Goal: Task Accomplishment & Management: Manage account settings

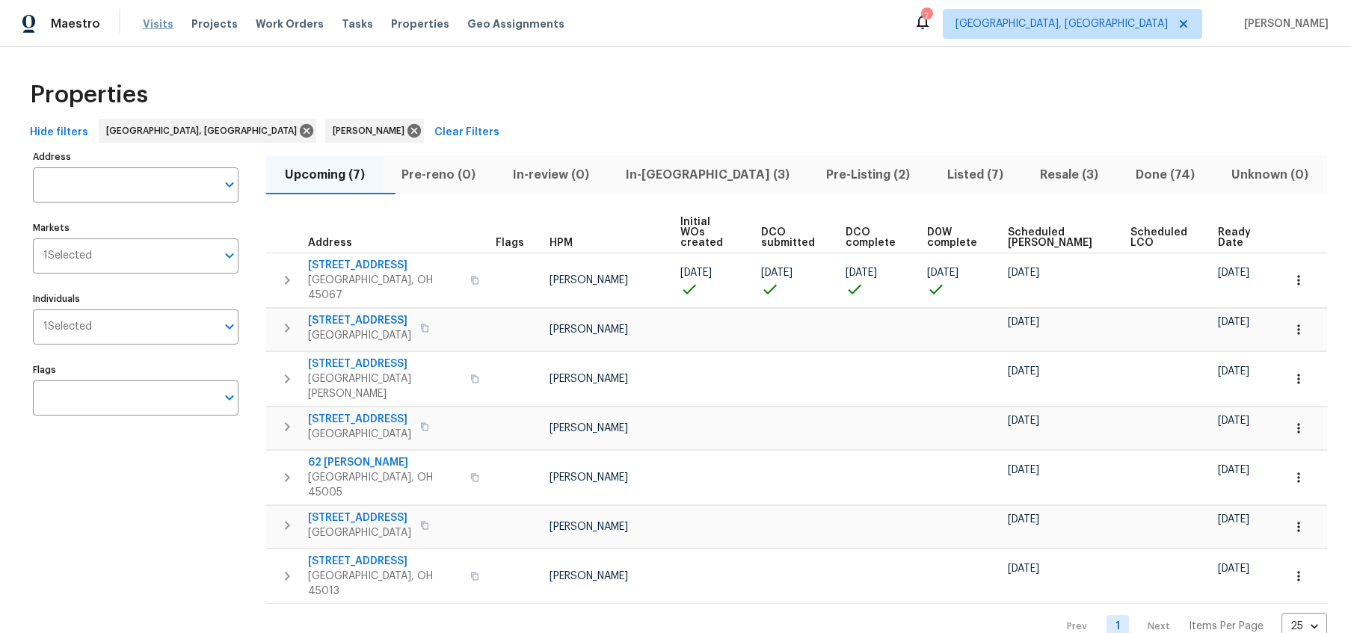
click at [161, 19] on span "Visits" at bounding box center [158, 23] width 31 height 15
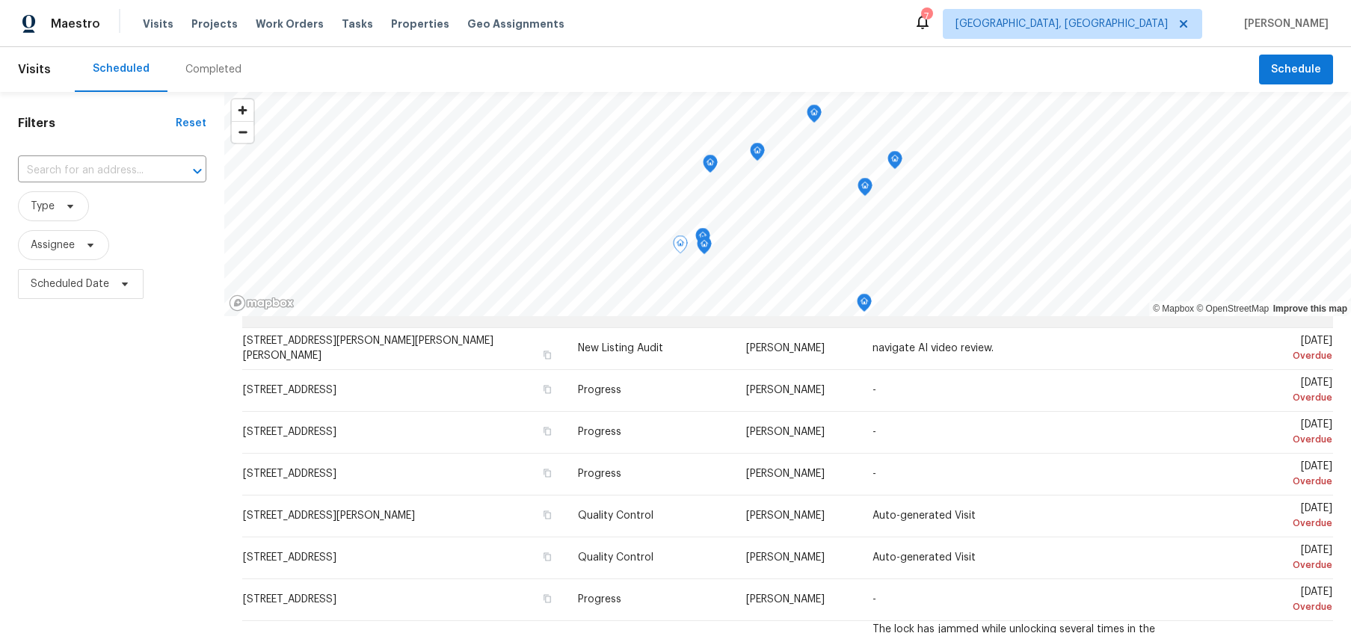
scroll to position [73, 0]
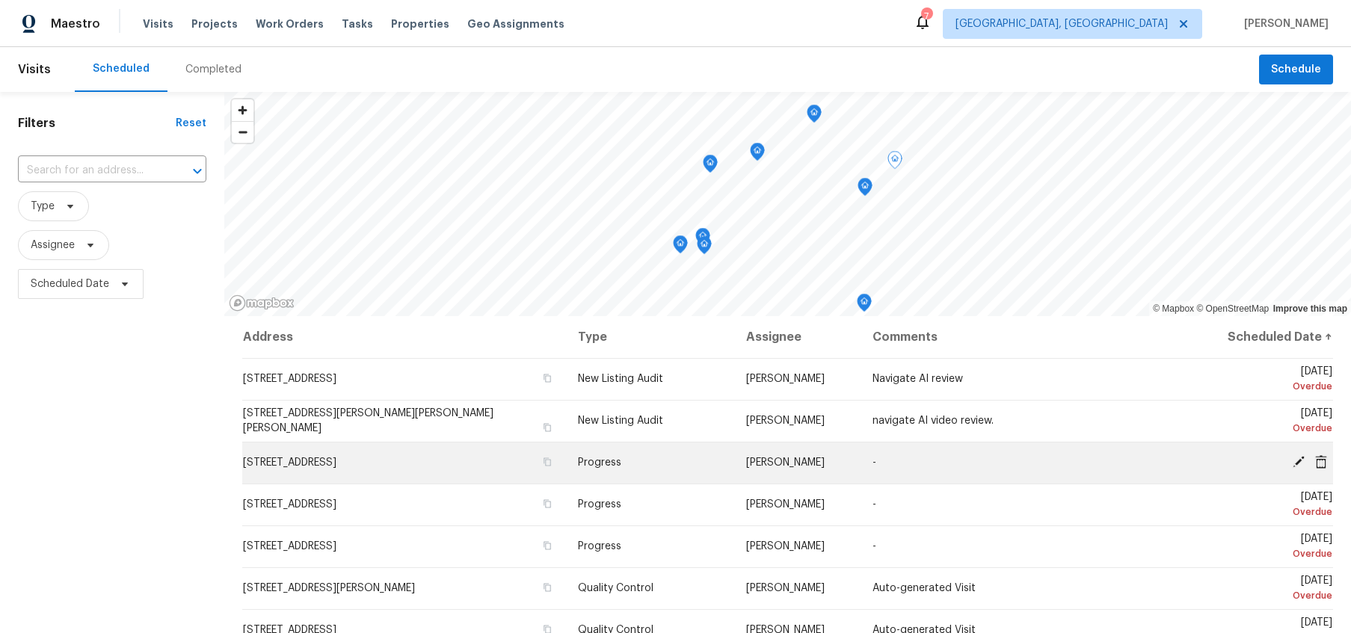
click at [1301, 464] on icon at bounding box center [1298, 461] width 13 height 13
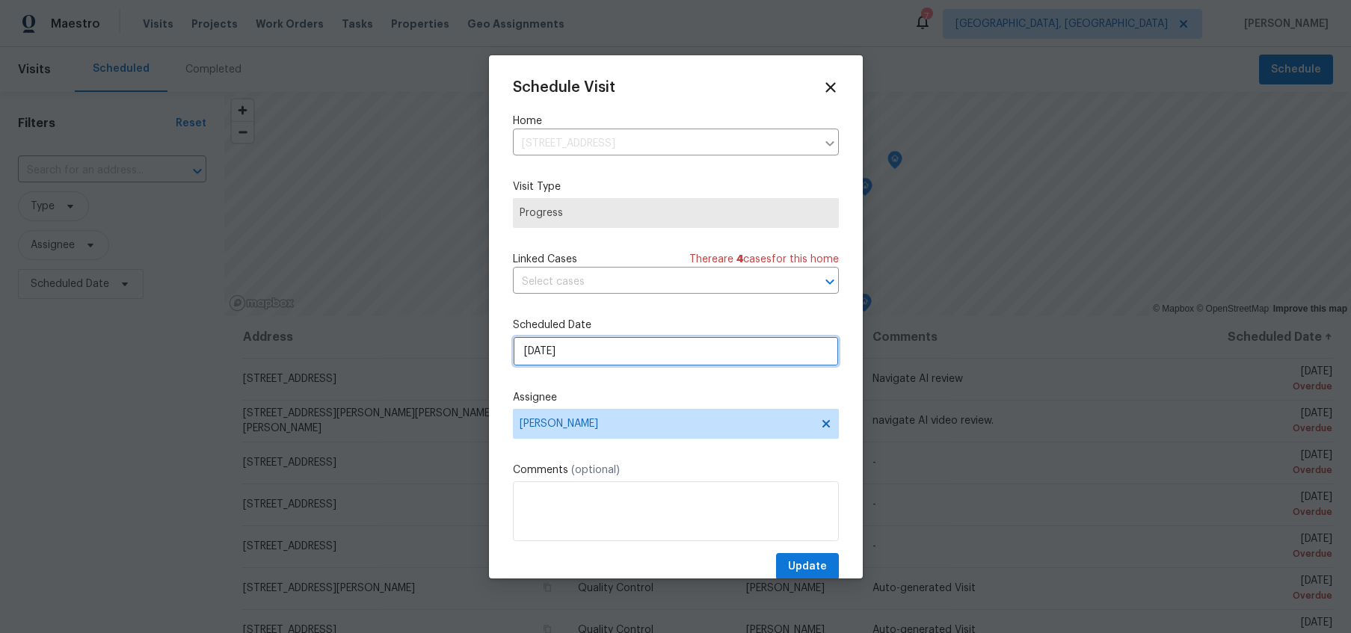
click at [727, 348] on input "[DATE]" at bounding box center [676, 352] width 326 height 30
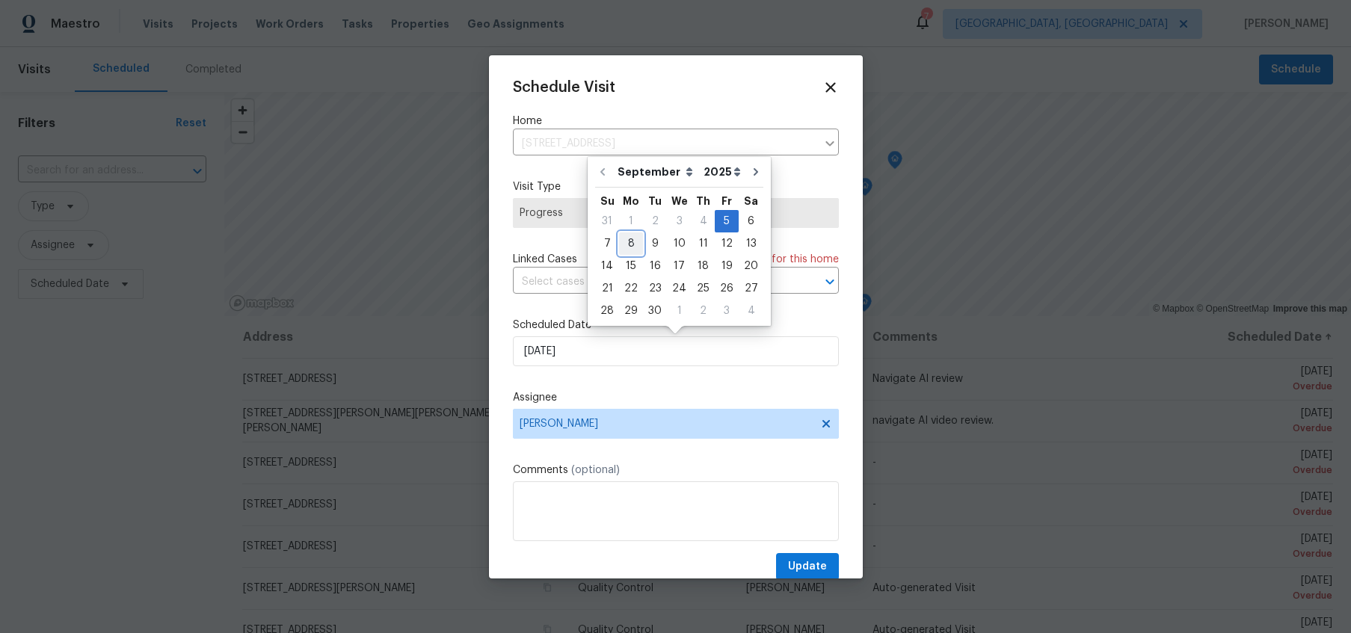
click at [627, 249] on div "8" at bounding box center [631, 243] width 24 height 21
type input "9/8/2025"
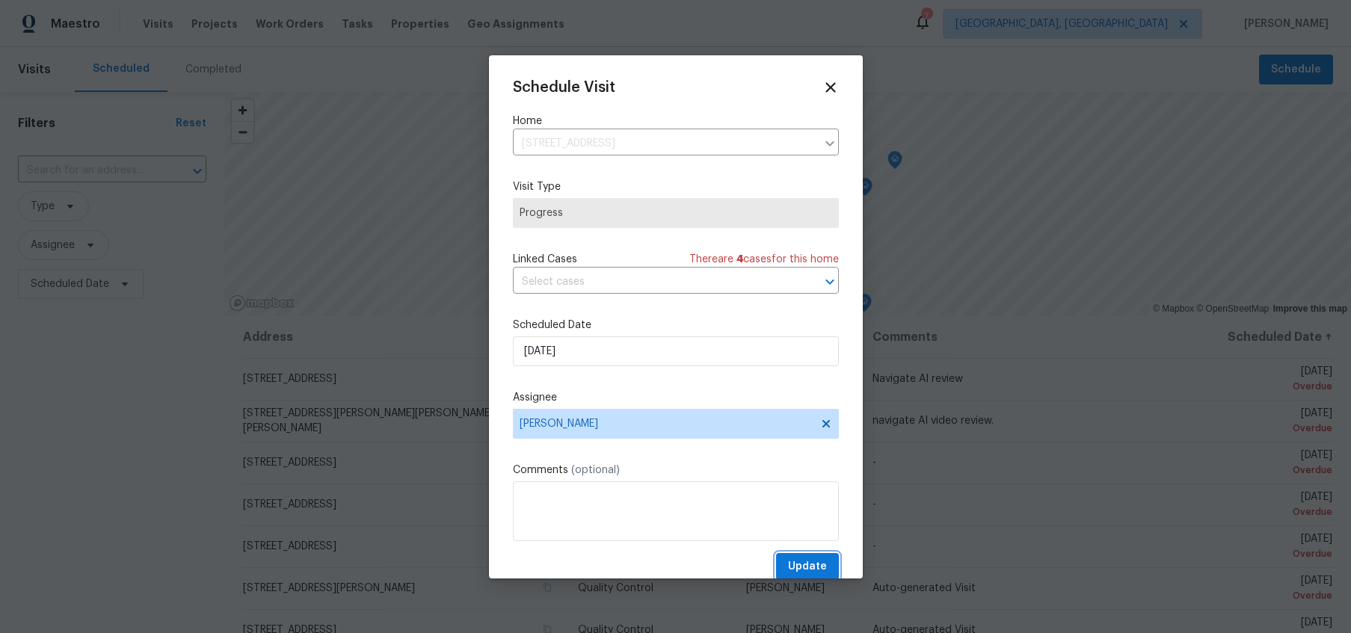
click at [823, 562] on span "Update" at bounding box center [807, 567] width 39 height 19
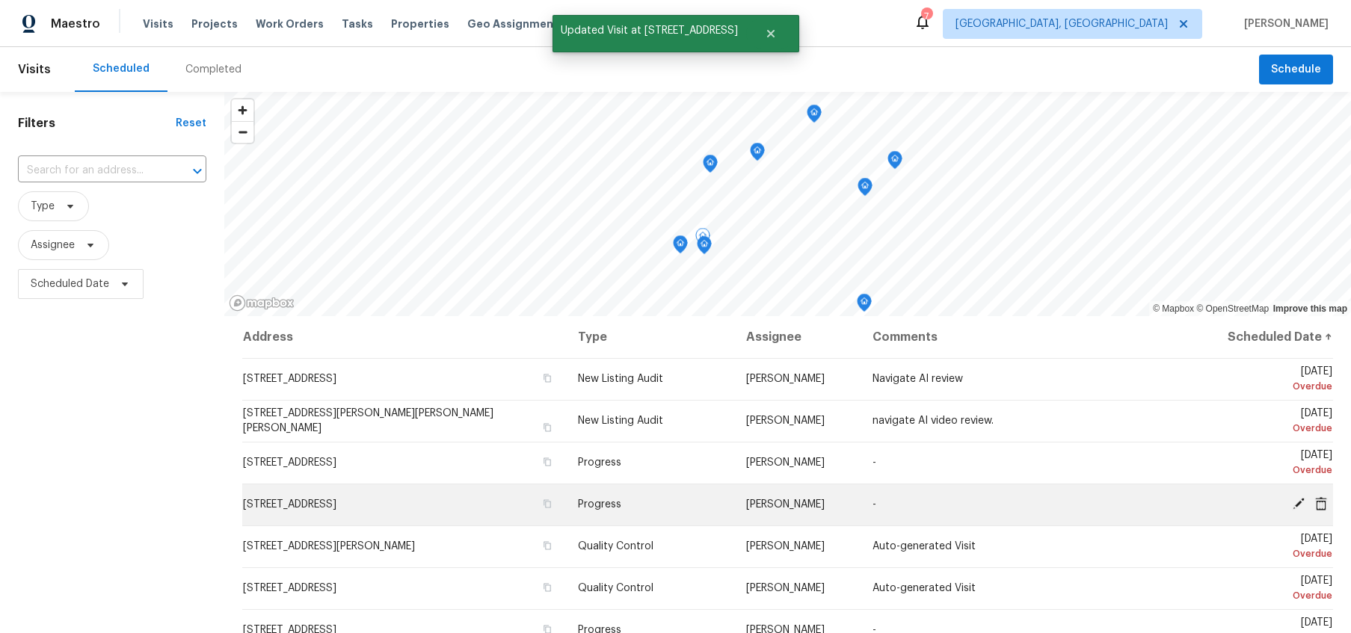
click at [1301, 510] on div at bounding box center [1266, 505] width 132 height 16
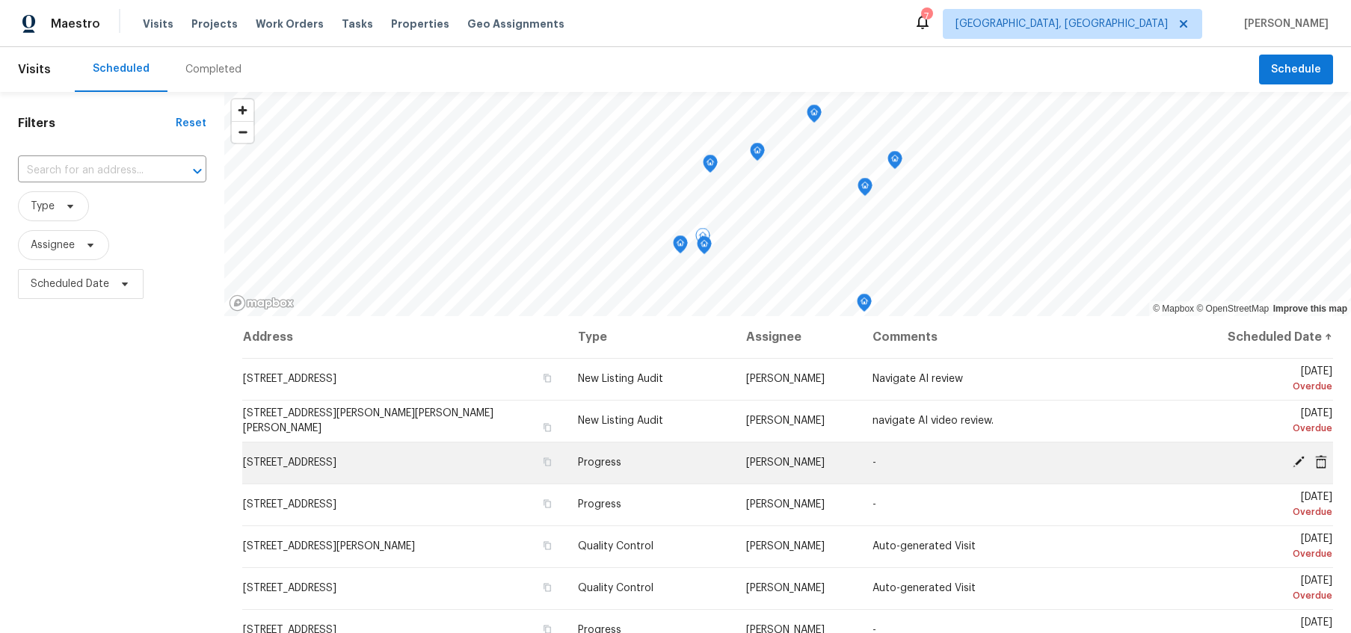
click at [1294, 467] on icon at bounding box center [1299, 462] width 12 height 12
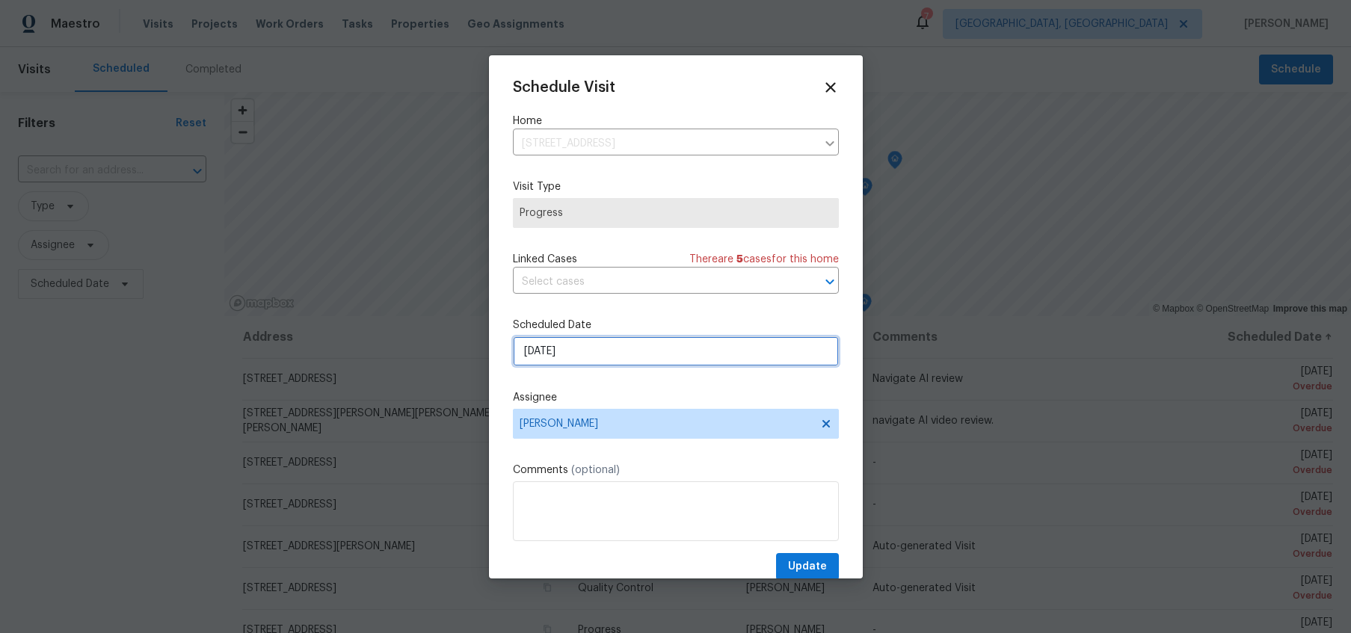
click at [659, 360] on input "[DATE]" at bounding box center [676, 352] width 326 height 30
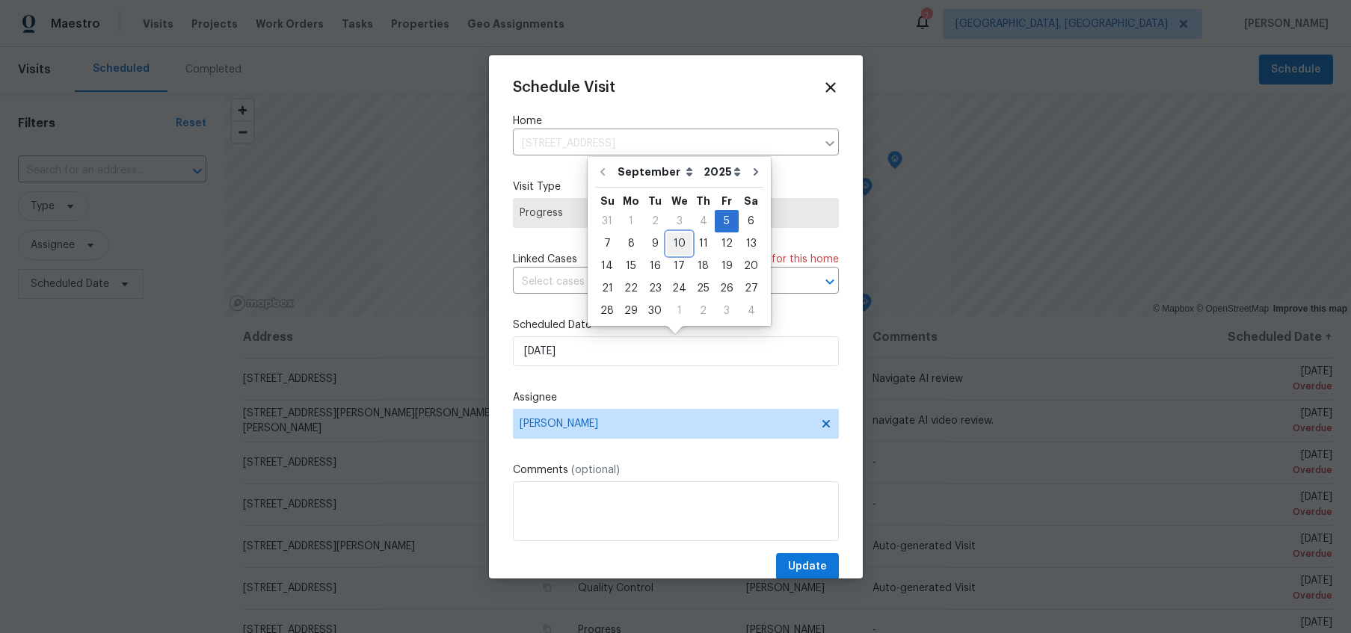
click at [673, 245] on div "10" at bounding box center [679, 243] width 25 height 21
type input "[DATE]"
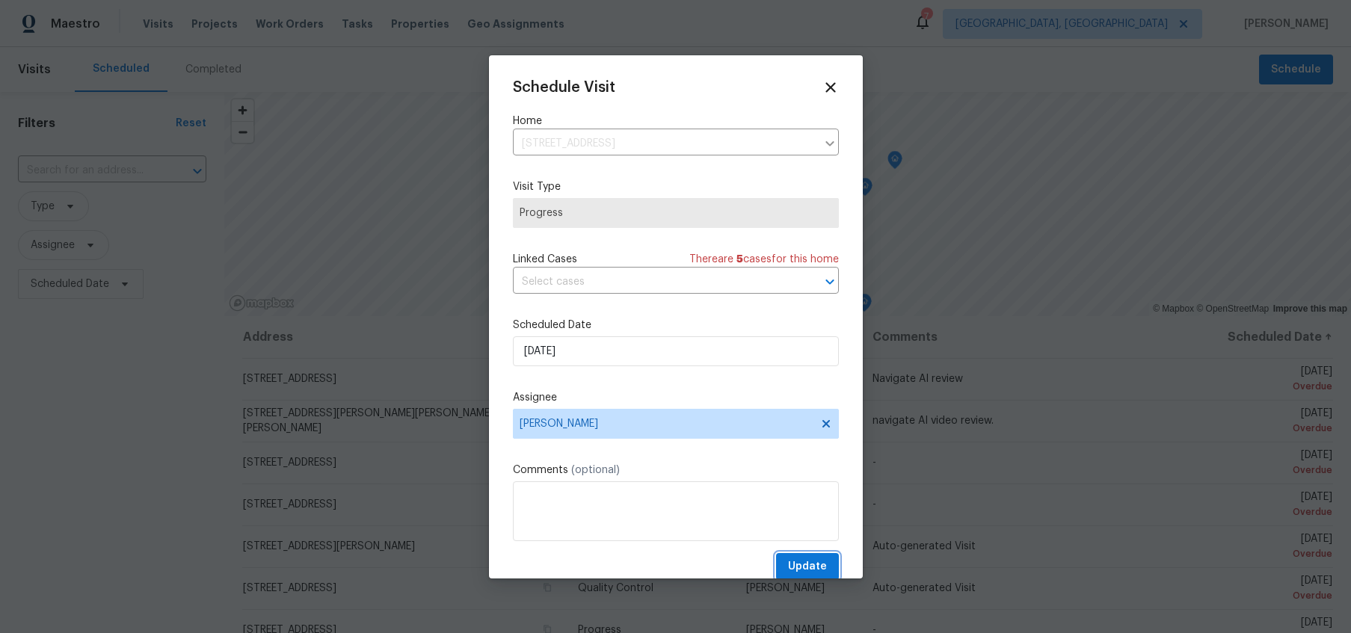
click at [823, 578] on button "Update" at bounding box center [807, 567] width 63 height 28
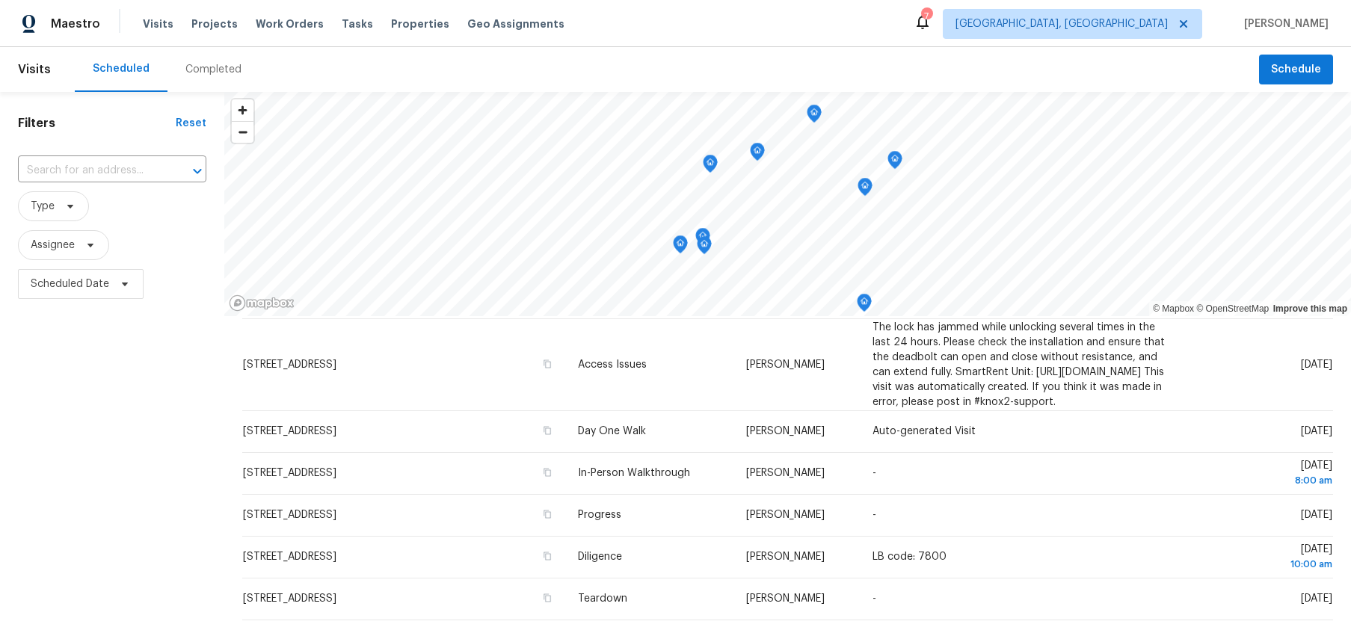
scroll to position [426, 0]
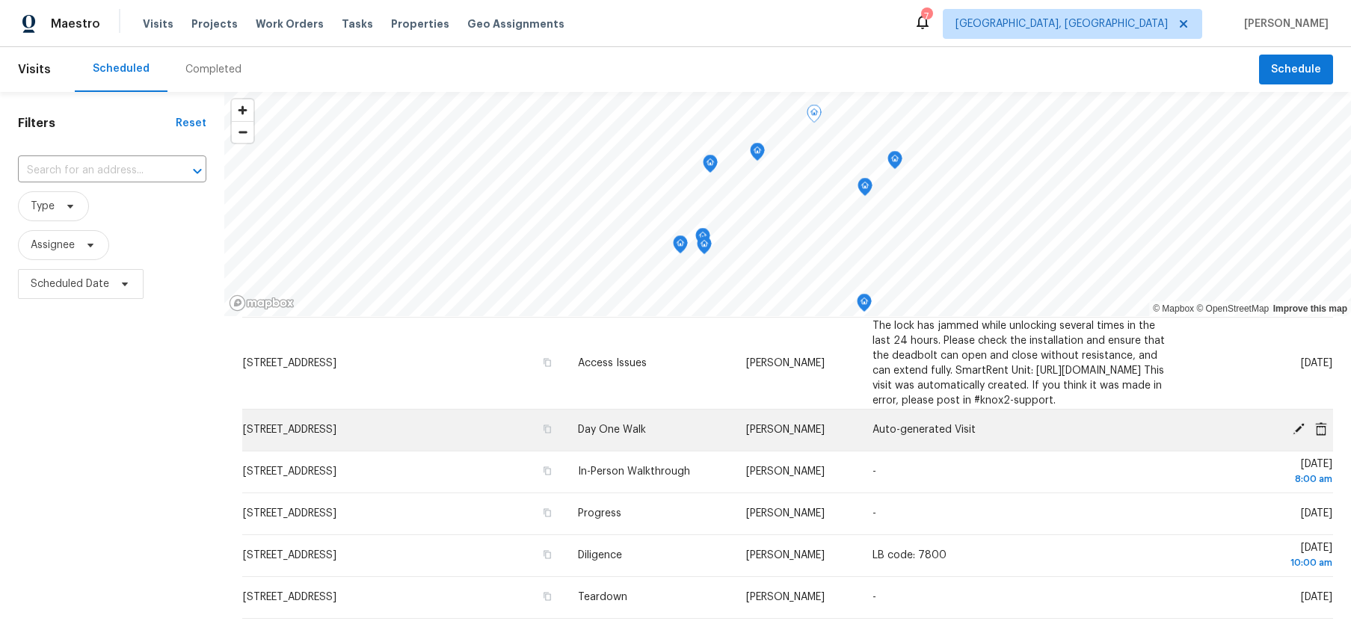
click at [1304, 436] on icon at bounding box center [1298, 429] width 13 height 13
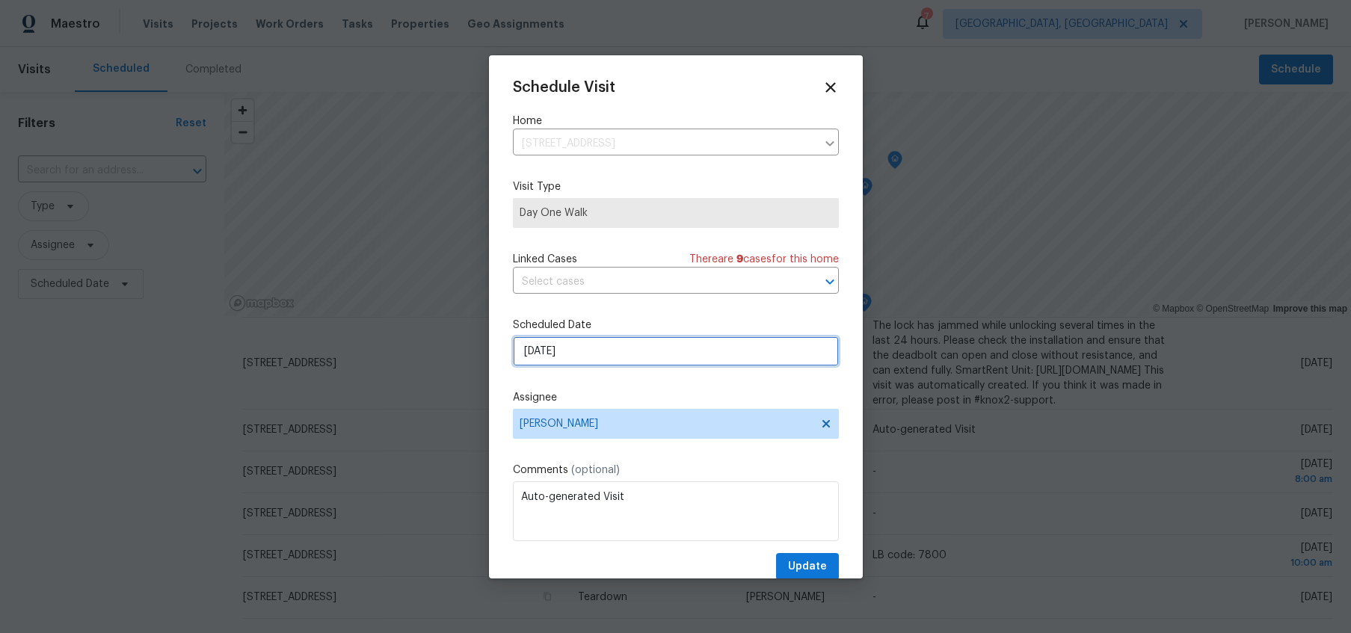
click at [586, 349] on input "[DATE]" at bounding box center [676, 352] width 326 height 30
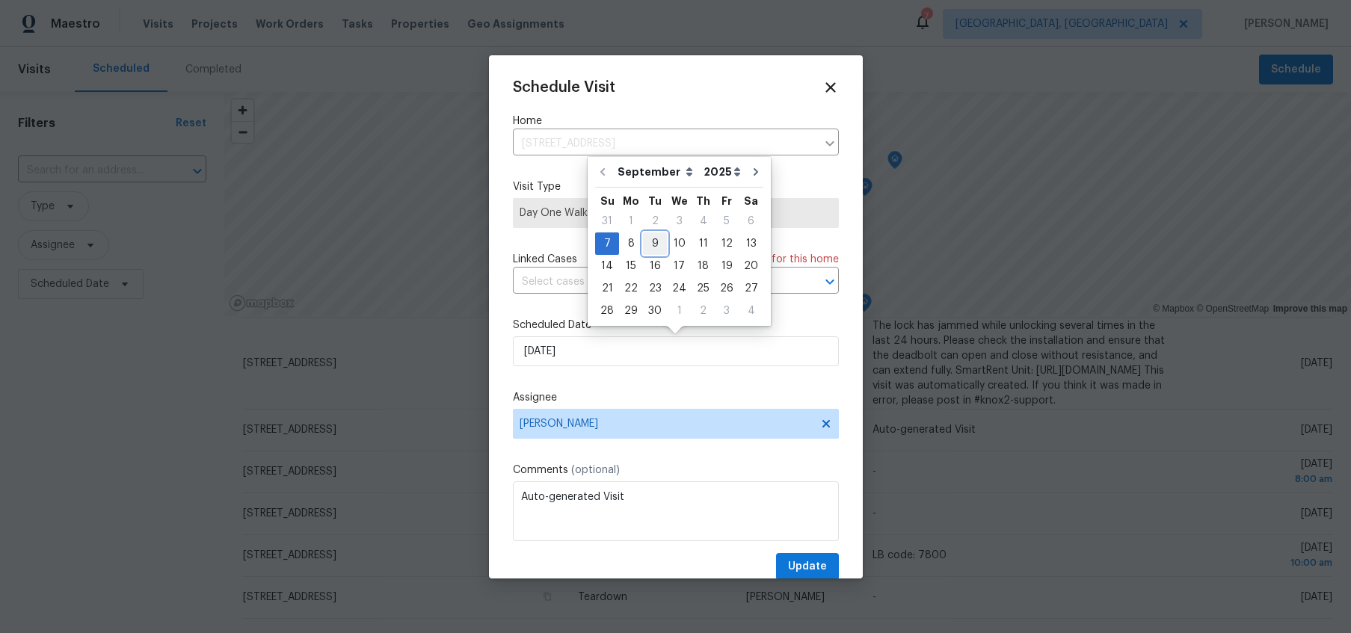
click at [653, 250] on div "9" at bounding box center [655, 243] width 24 height 21
type input "[DATE]"
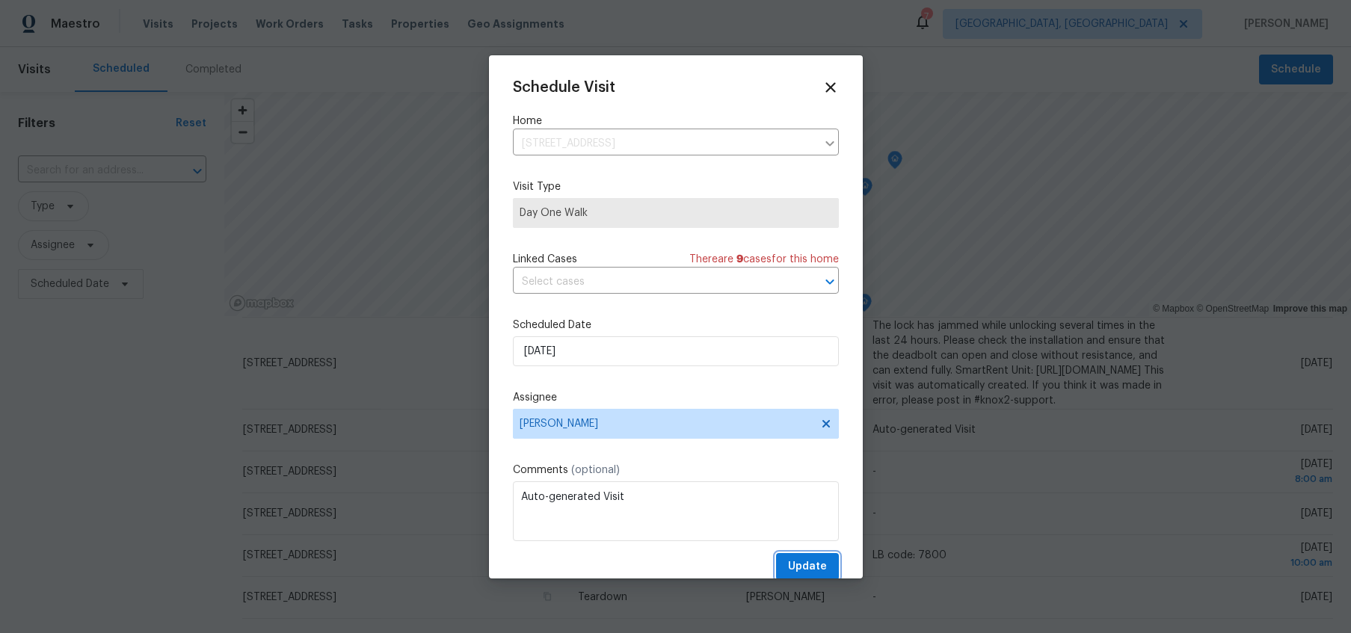
click at [821, 569] on span "Update" at bounding box center [807, 567] width 39 height 19
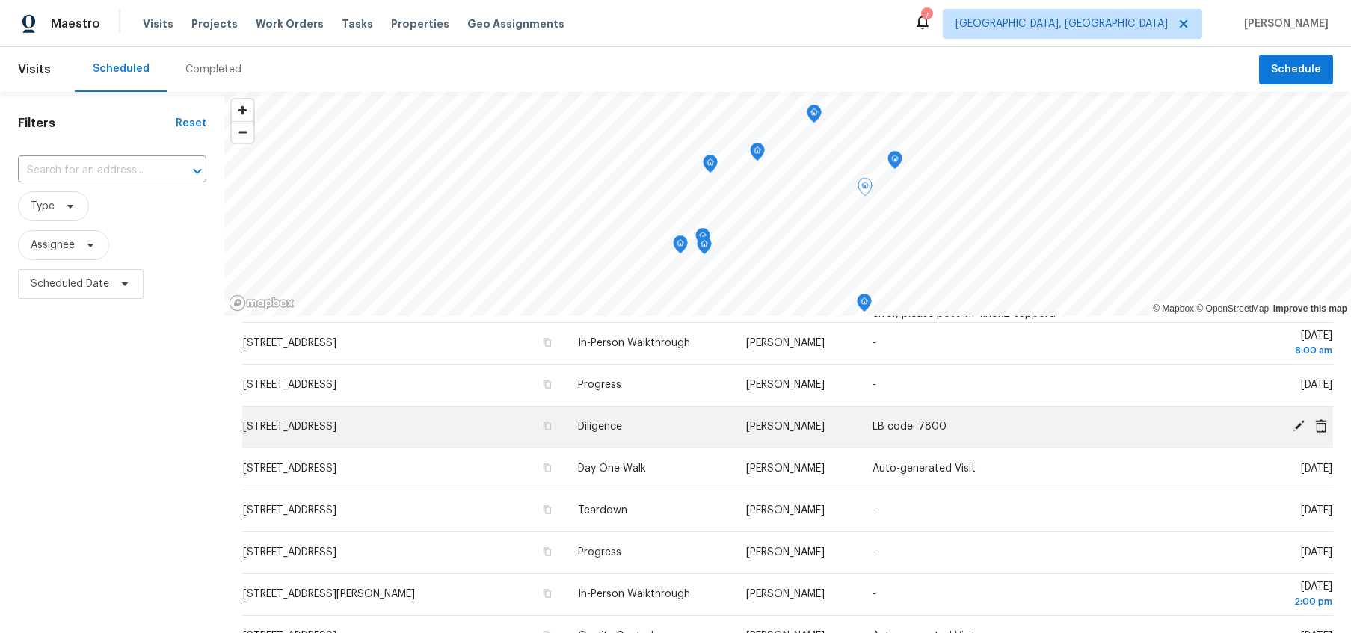
scroll to position [542, 0]
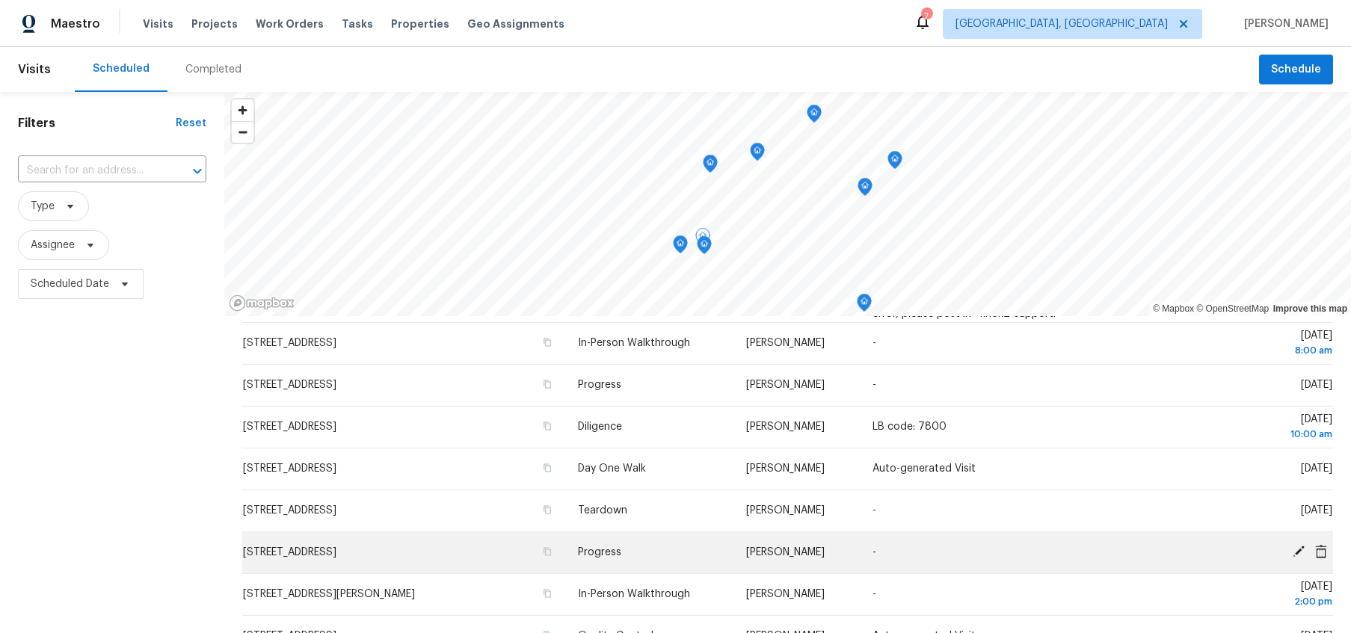
click at [337, 551] on span "[STREET_ADDRESS]" at bounding box center [289, 552] width 93 height 10
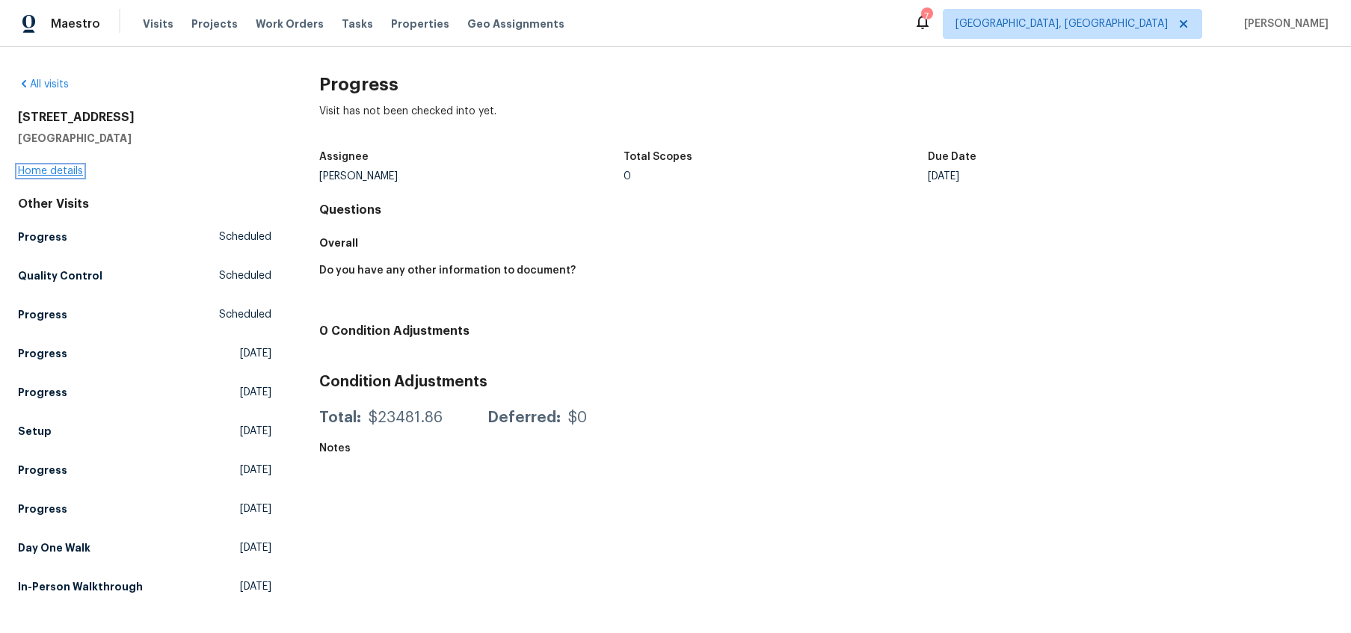
click at [46, 166] on link "Home details" at bounding box center [50, 171] width 65 height 10
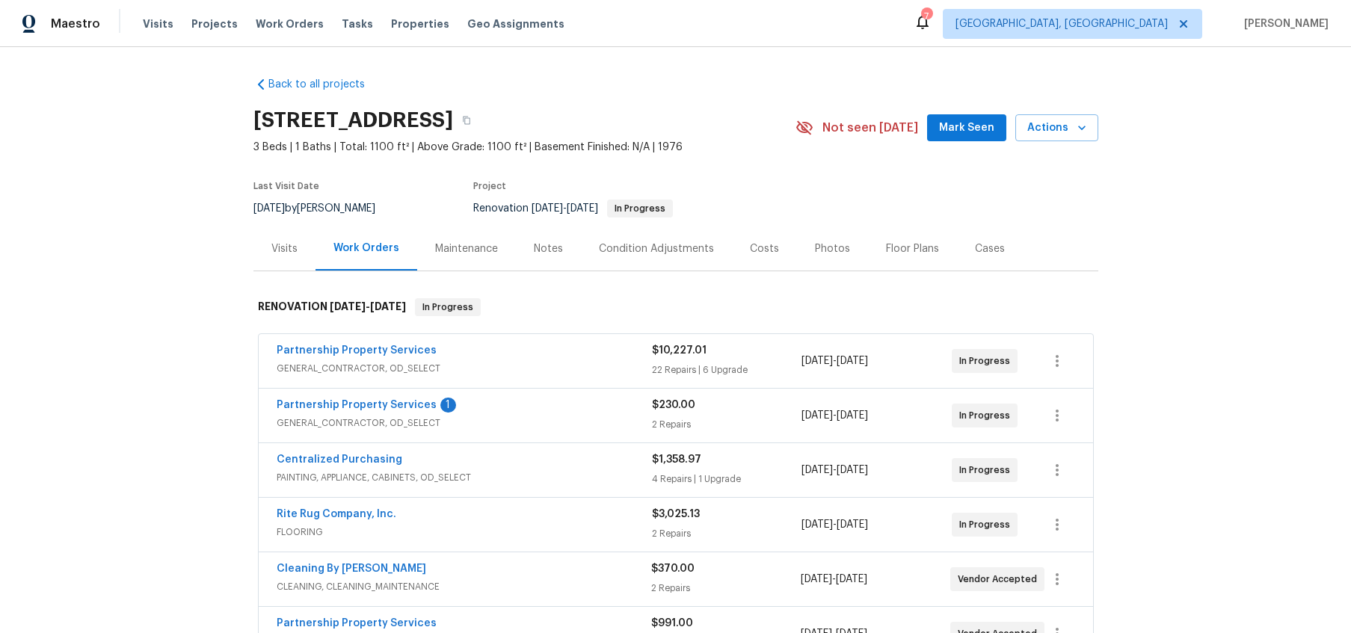
click at [289, 244] on div "Visits" at bounding box center [284, 249] width 26 height 15
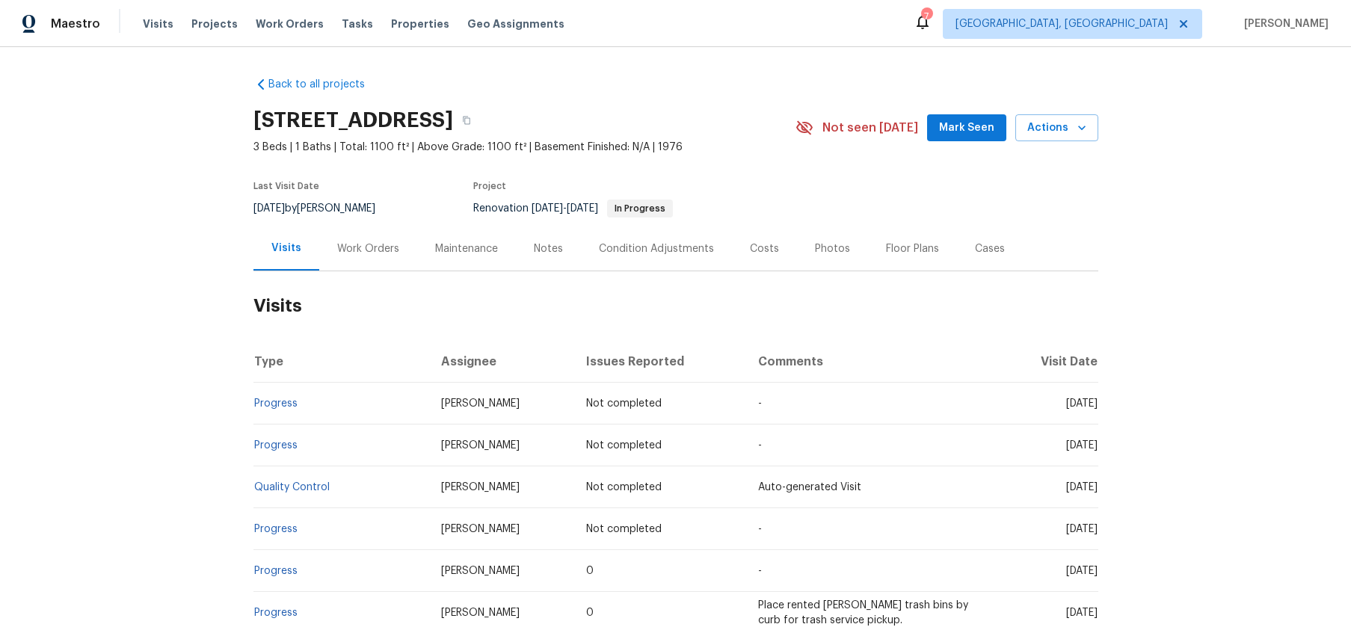
click at [375, 248] on div "Work Orders" at bounding box center [368, 249] width 62 height 15
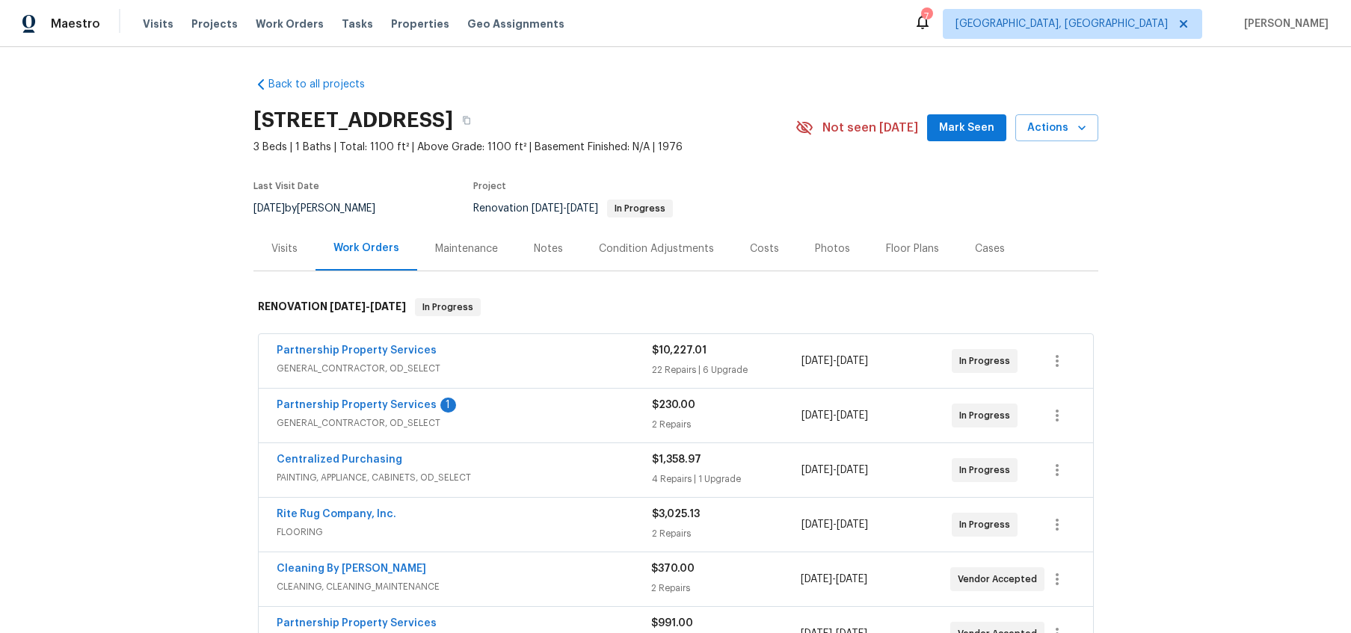
click at [363, 396] on div "Partnership Property Services 1 GENERAL_CONTRACTOR, OD_SELECT $230.00 2 Repairs…" at bounding box center [676, 416] width 835 height 54
click at [360, 407] on link "Partnership Property Services" at bounding box center [357, 405] width 160 height 10
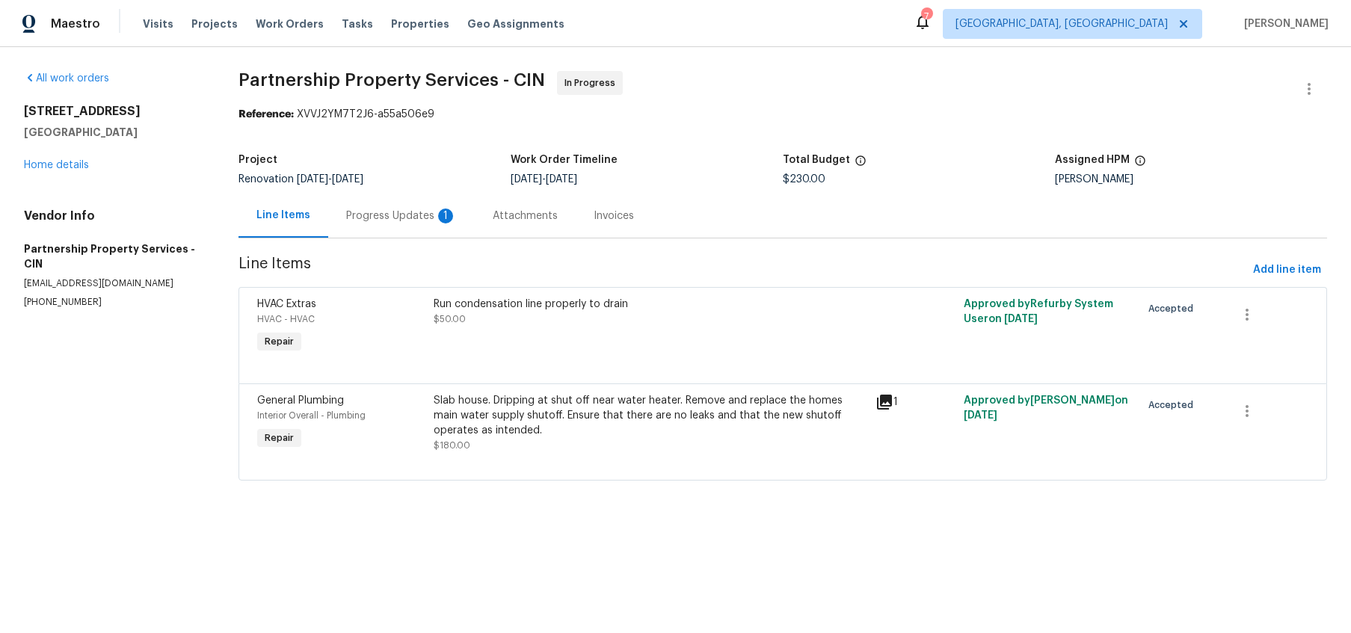
click at [399, 218] on div "Progress Updates 1" at bounding box center [401, 216] width 111 height 15
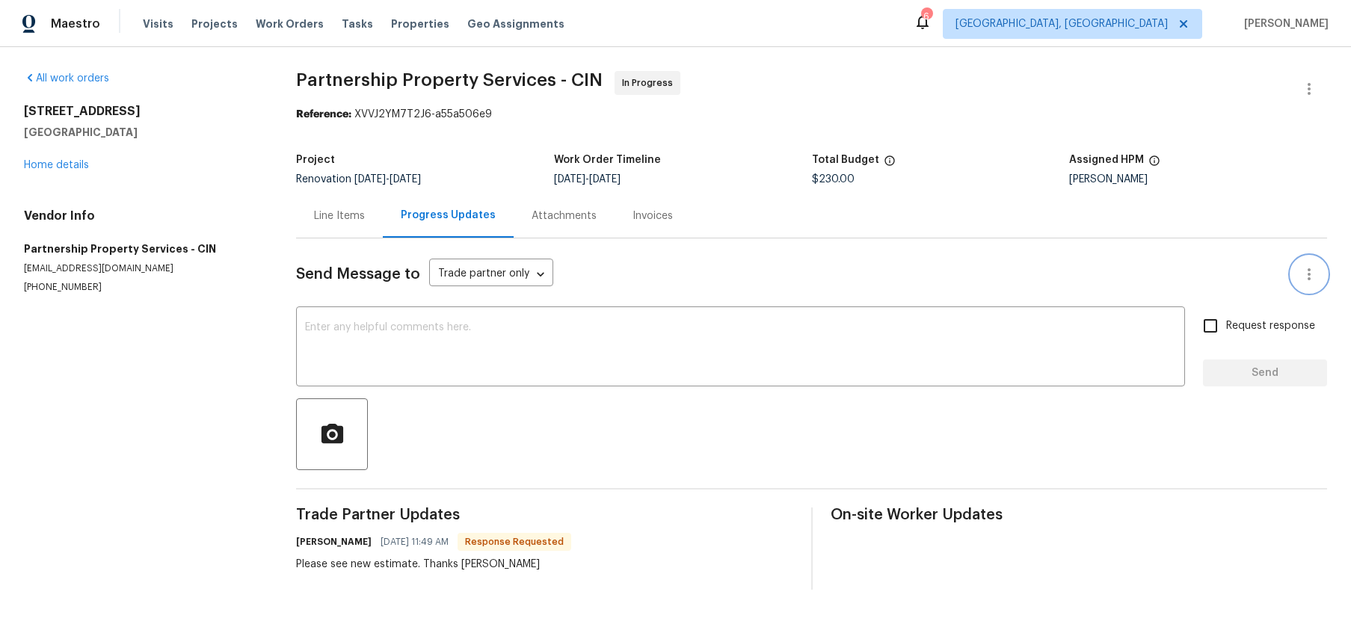
click at [1305, 275] on icon "button" at bounding box center [1310, 275] width 18 height 18
click at [1277, 281] on li "Mark messages as unseen" at bounding box center [1264, 275] width 153 height 25
click at [1327, 281] on div at bounding box center [1310, 275] width 36 height 36
click at [1296, 94] on button "button" at bounding box center [1310, 89] width 36 height 36
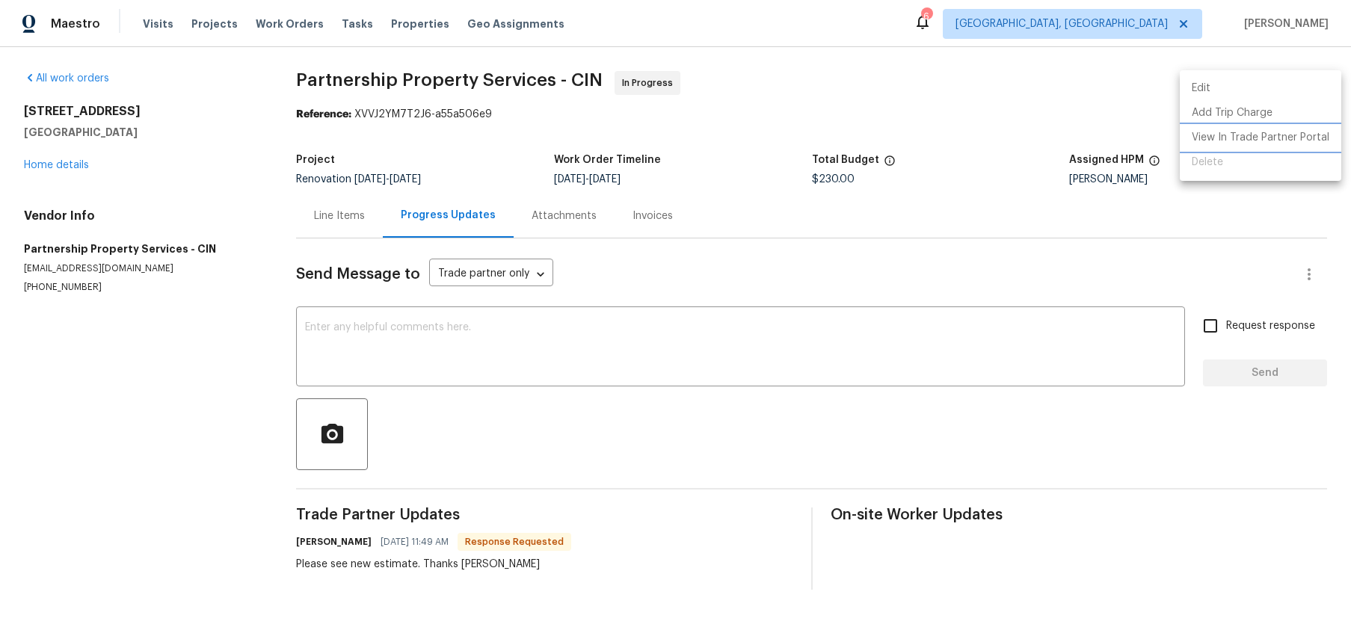
click at [1262, 138] on li "View In Trade Partner Portal" at bounding box center [1261, 138] width 162 height 25
click at [1286, 131] on li "View In Trade Partner Portal" at bounding box center [1261, 138] width 162 height 25
click at [352, 212] on div at bounding box center [675, 316] width 1351 height 633
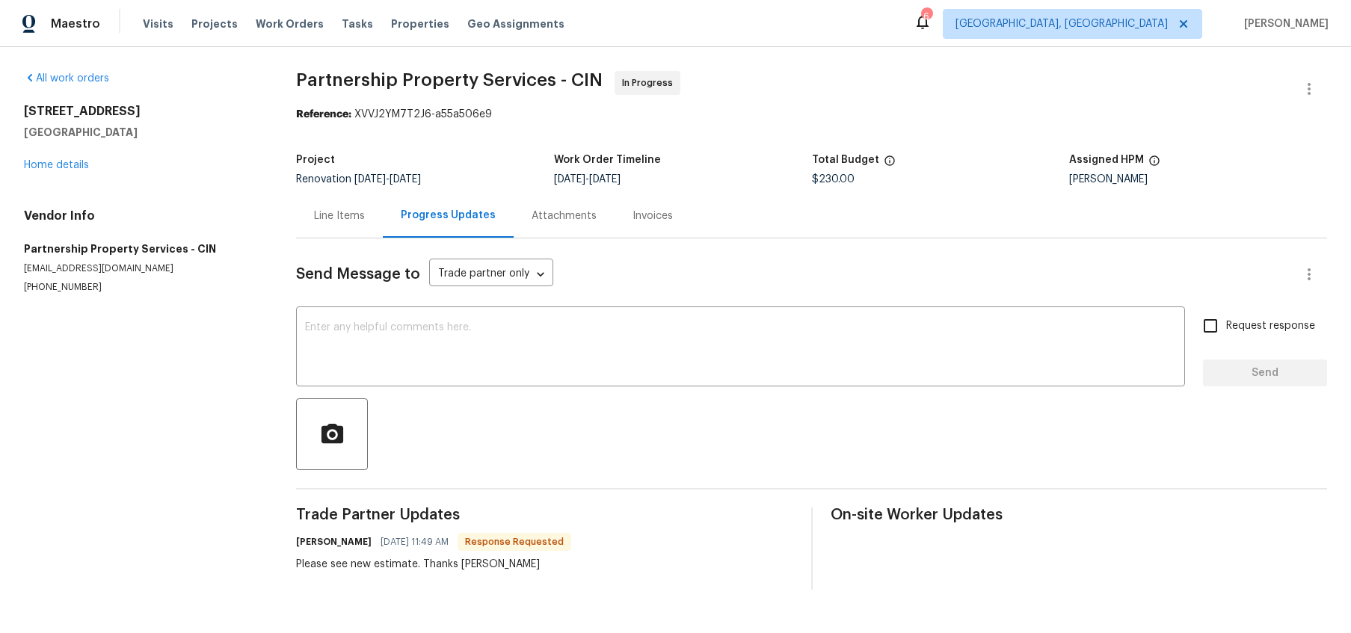
click at [343, 222] on div "Line Items" at bounding box center [339, 216] width 51 height 15
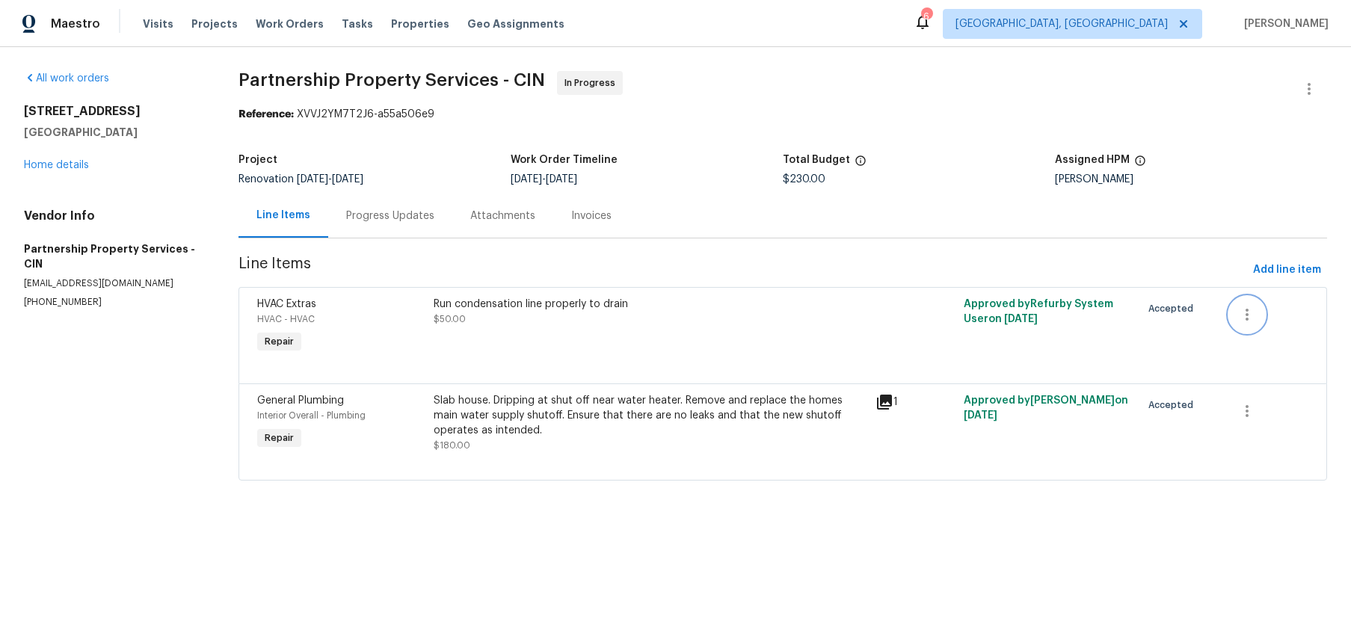
click at [1247, 316] on icon "button" at bounding box center [1248, 315] width 18 height 18
click at [1257, 420] on div at bounding box center [675, 316] width 1351 height 633
click at [604, 402] on div "Slab house. Dripping at shut off near water heater. Remove and replace the home…" at bounding box center [650, 415] width 433 height 45
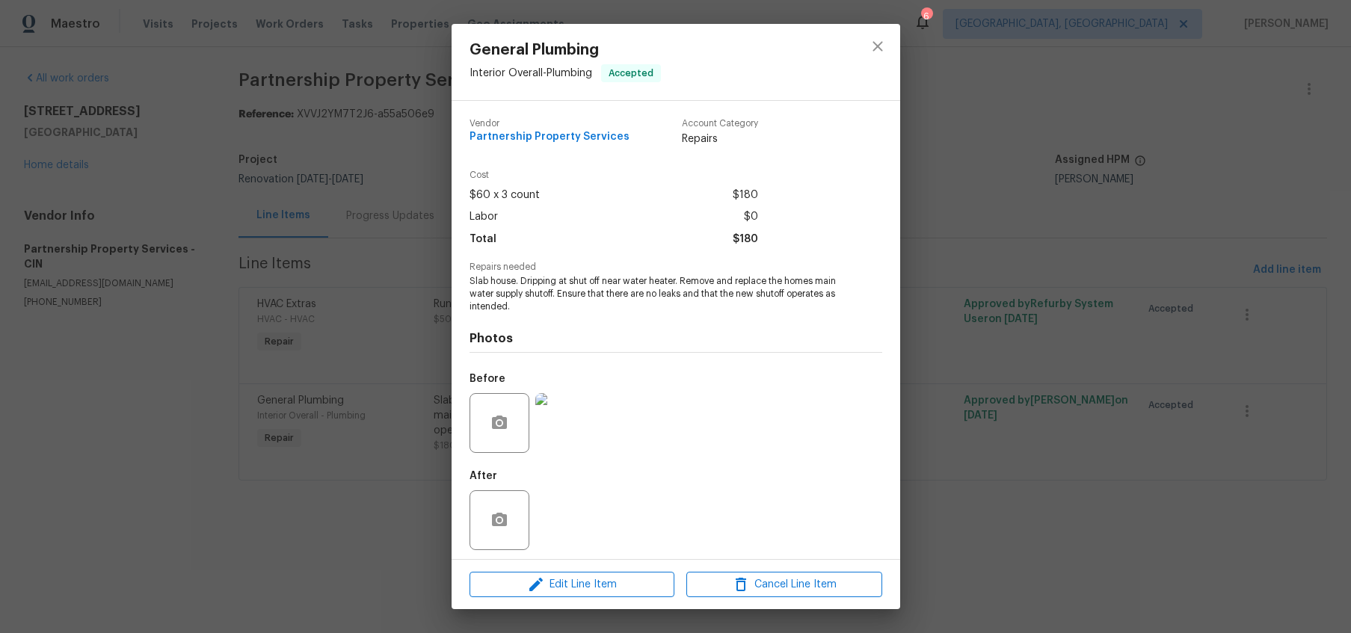
scroll to position [4, 0]
click at [542, 577] on icon "button" at bounding box center [536, 585] width 18 height 18
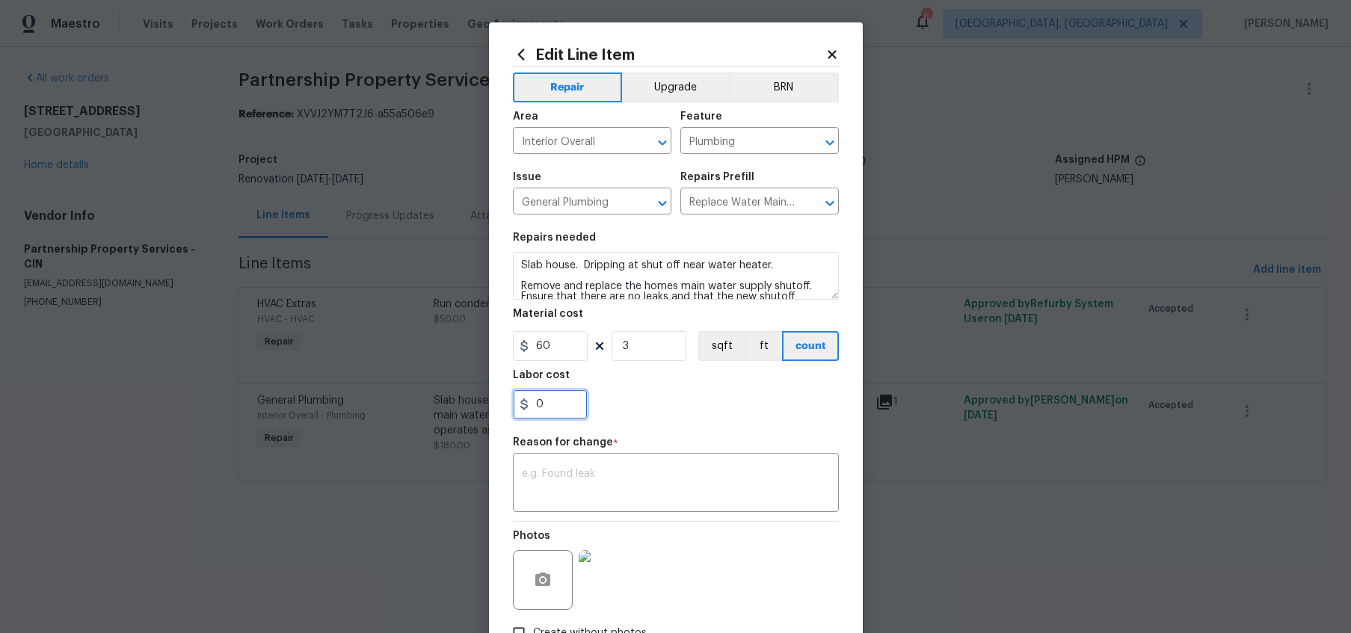
click at [551, 416] on input "0" at bounding box center [550, 405] width 75 height 30
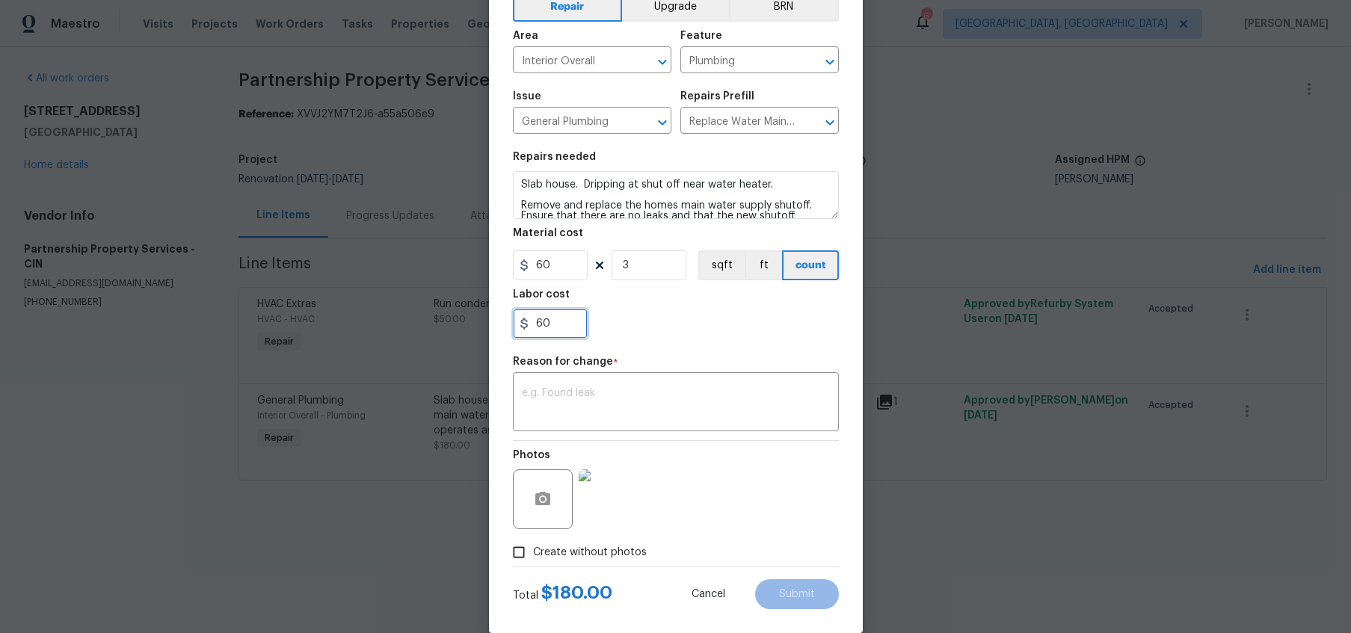
scroll to position [90, 0]
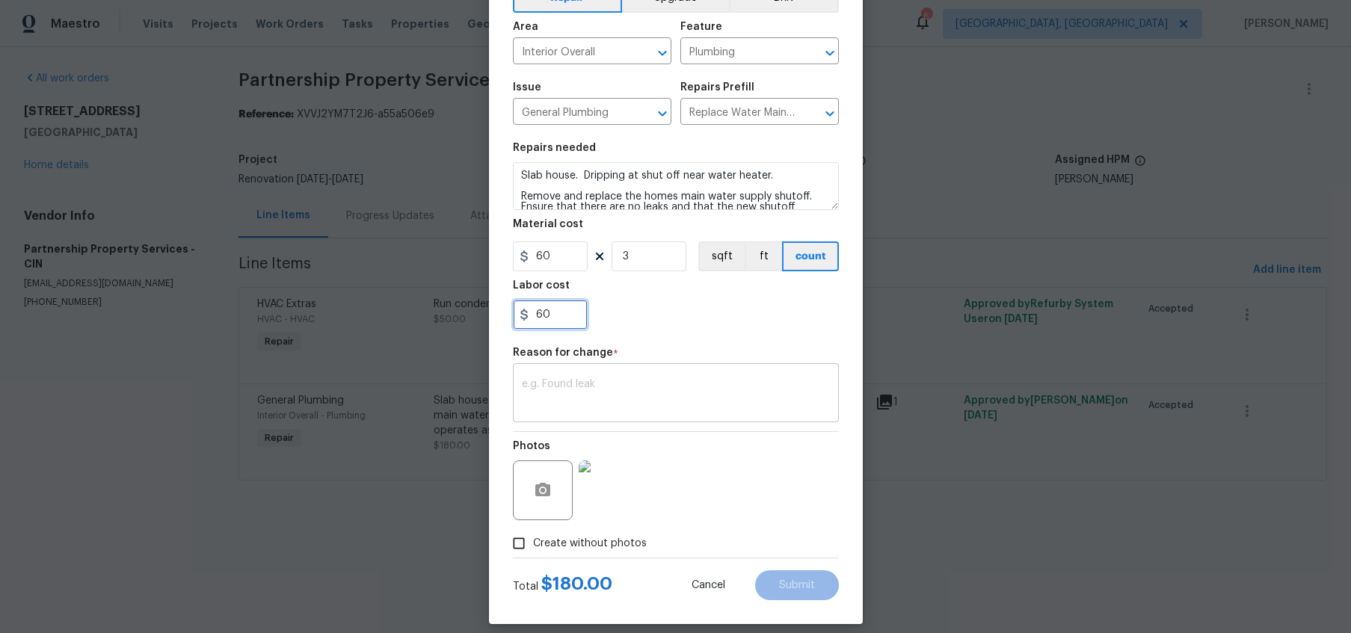
type input "60"
click at [618, 383] on textarea at bounding box center [676, 394] width 308 height 31
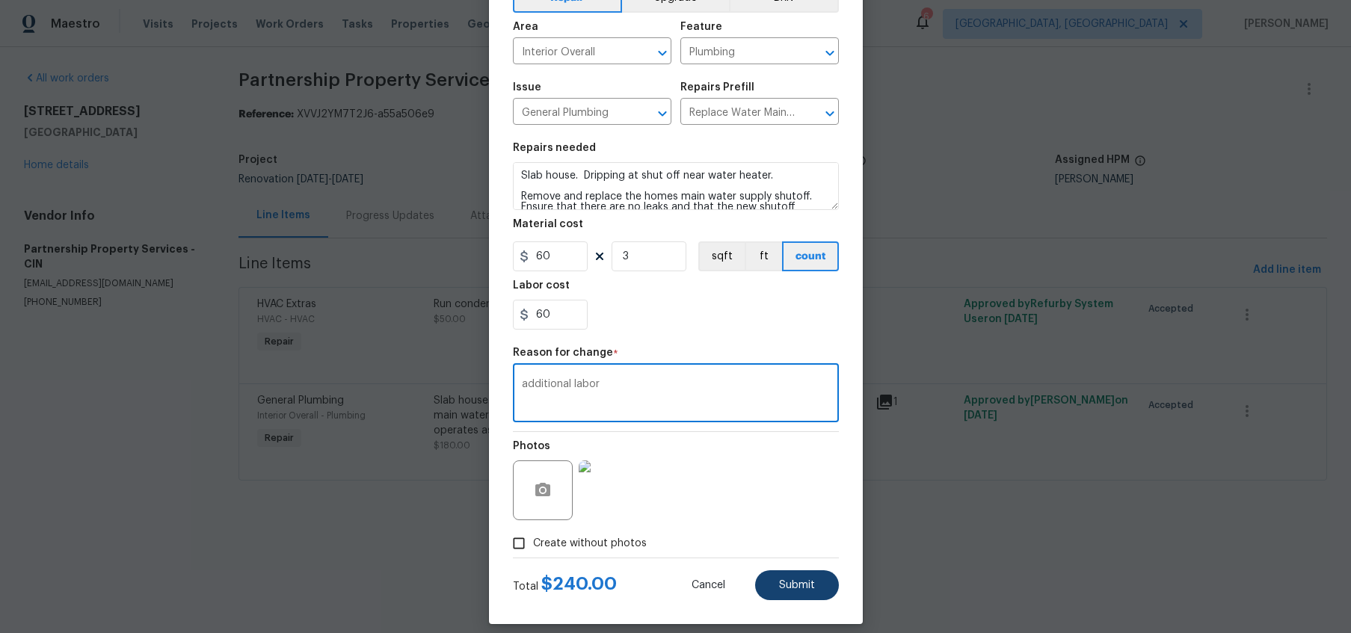
type textarea "additional labor"
click at [796, 575] on button "Submit" at bounding box center [797, 586] width 84 height 30
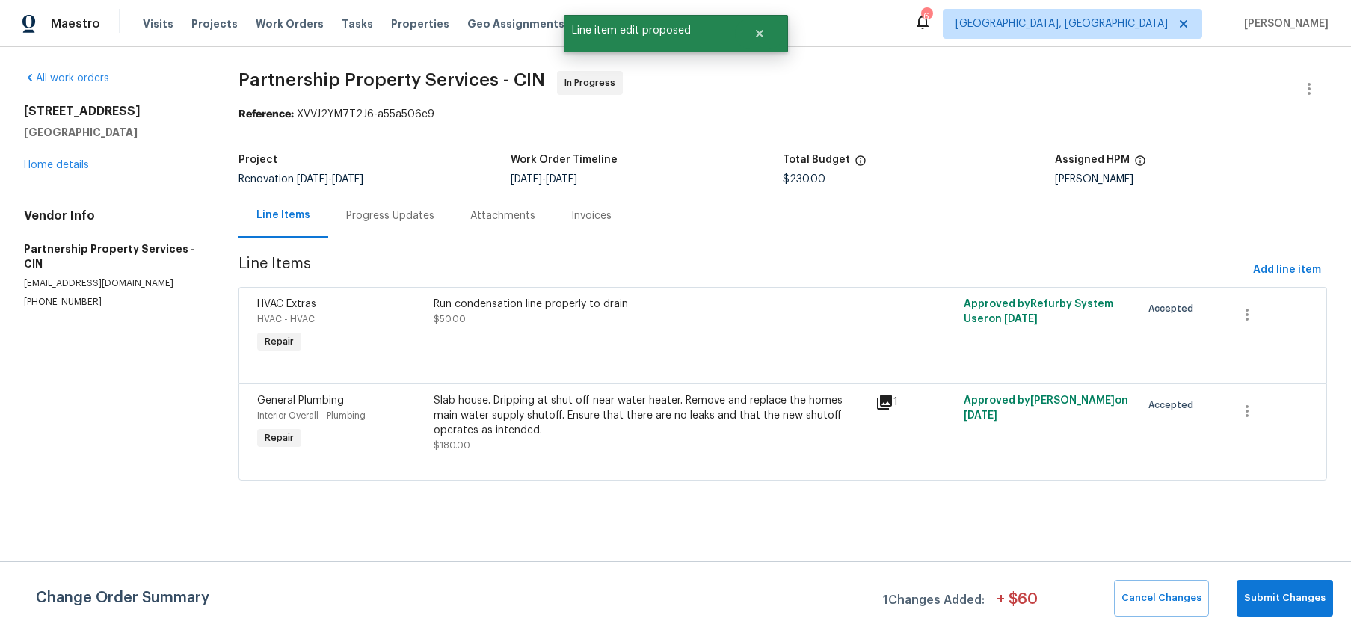
scroll to position [0, 0]
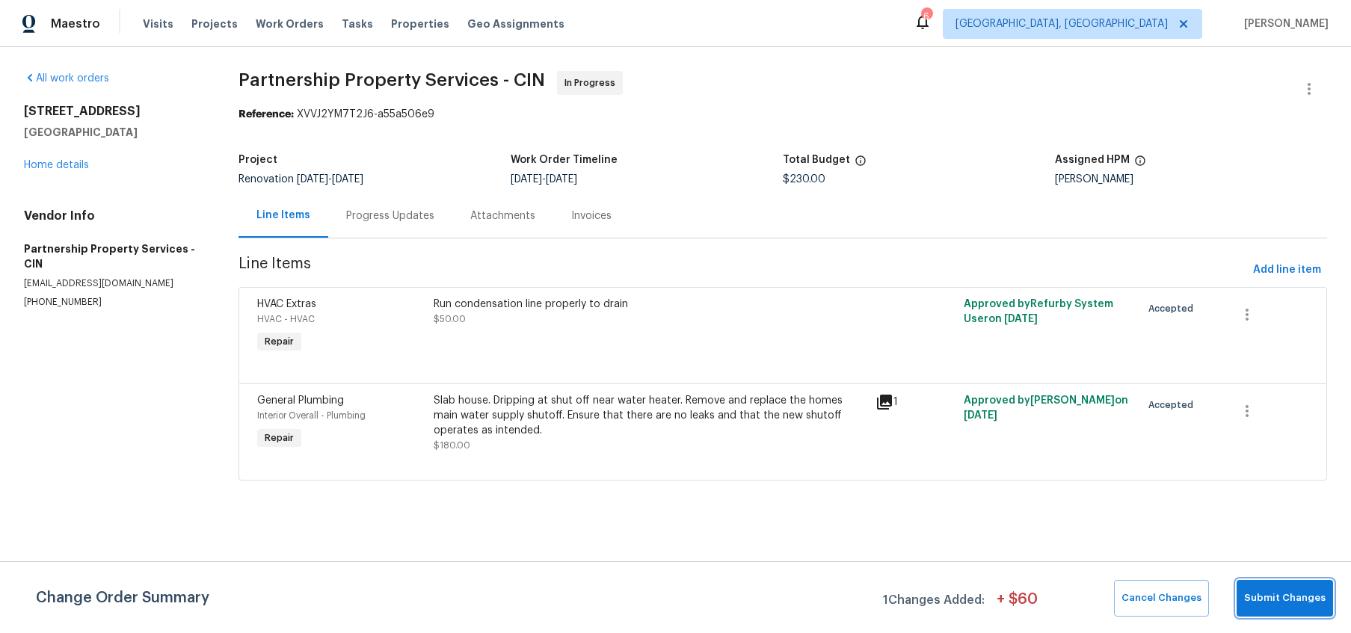
click at [1310, 598] on span "Submit Changes" at bounding box center [1286, 598] width 82 height 17
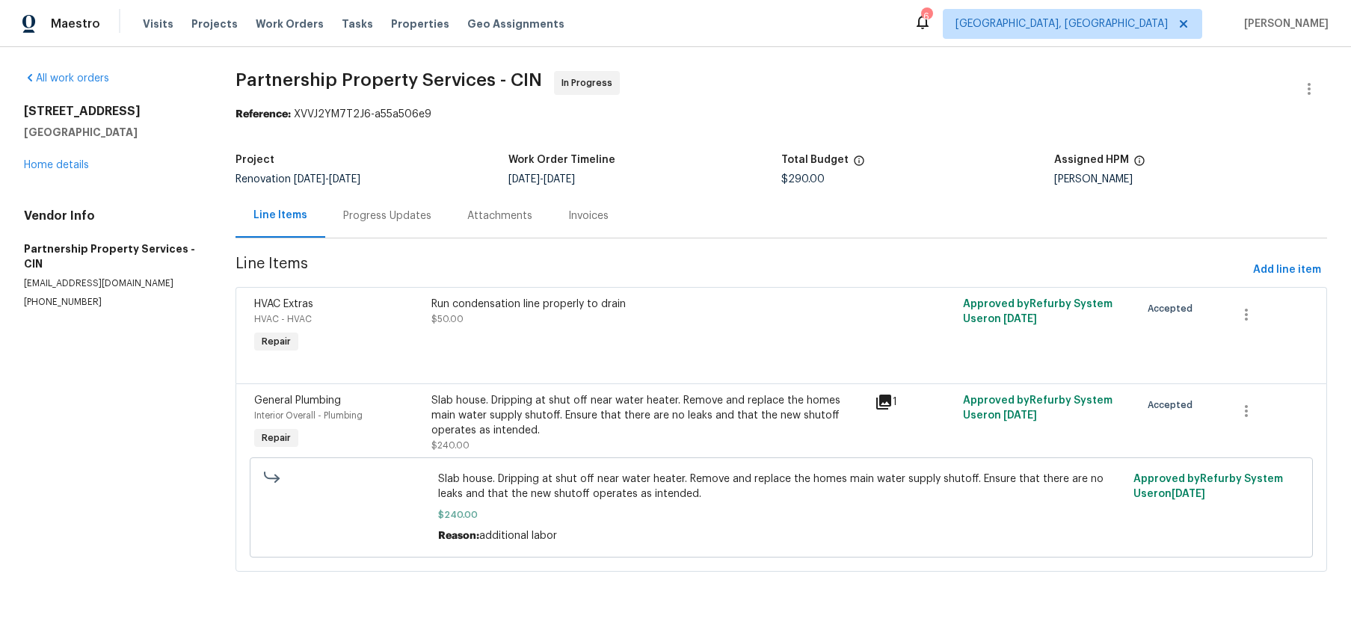
click at [423, 224] on div "Progress Updates" at bounding box center [387, 216] width 88 height 15
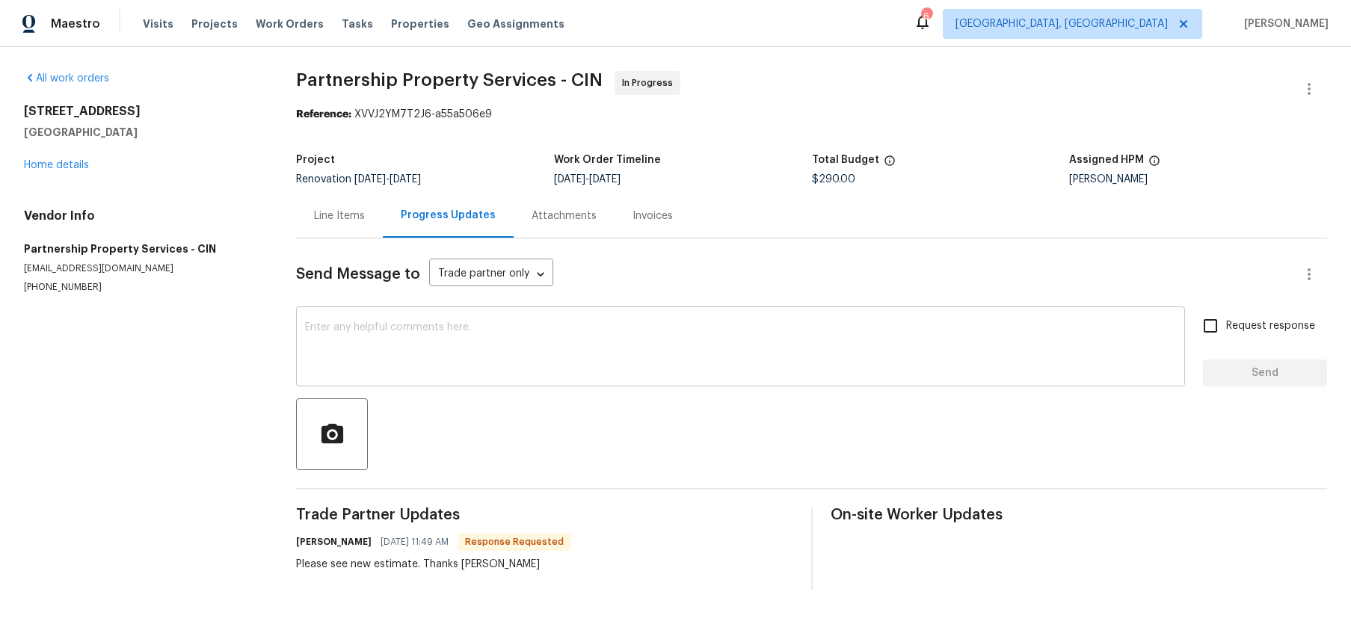
click at [504, 363] on textarea at bounding box center [740, 348] width 871 height 52
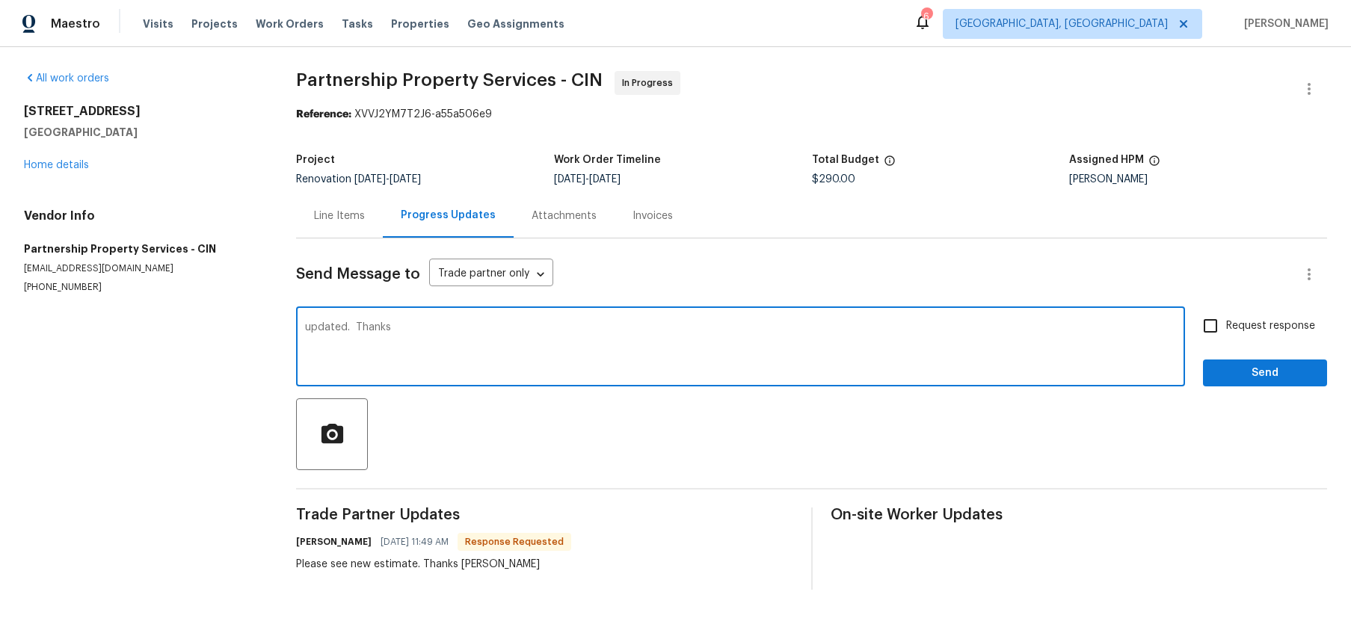
type textarea "updated. Thanks"
click at [1275, 378] on span "Send" at bounding box center [1265, 373] width 100 height 19
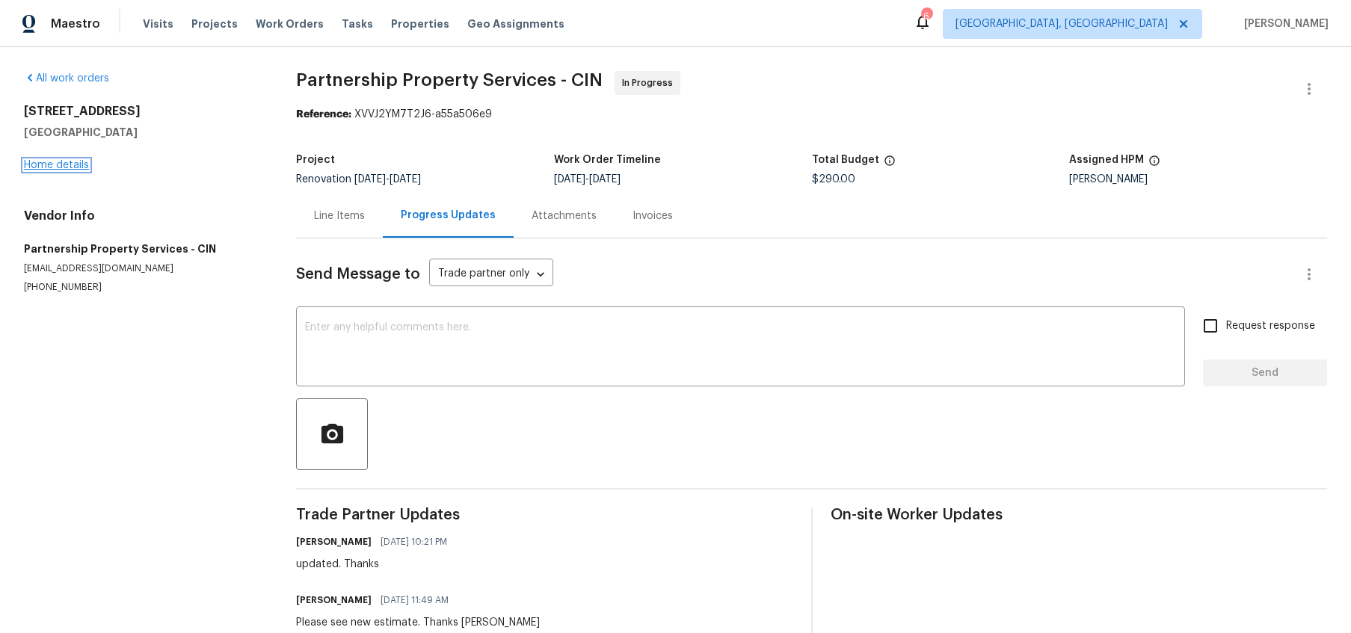
click at [46, 163] on link "Home details" at bounding box center [56, 165] width 65 height 10
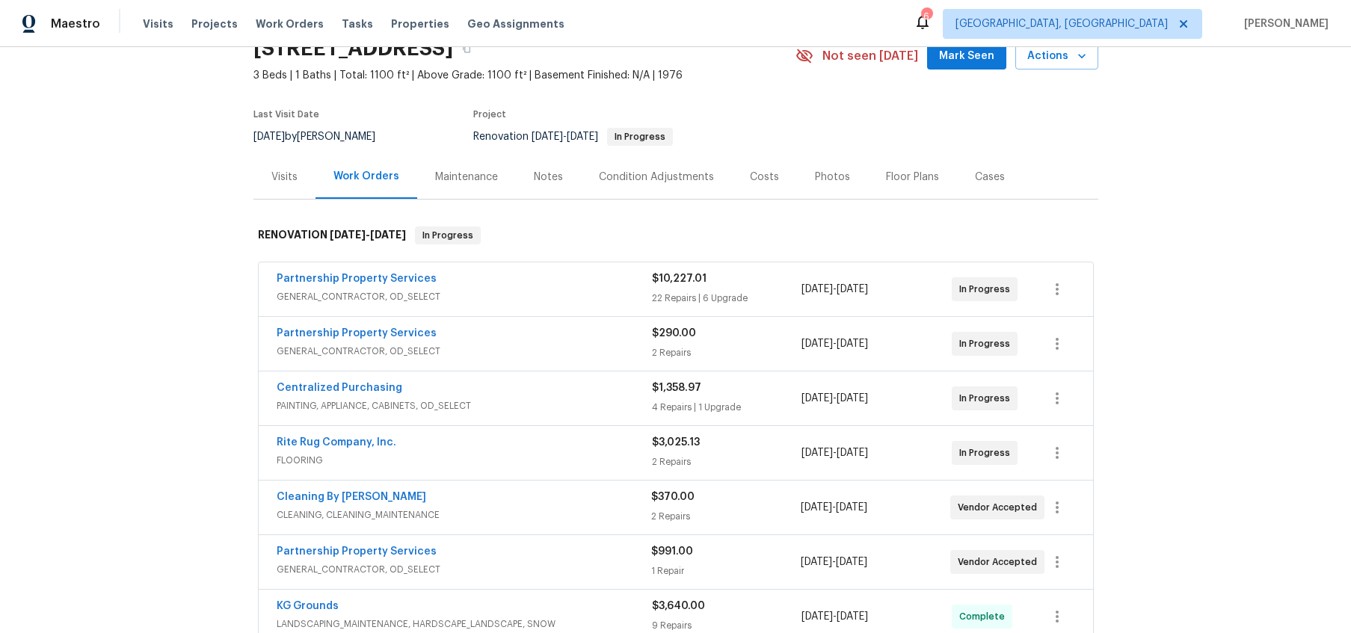
scroll to position [76, 0]
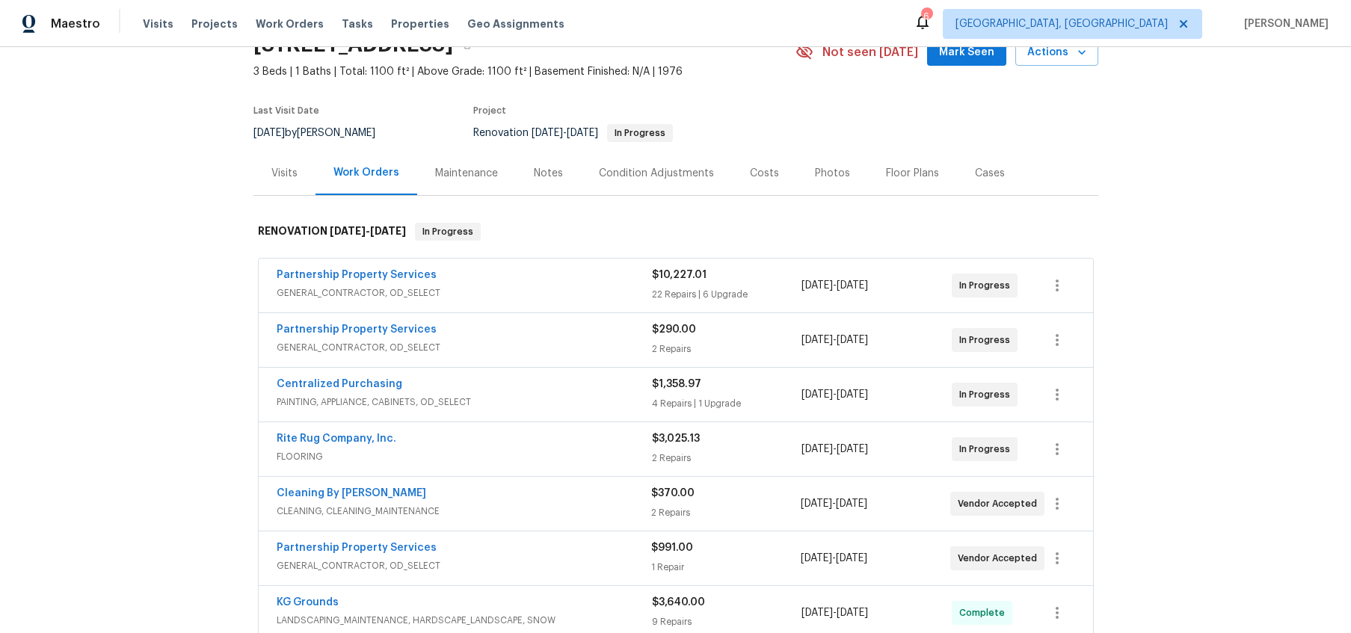
click at [284, 168] on div "Visits" at bounding box center [284, 173] width 26 height 15
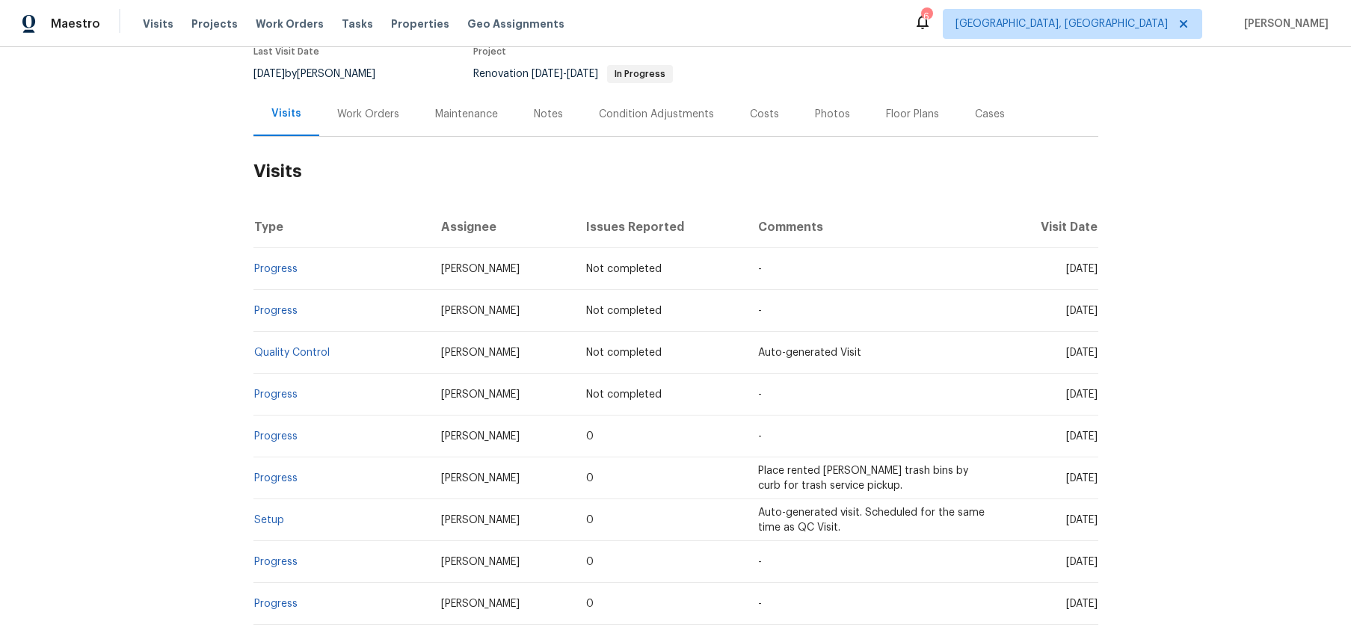
scroll to position [141, 0]
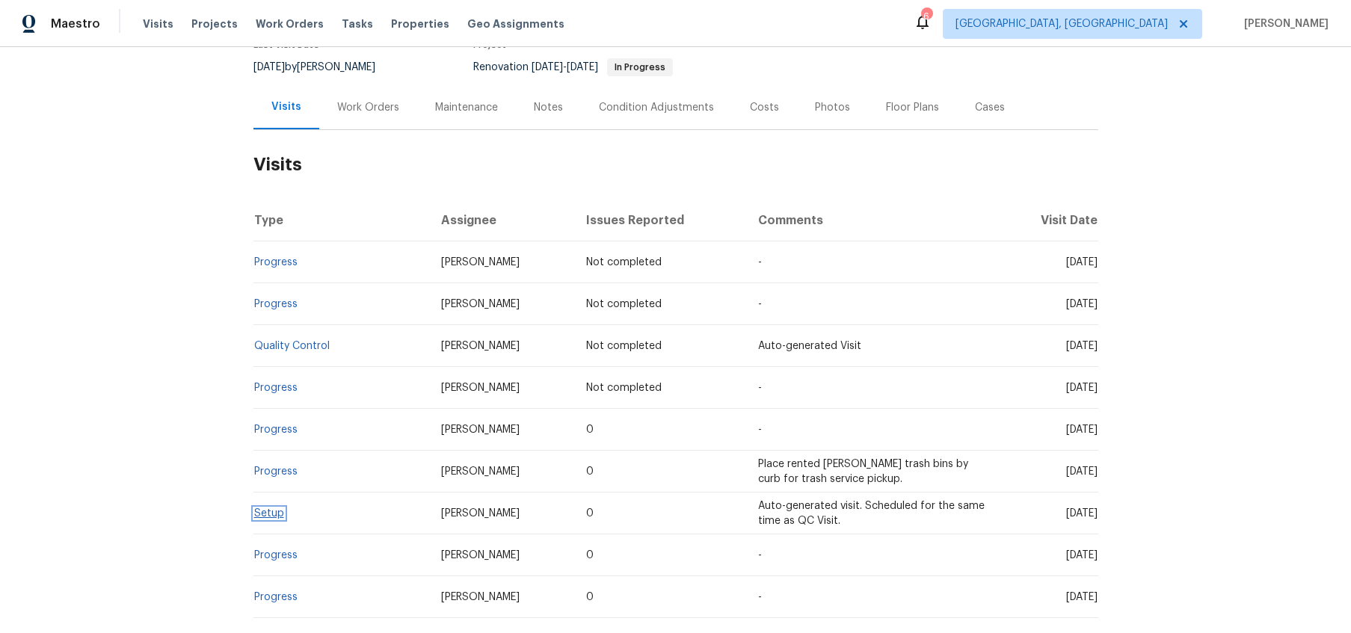
click at [273, 518] on link "Setup" at bounding box center [269, 514] width 30 height 10
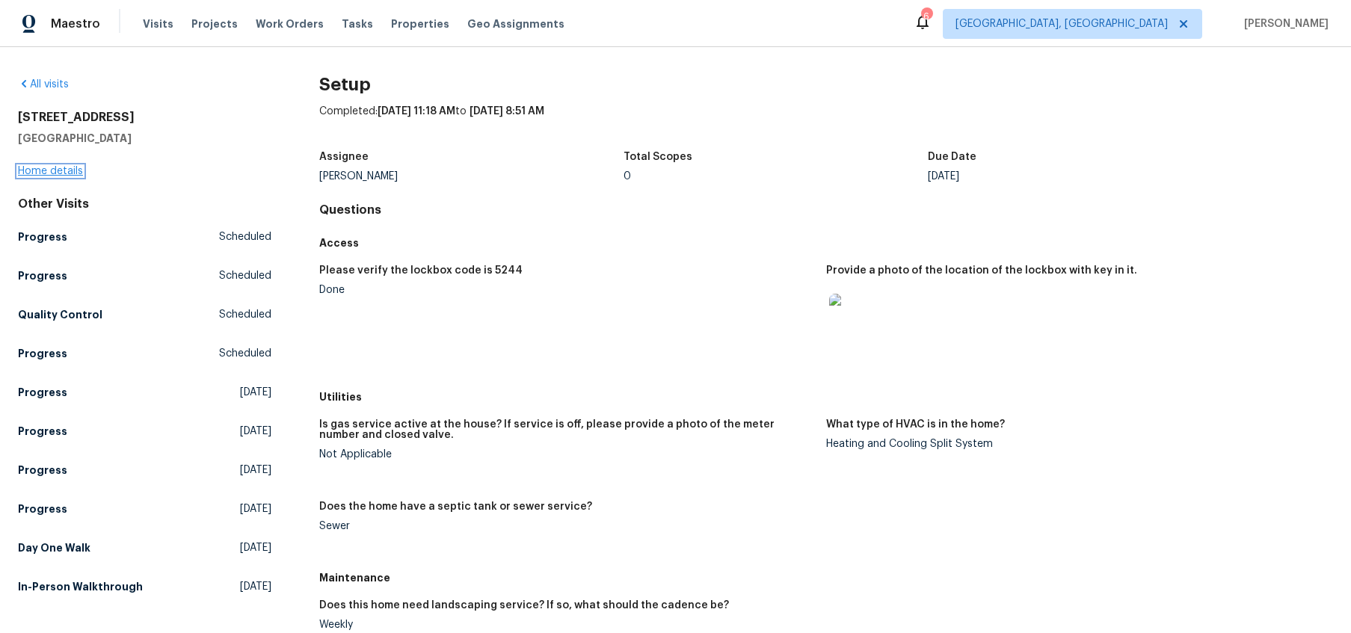
click at [49, 173] on link "Home details" at bounding box center [50, 171] width 65 height 10
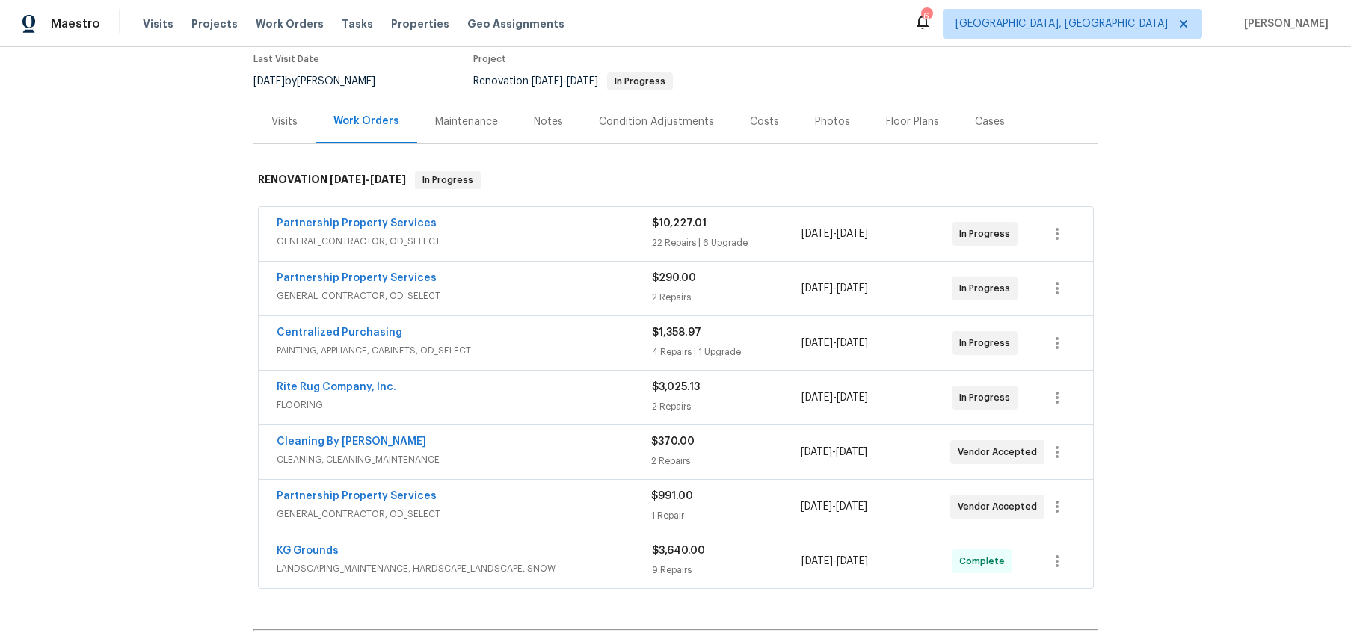
scroll to position [134, 0]
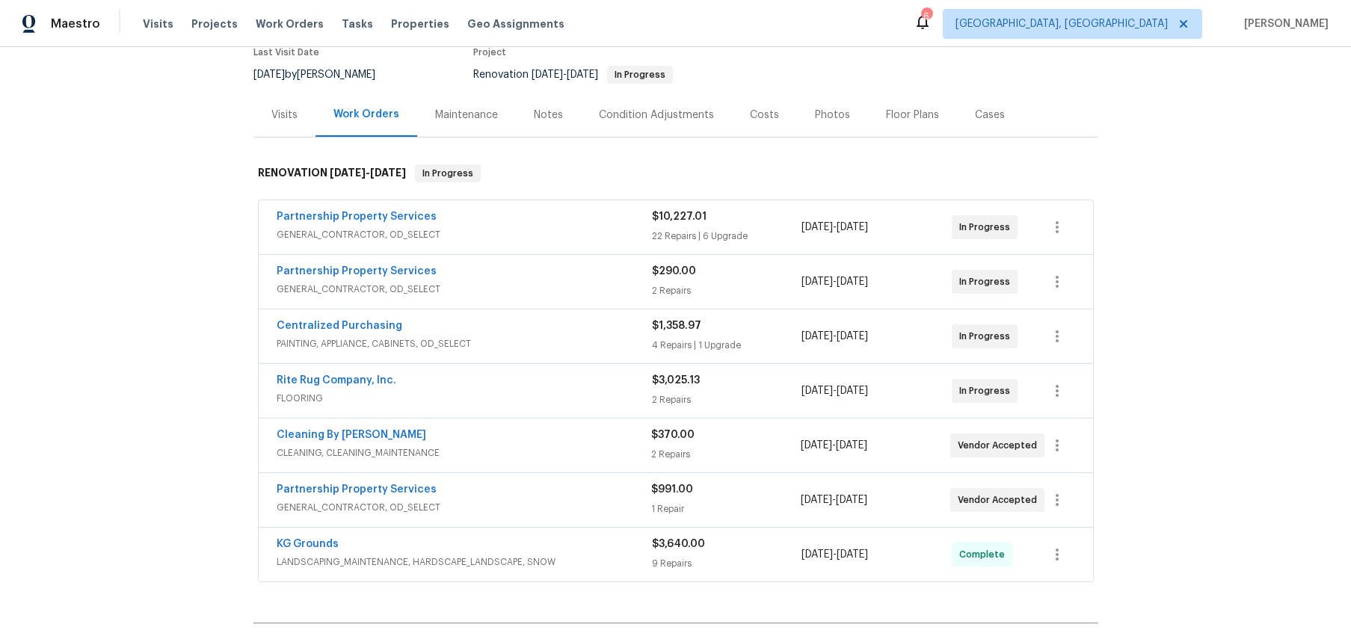
click at [698, 218] on span "$10,227.01" at bounding box center [679, 217] width 55 height 10
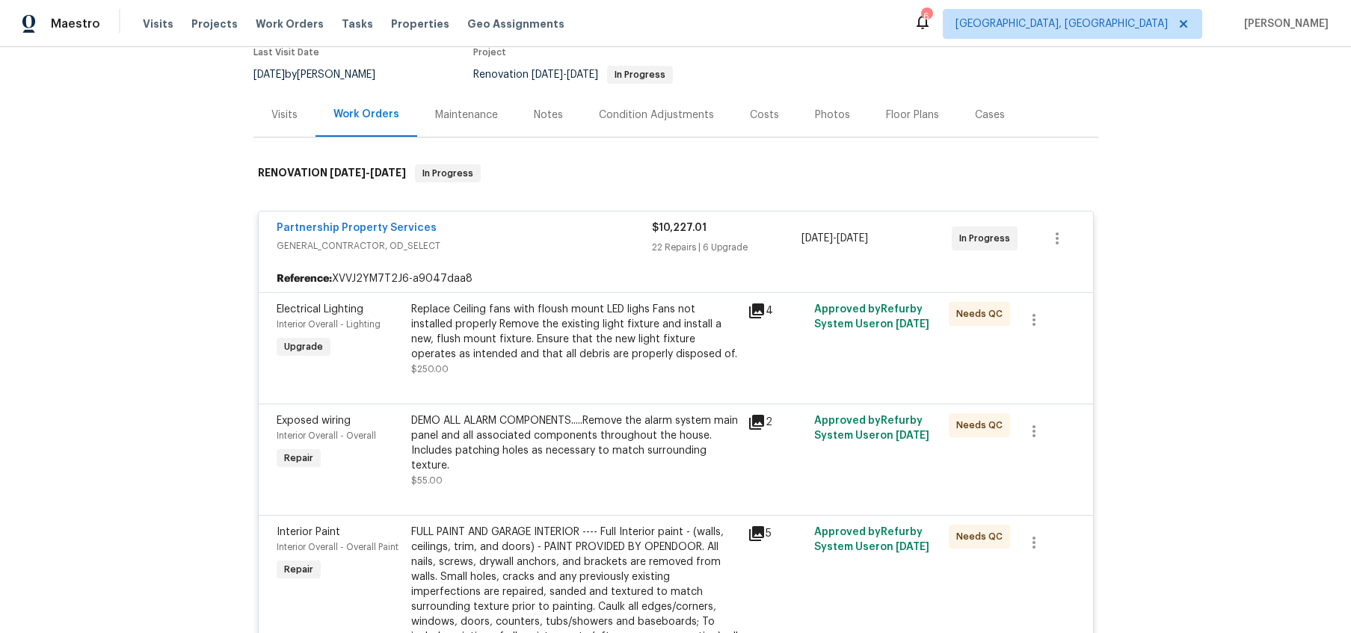
click at [653, 321] on div "Replace Ceiling fans with floush mount LED lighs Fans not installed properly Re…" at bounding box center [575, 332] width 328 height 60
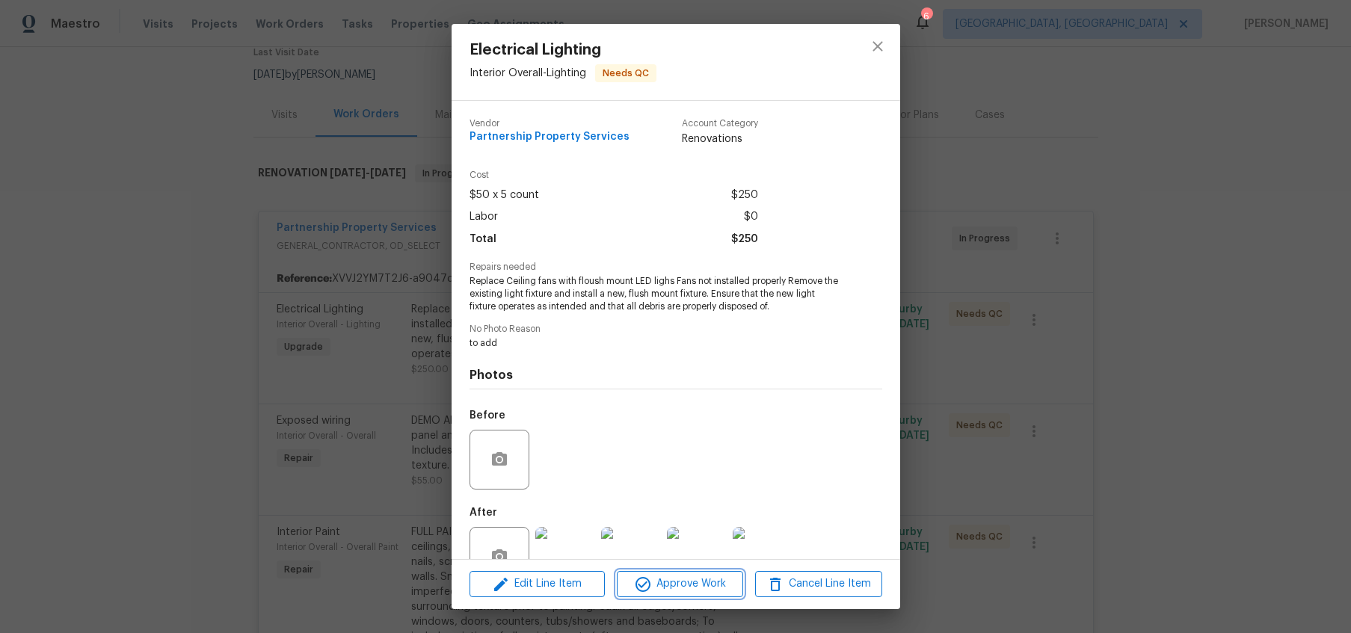
click at [699, 592] on span "Approve Work" at bounding box center [680, 584] width 117 height 19
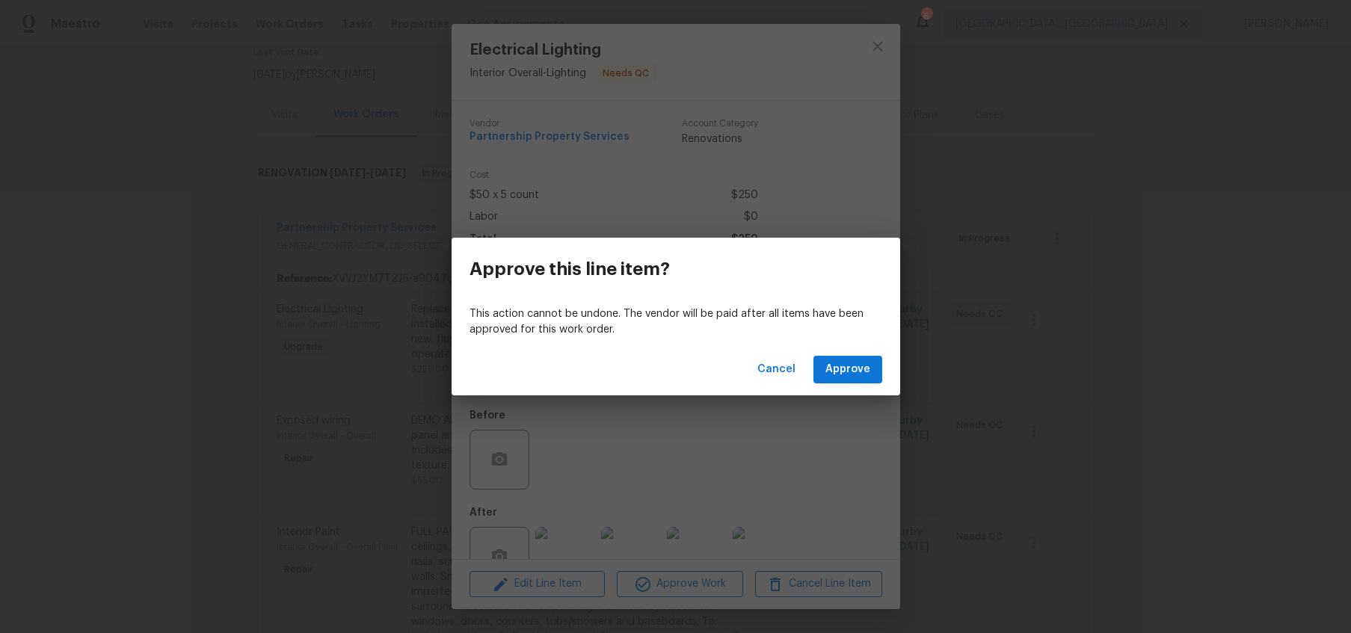
click at [851, 386] on div "Cancel Approve" at bounding box center [676, 370] width 449 height 52
click at [849, 376] on span "Approve" at bounding box center [848, 369] width 45 height 19
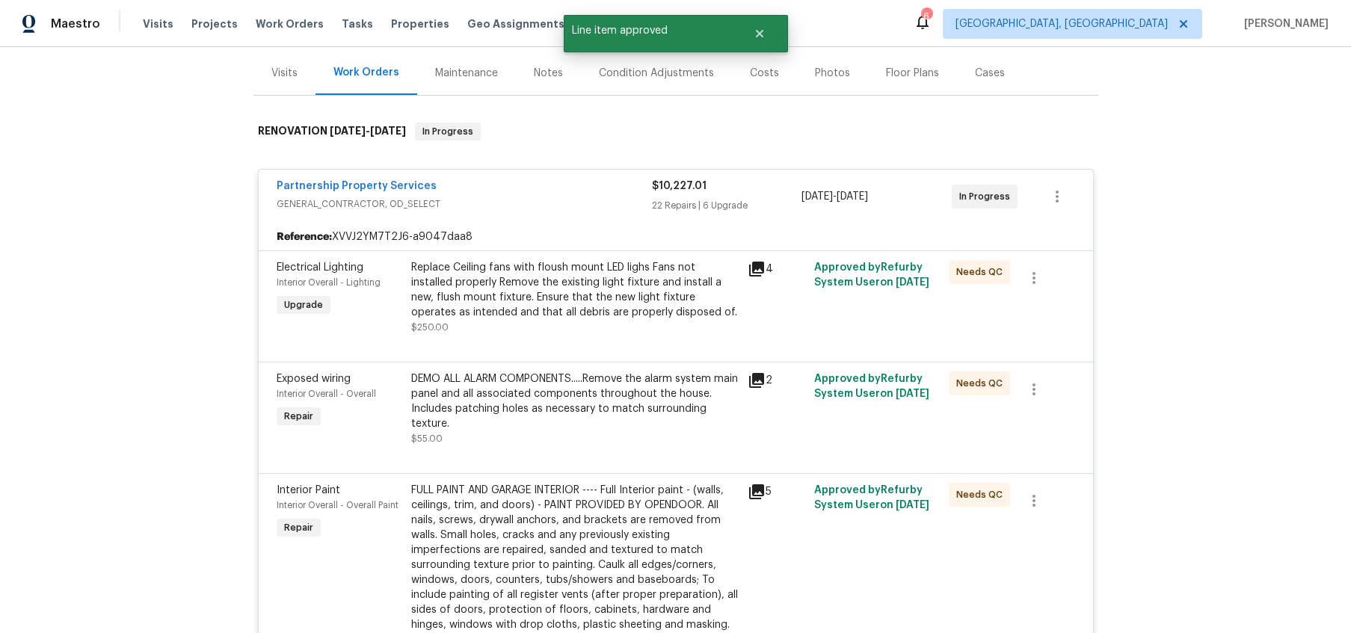
scroll to position [179, 0]
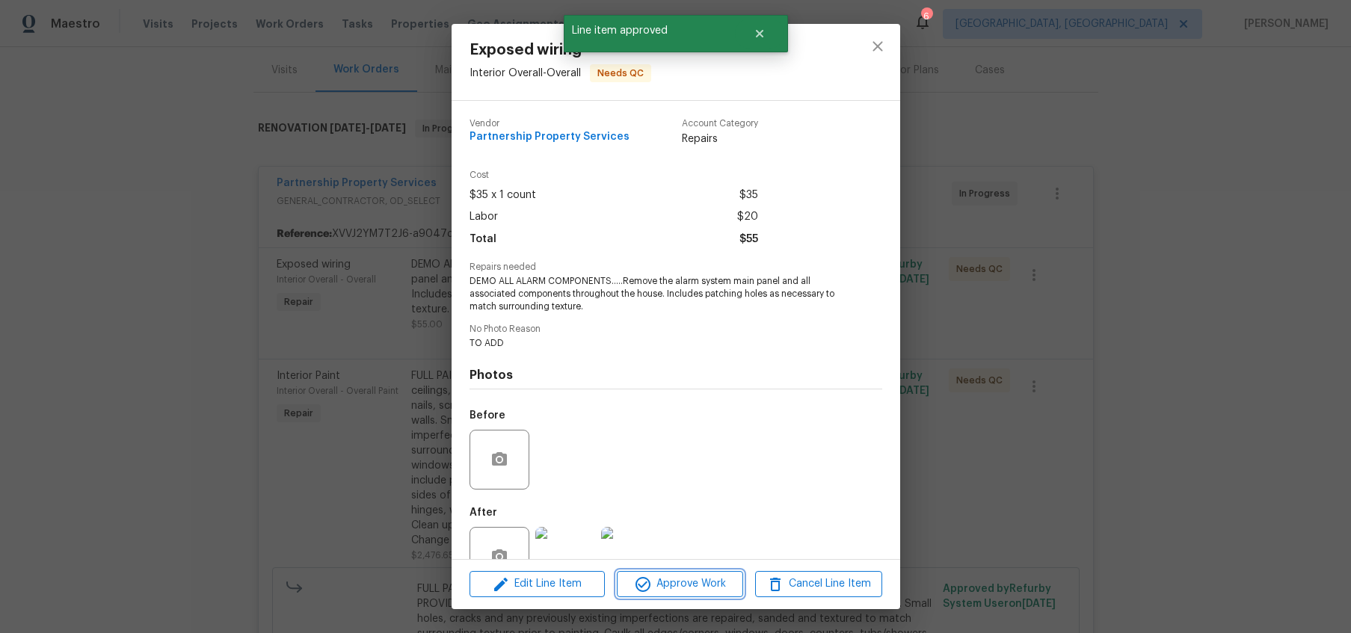
click at [677, 591] on span "Approve Work" at bounding box center [680, 584] width 117 height 19
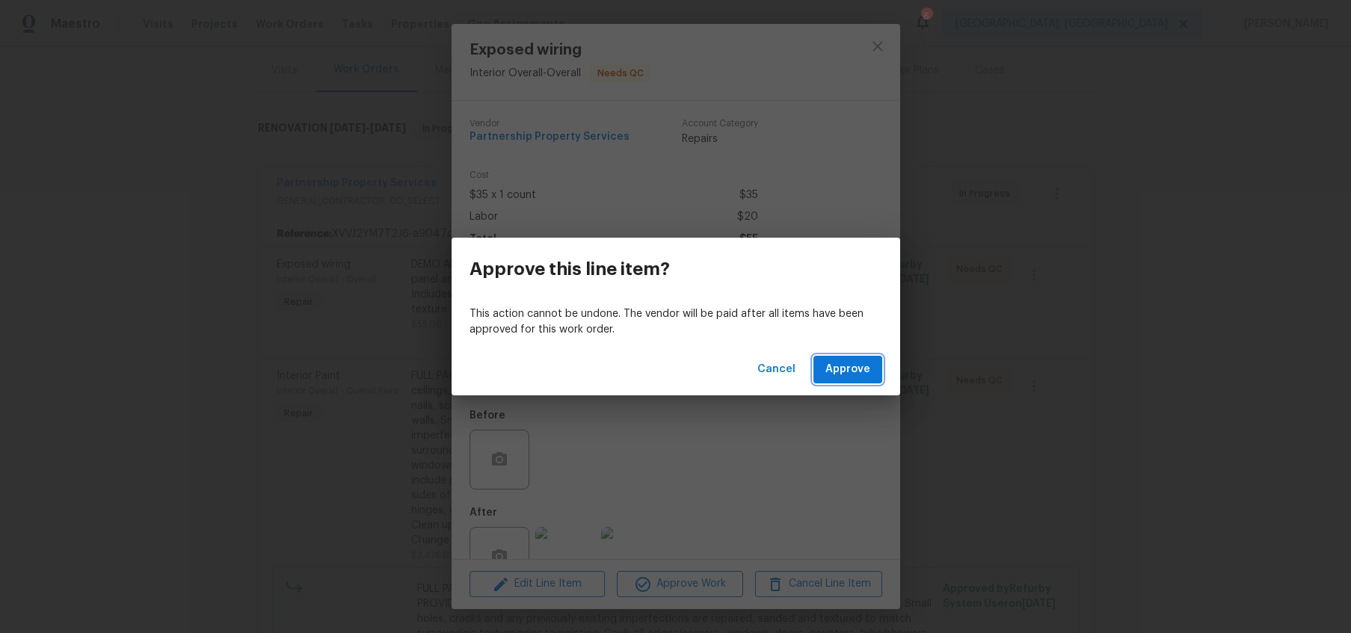
click at [880, 375] on button "Approve" at bounding box center [848, 370] width 69 height 28
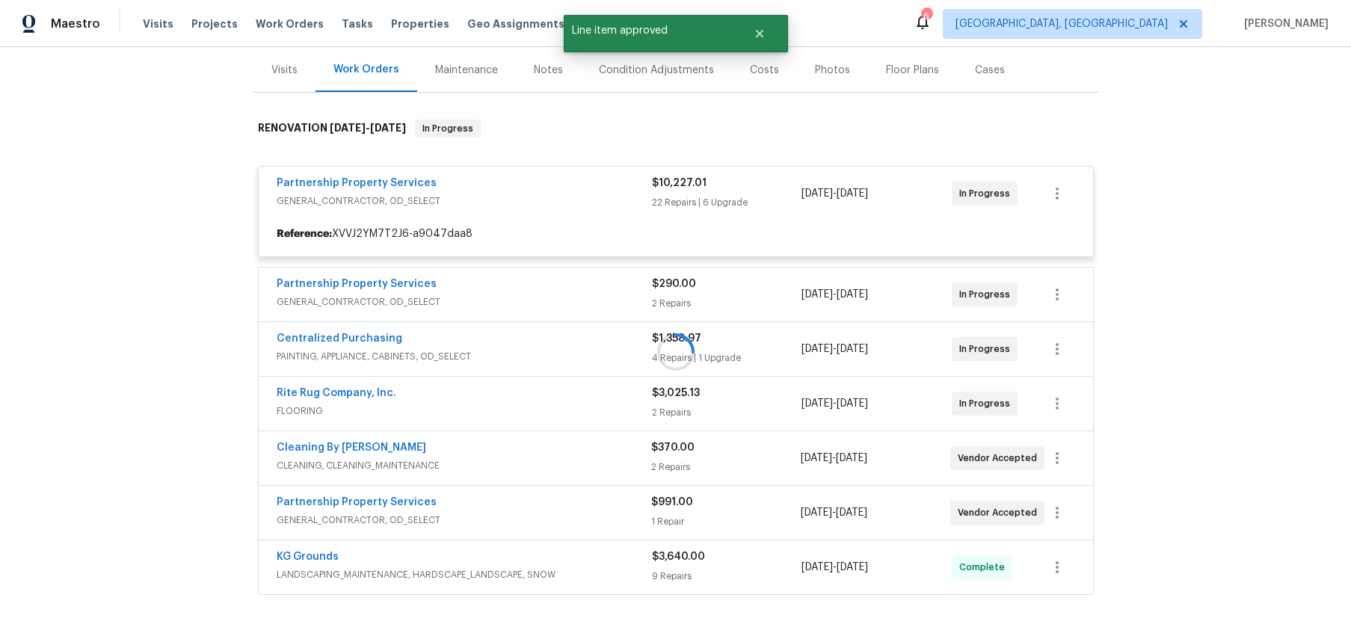
click at [705, 281] on div at bounding box center [676, 352] width 845 height 495
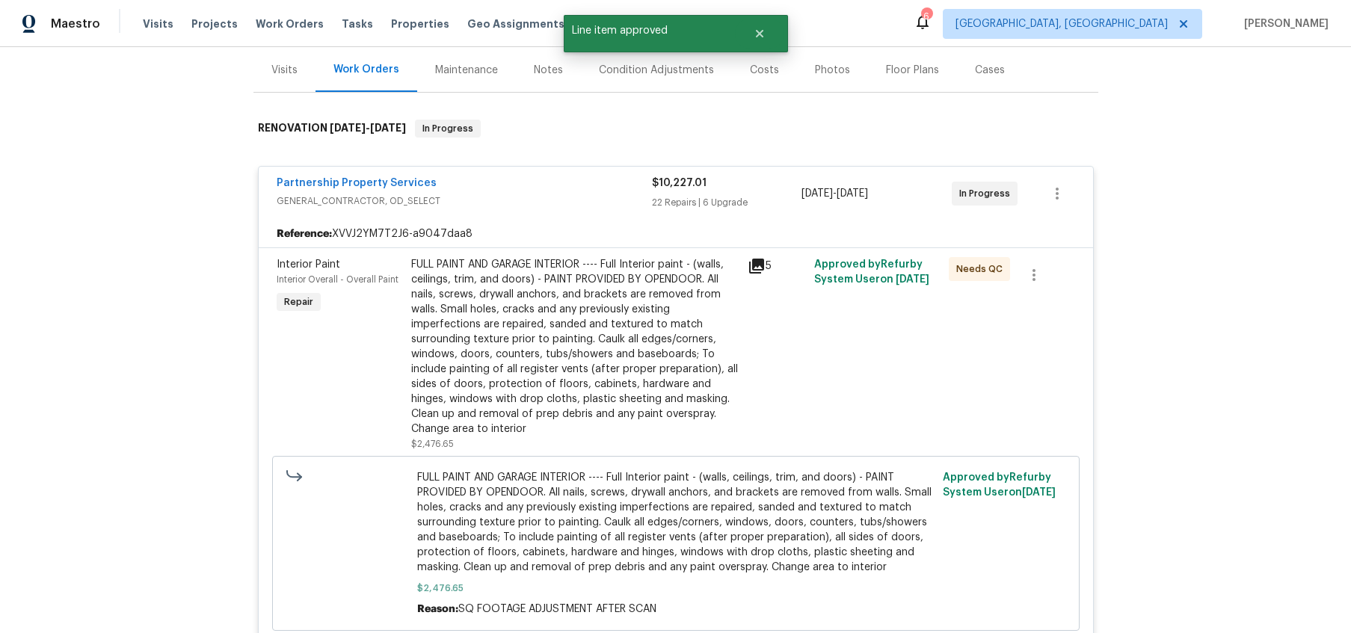
click at [669, 338] on div "FULL PAINT AND GARAGE INTERIOR ---- Full Interior paint - (walls, ceilings, tri…" at bounding box center [575, 346] width 328 height 179
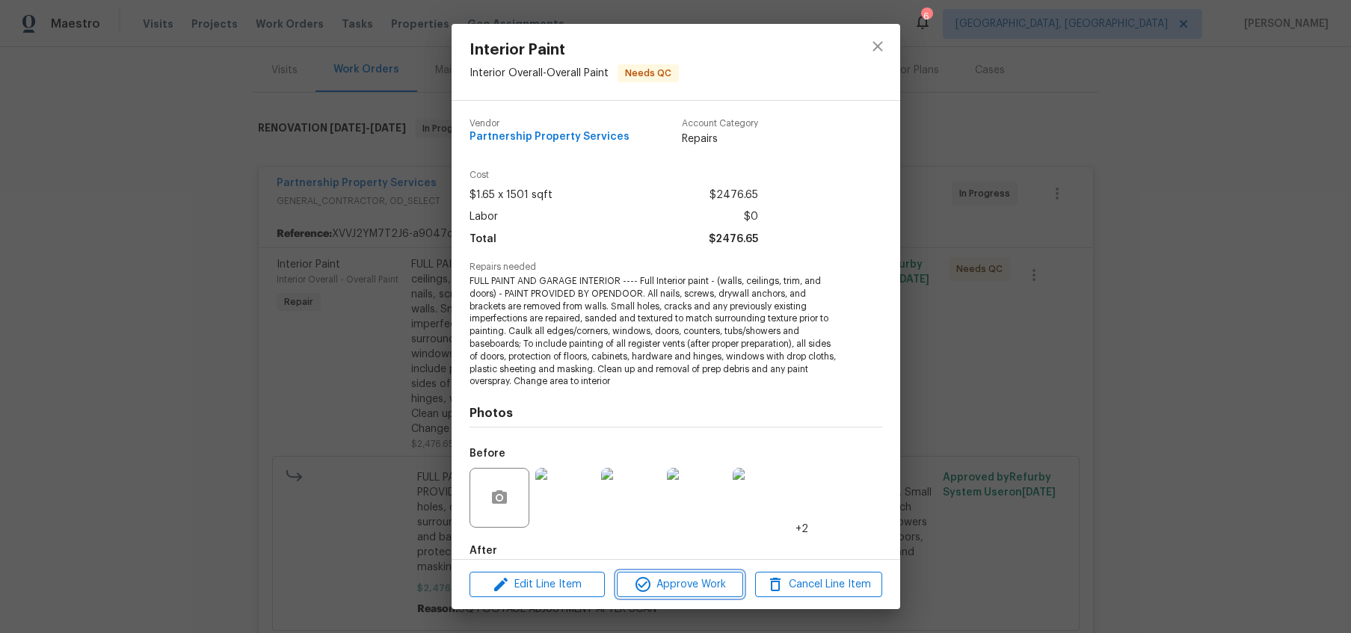
click at [688, 577] on span "Approve Work" at bounding box center [680, 585] width 117 height 19
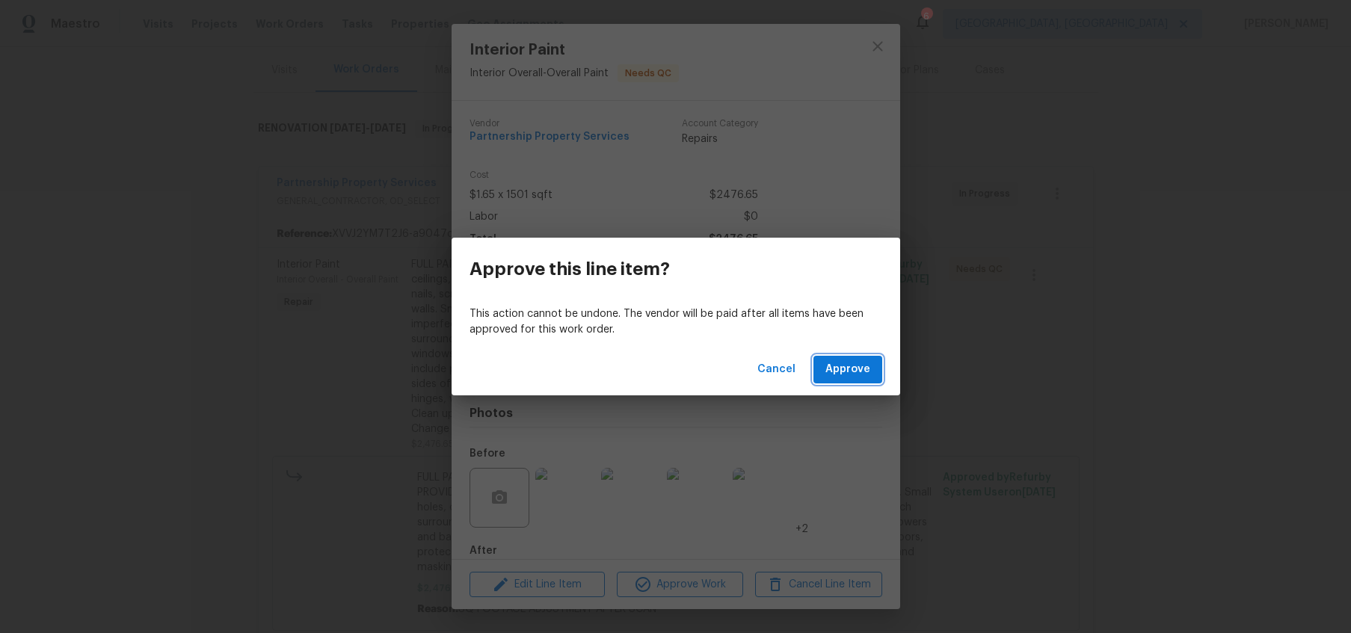
click at [853, 363] on span "Approve" at bounding box center [848, 369] width 45 height 19
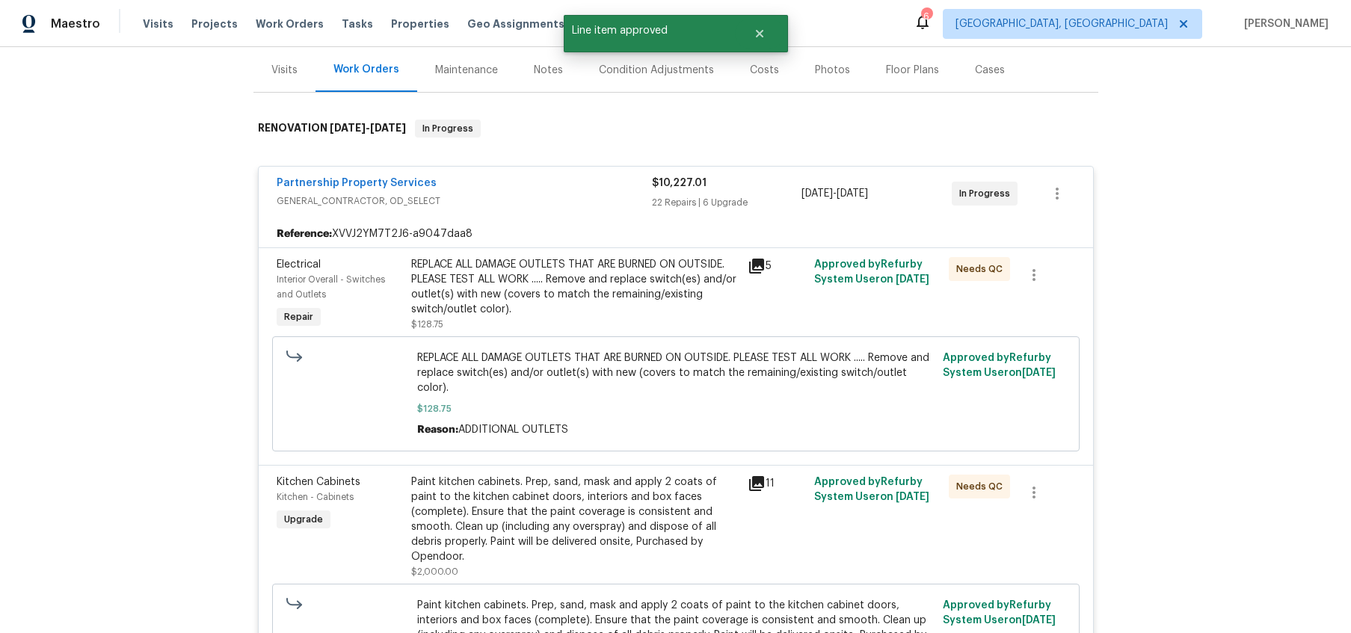
click at [598, 305] on div "REPLACE ALL DAMAGE OUTLETS THAT ARE BURNED ON OUTSIDE. PLEASE TEST ALL WORK ...…" at bounding box center [575, 287] width 328 height 60
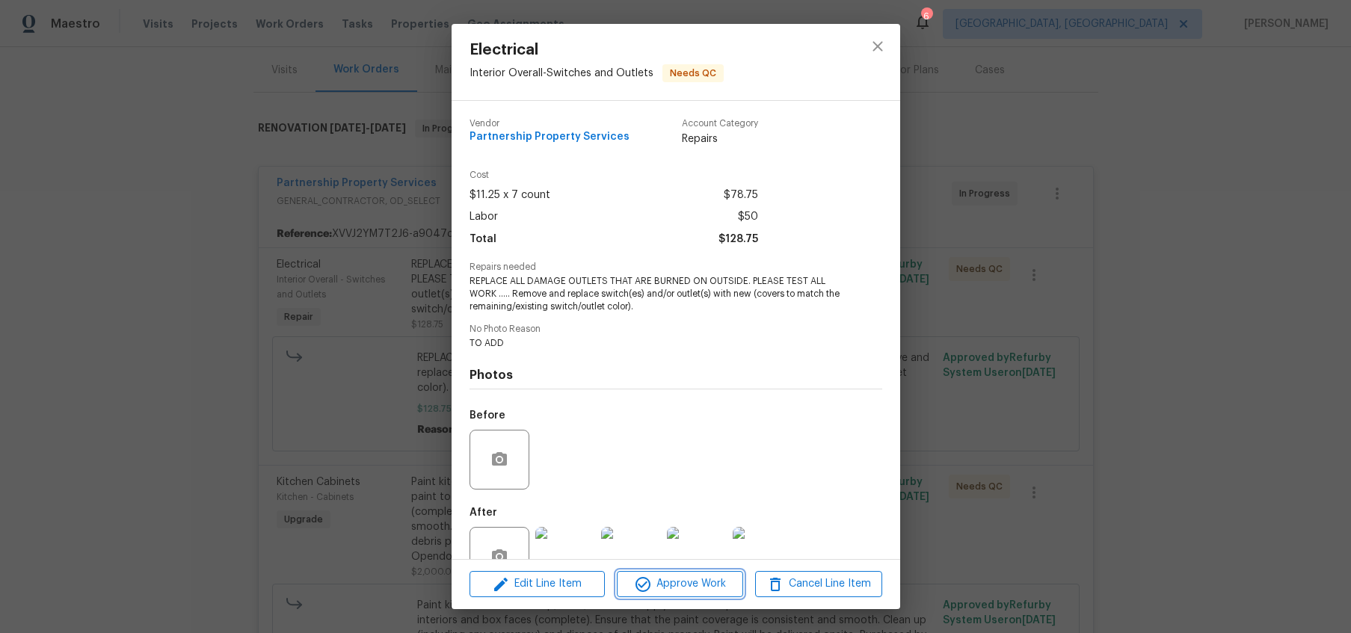
click at [708, 581] on span "Approve Work" at bounding box center [680, 584] width 117 height 19
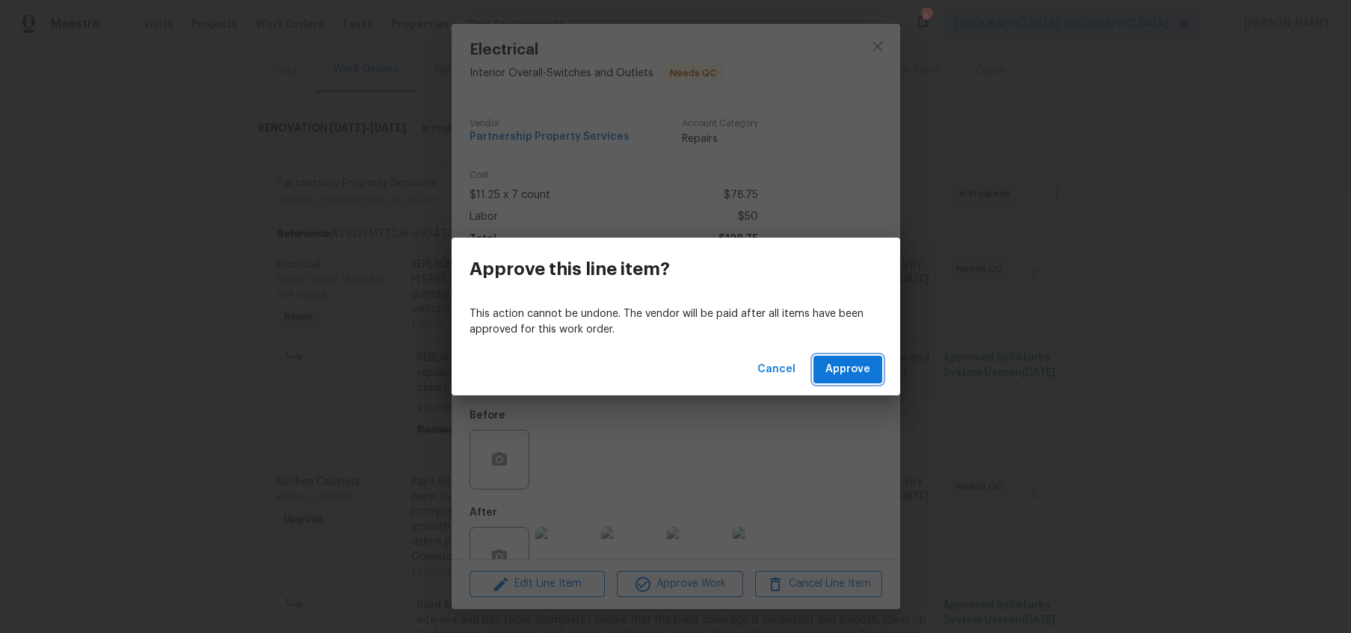
click at [849, 369] on span "Approve" at bounding box center [848, 369] width 45 height 19
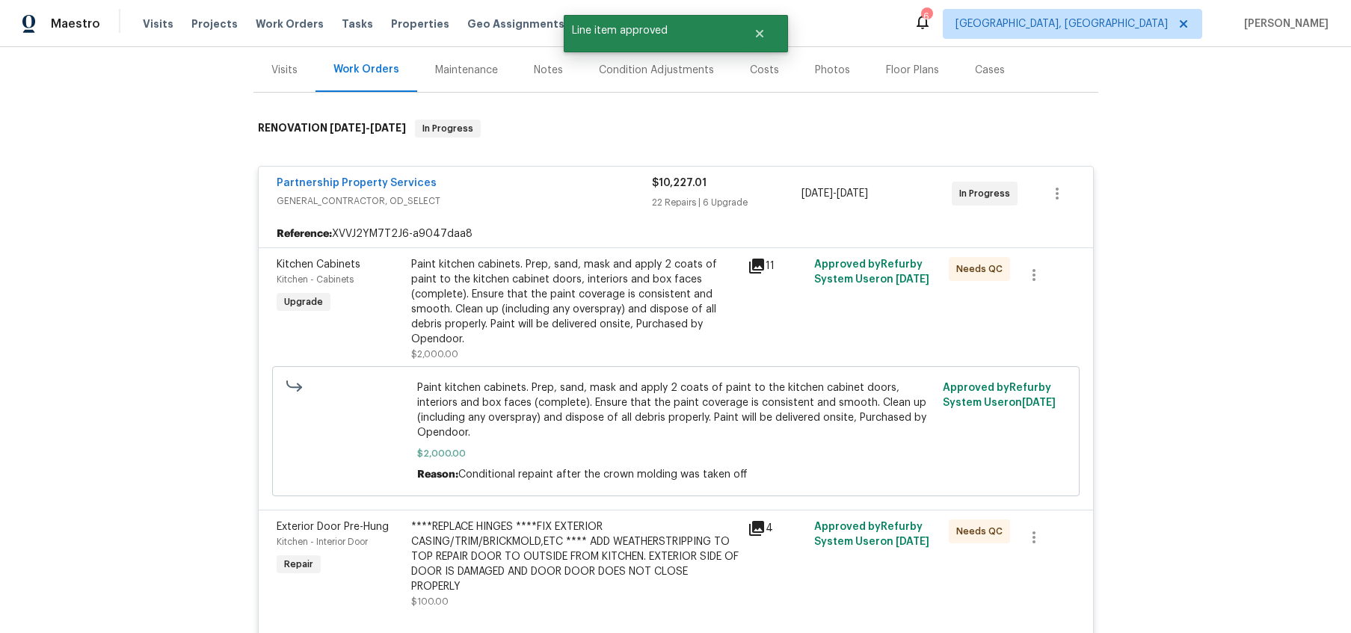
click at [613, 288] on div "Paint kitchen cabinets. Prep, sand, mask and apply 2 coats of paint to the kitc…" at bounding box center [575, 302] width 328 height 90
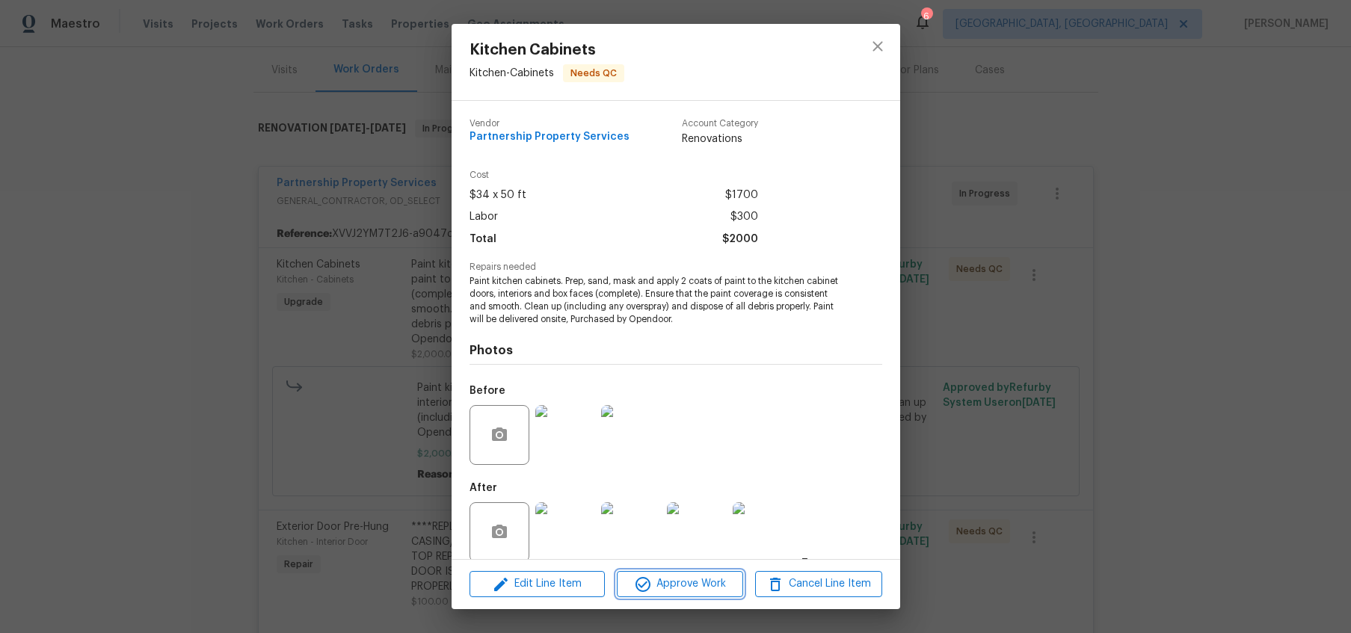
click at [707, 597] on button "Approve Work" at bounding box center [680, 584] width 126 height 26
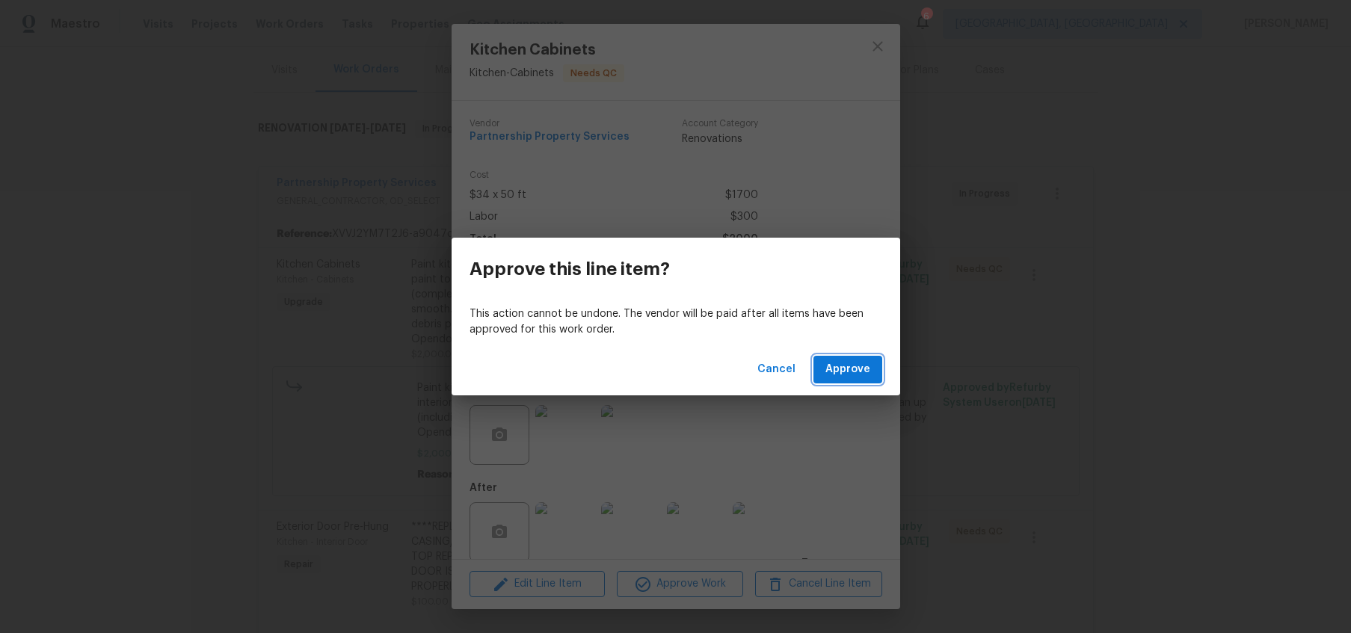
click at [843, 361] on span "Approve" at bounding box center [848, 369] width 45 height 19
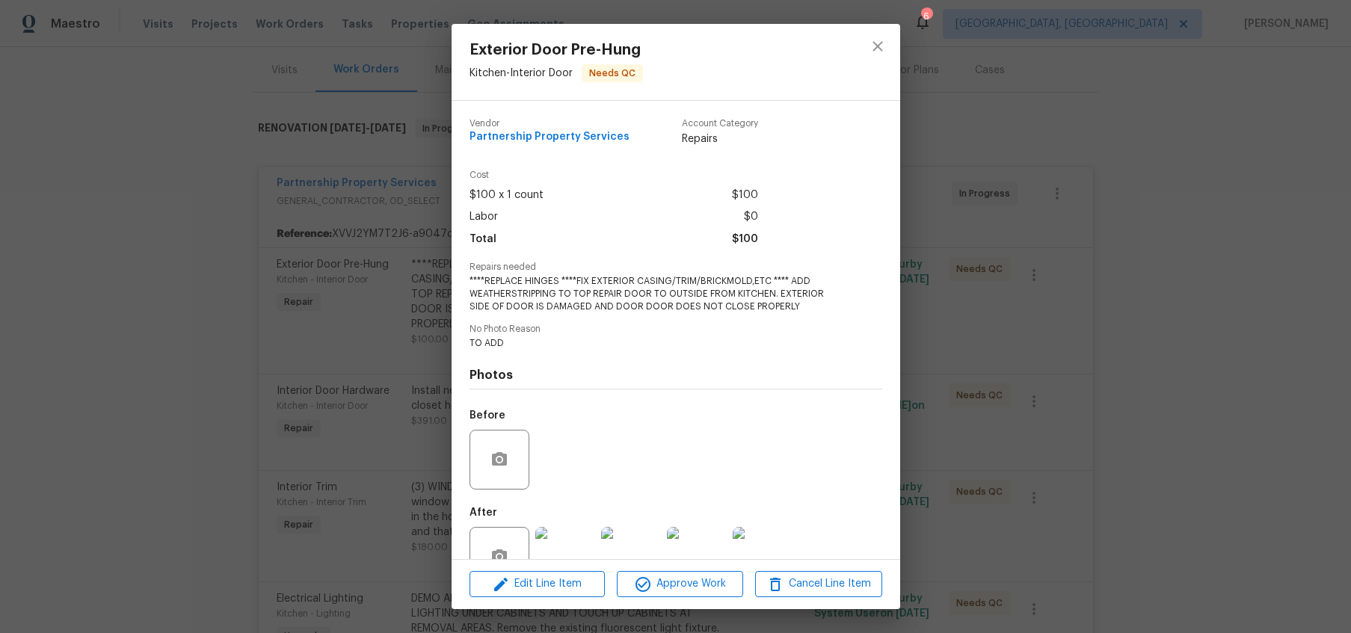
scroll to position [40, 0]
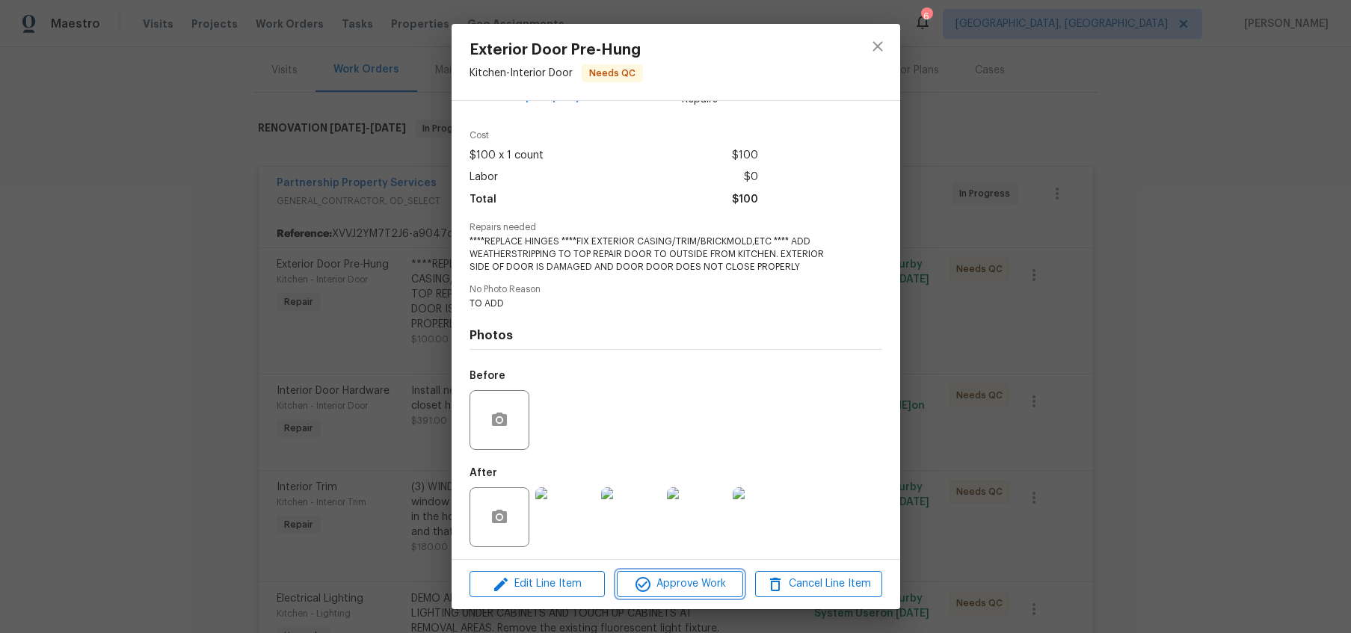
click at [693, 586] on span "Approve Work" at bounding box center [680, 584] width 117 height 19
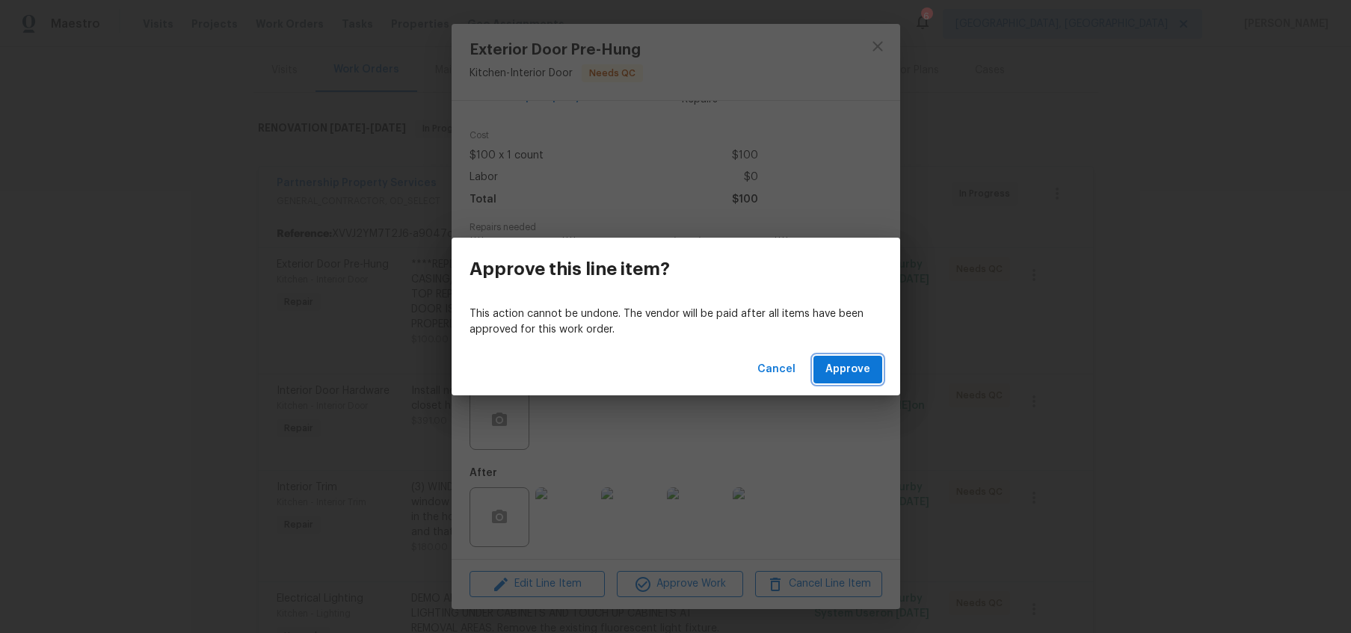
click at [870, 370] on button "Approve" at bounding box center [848, 370] width 69 height 28
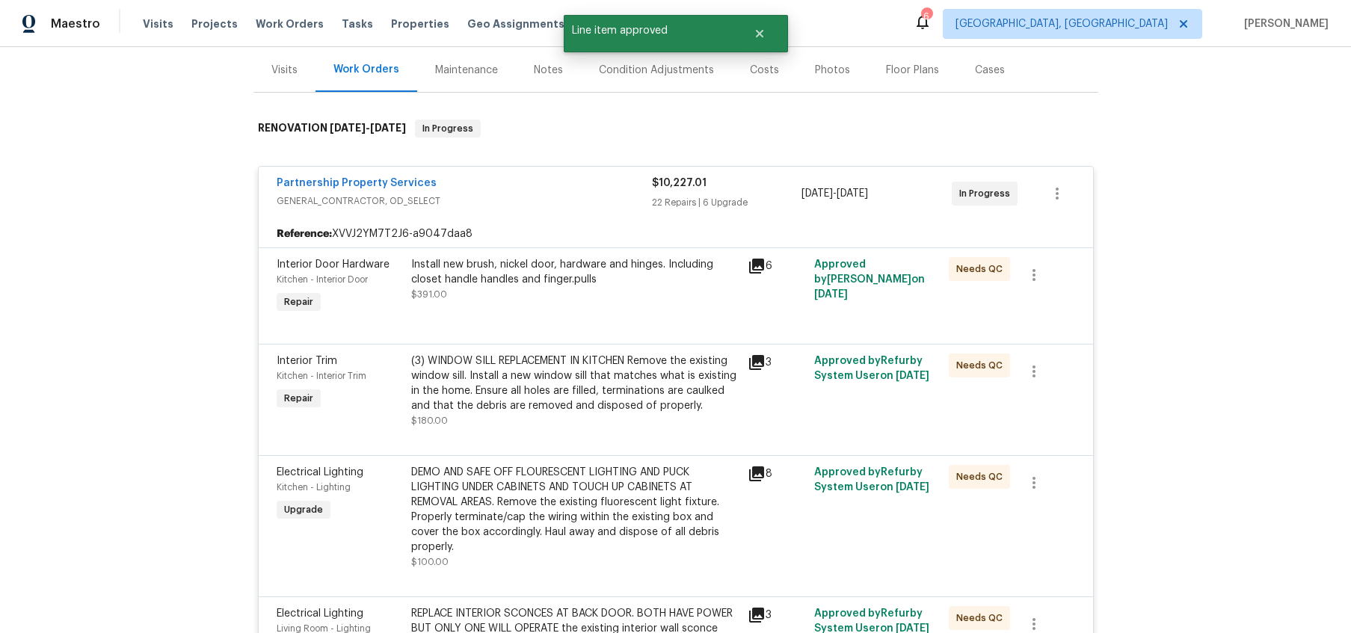
click at [604, 286] on div "Install new brush, nickel door, hardware and hinges. Including closet handle ha…" at bounding box center [575, 279] width 328 height 45
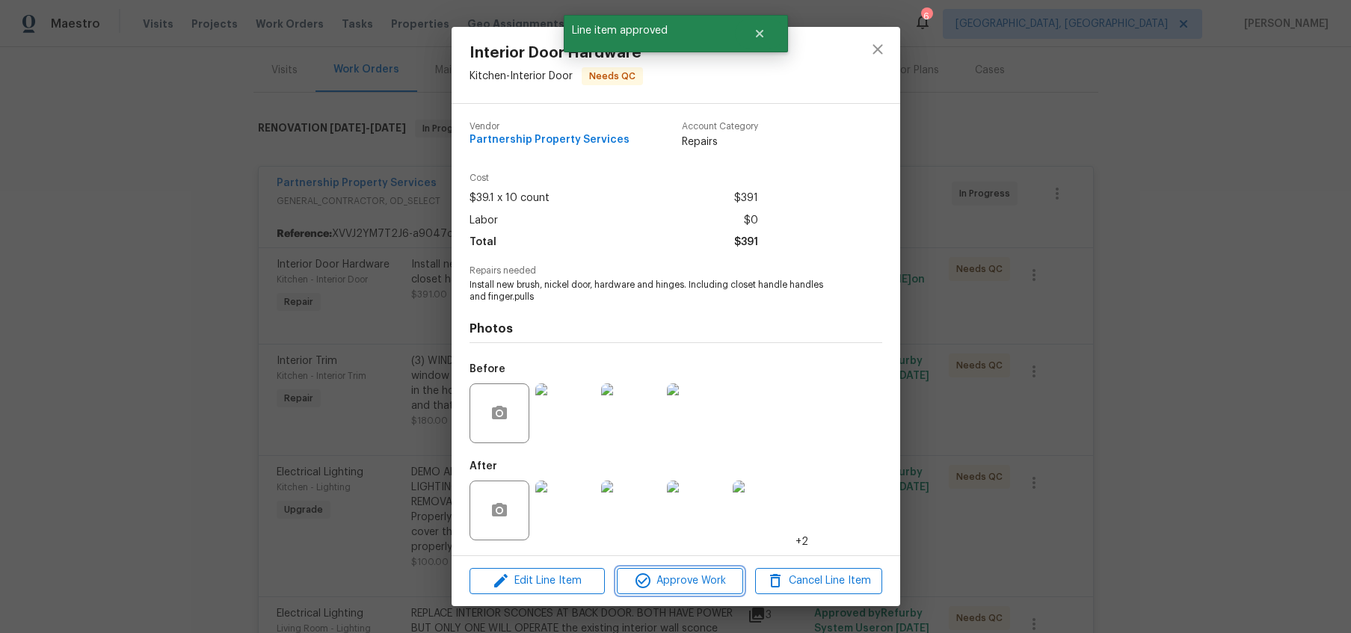
click at [666, 589] on span "Approve Work" at bounding box center [680, 581] width 117 height 19
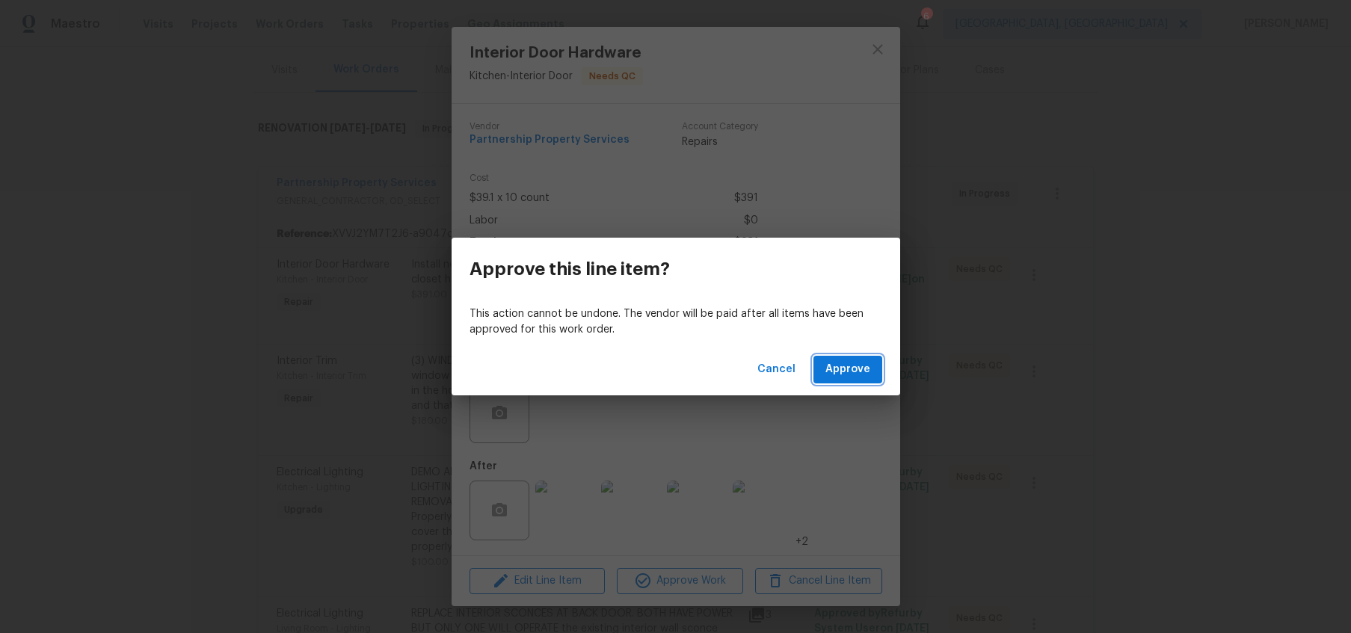
click at [851, 381] on button "Approve" at bounding box center [848, 370] width 69 height 28
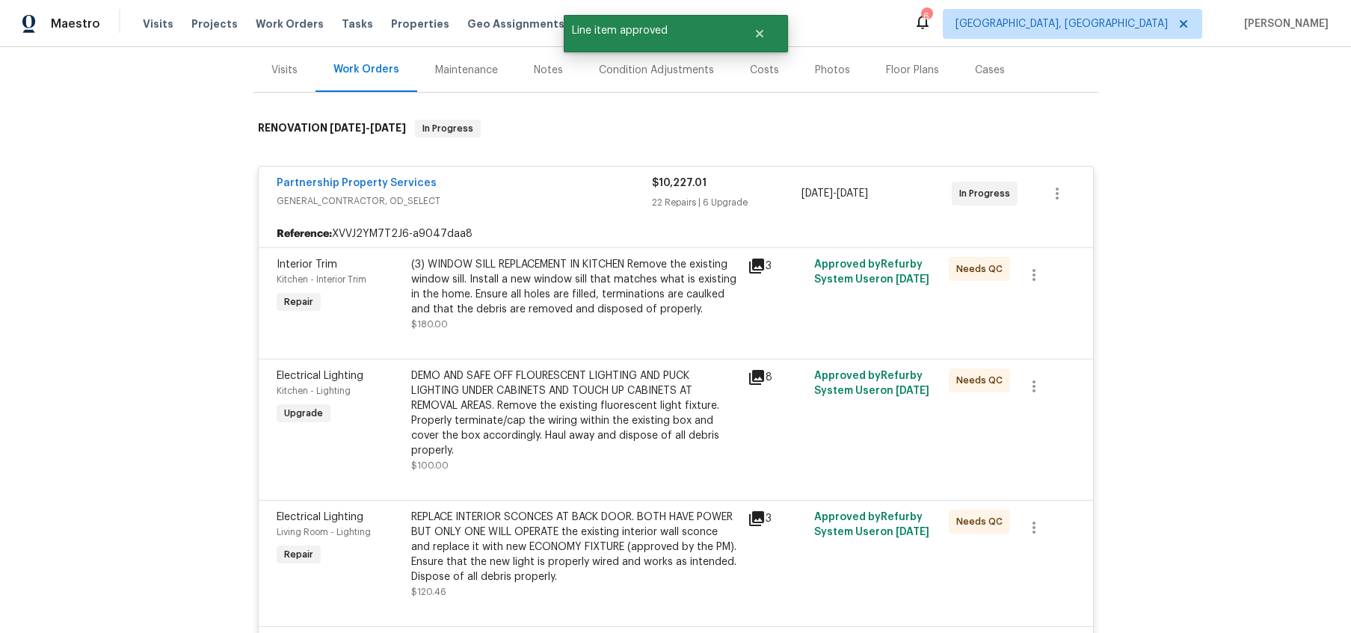
click at [610, 304] on div "(3) WINDOW SILL REPLACEMENT IN KITCHEN Remove the existing window sill. Install…" at bounding box center [575, 287] width 328 height 60
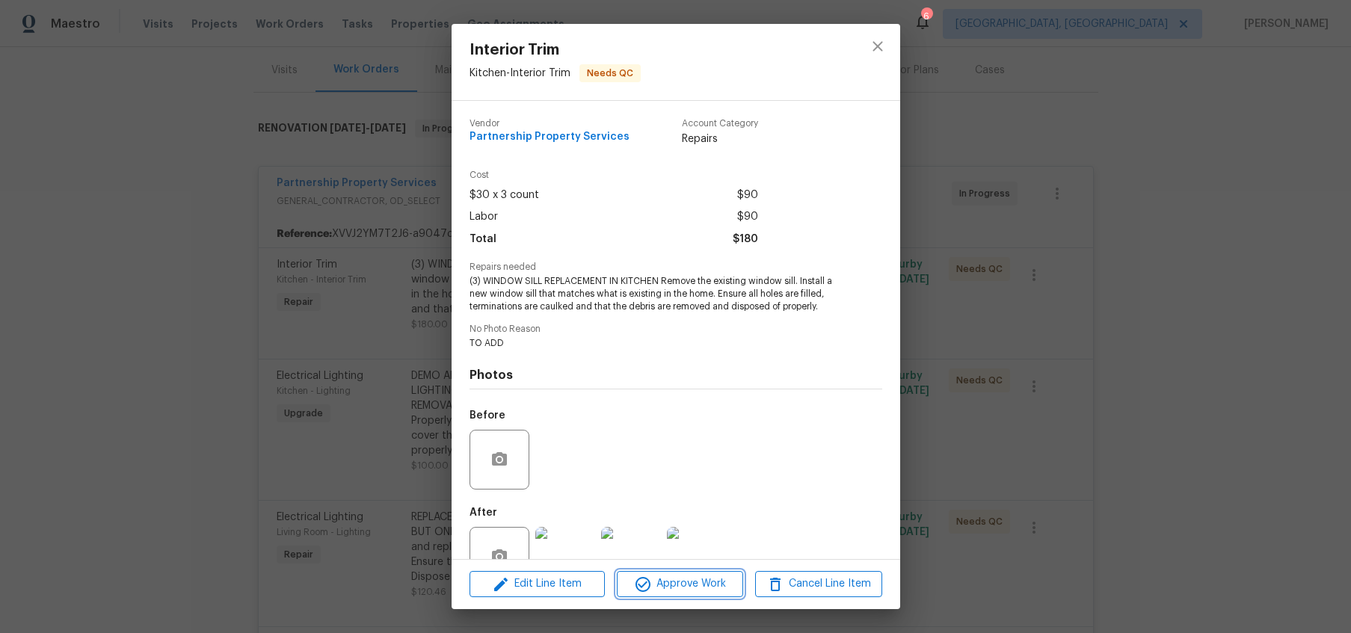
click at [692, 587] on span "Approve Work" at bounding box center [680, 584] width 117 height 19
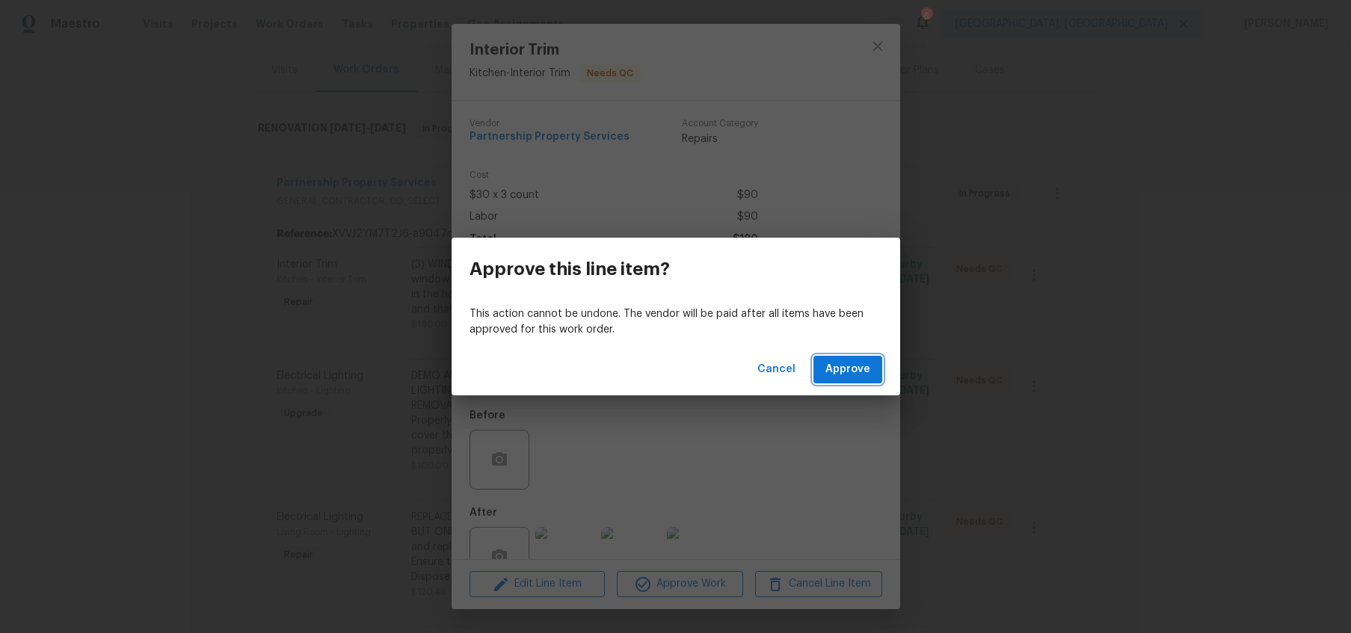
click at [844, 380] on button "Approve" at bounding box center [848, 370] width 69 height 28
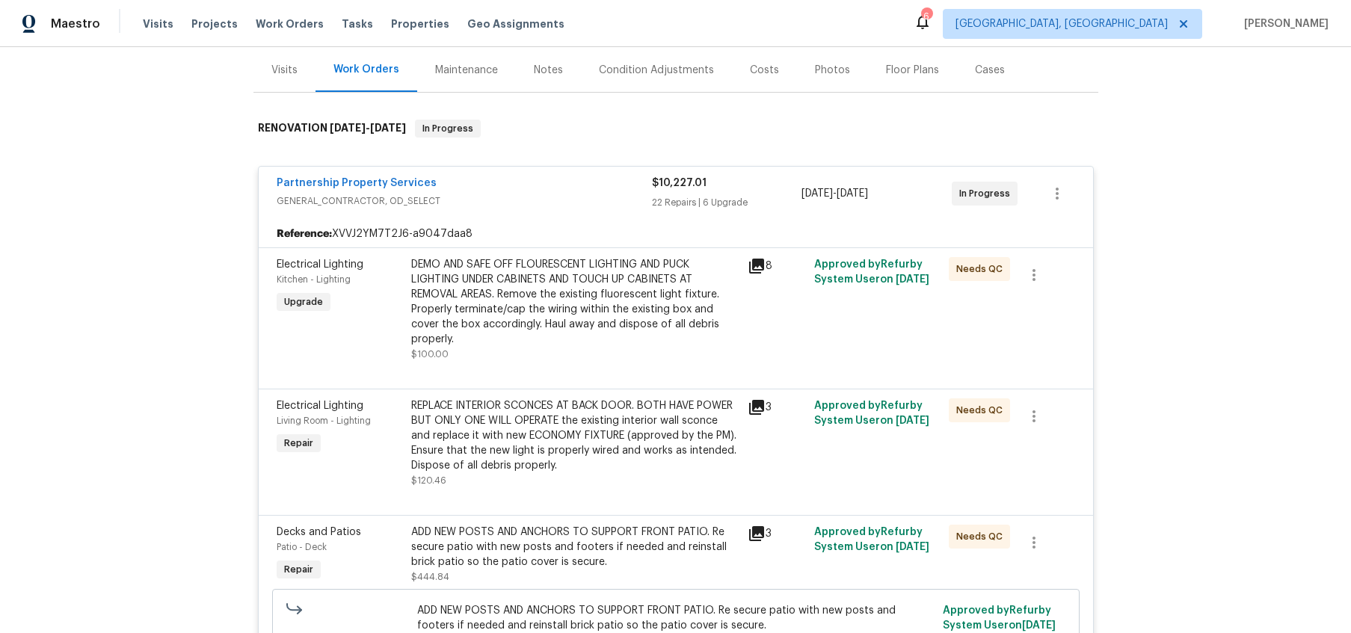
click at [662, 298] on div "DEMO AND SAFE OFF FLOURESCENT LIGHTING AND PUCK LIGHTING UNDER CABINETS AND TOU…" at bounding box center [575, 302] width 328 height 90
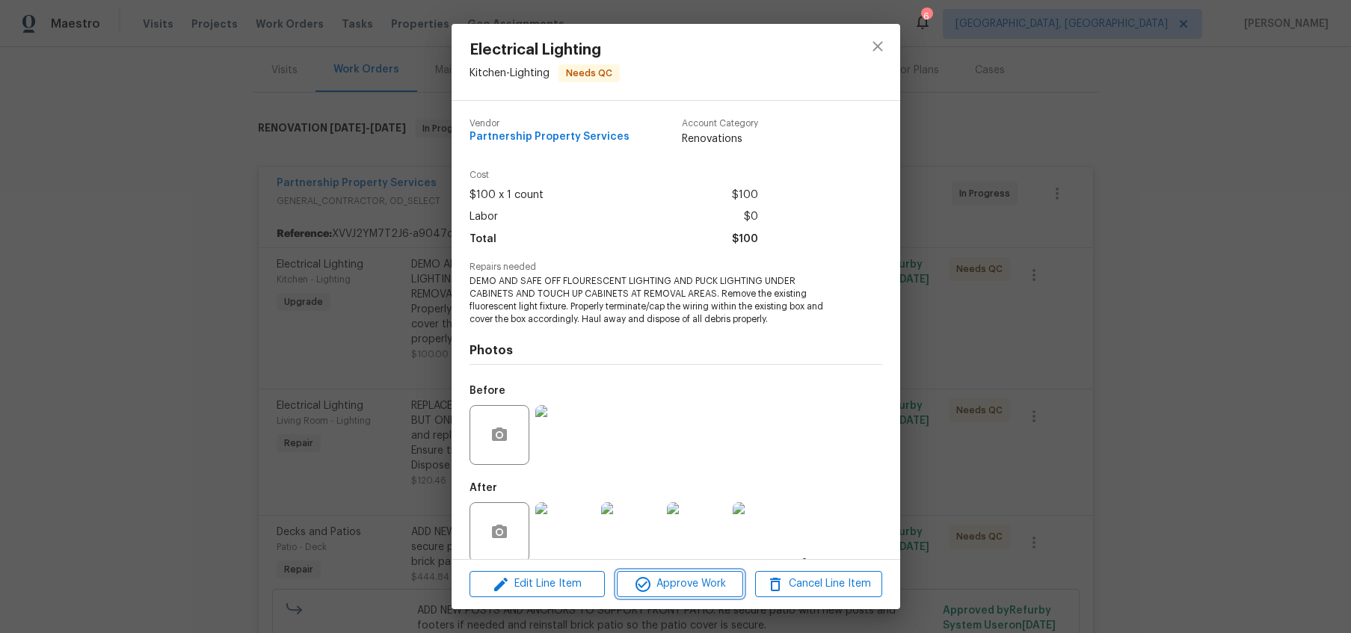
click at [690, 596] on button "Approve Work" at bounding box center [680, 584] width 126 height 26
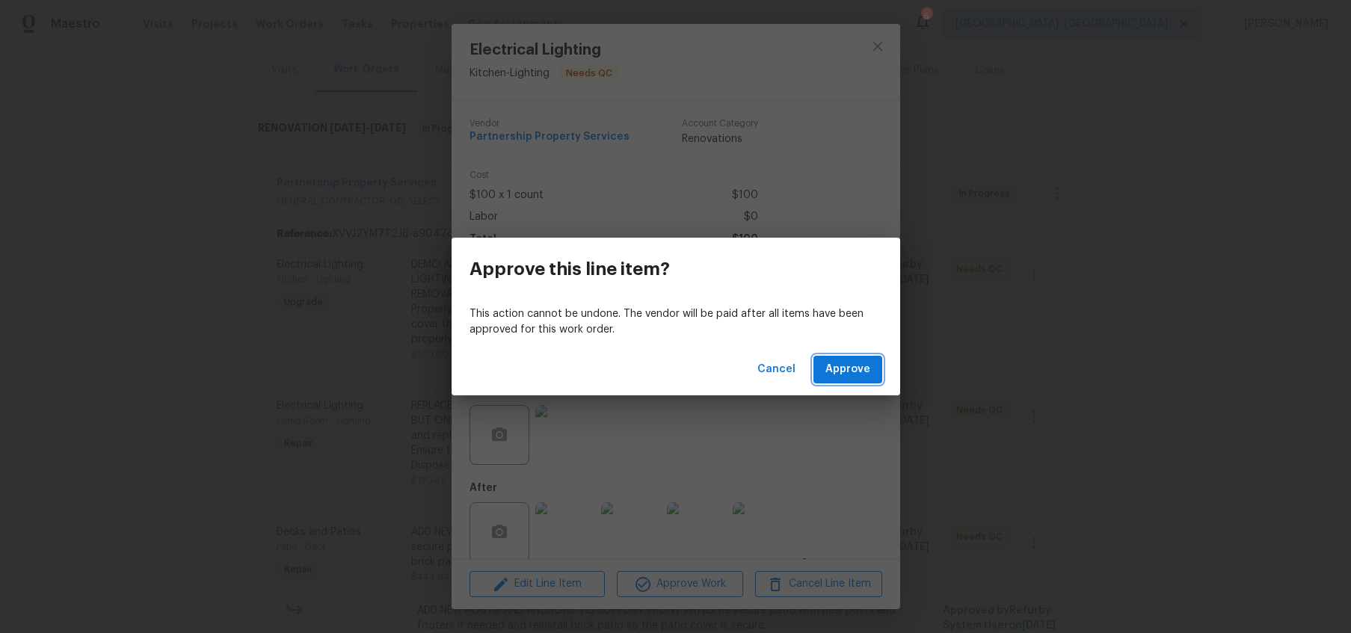
click at [846, 371] on span "Approve" at bounding box center [848, 369] width 45 height 19
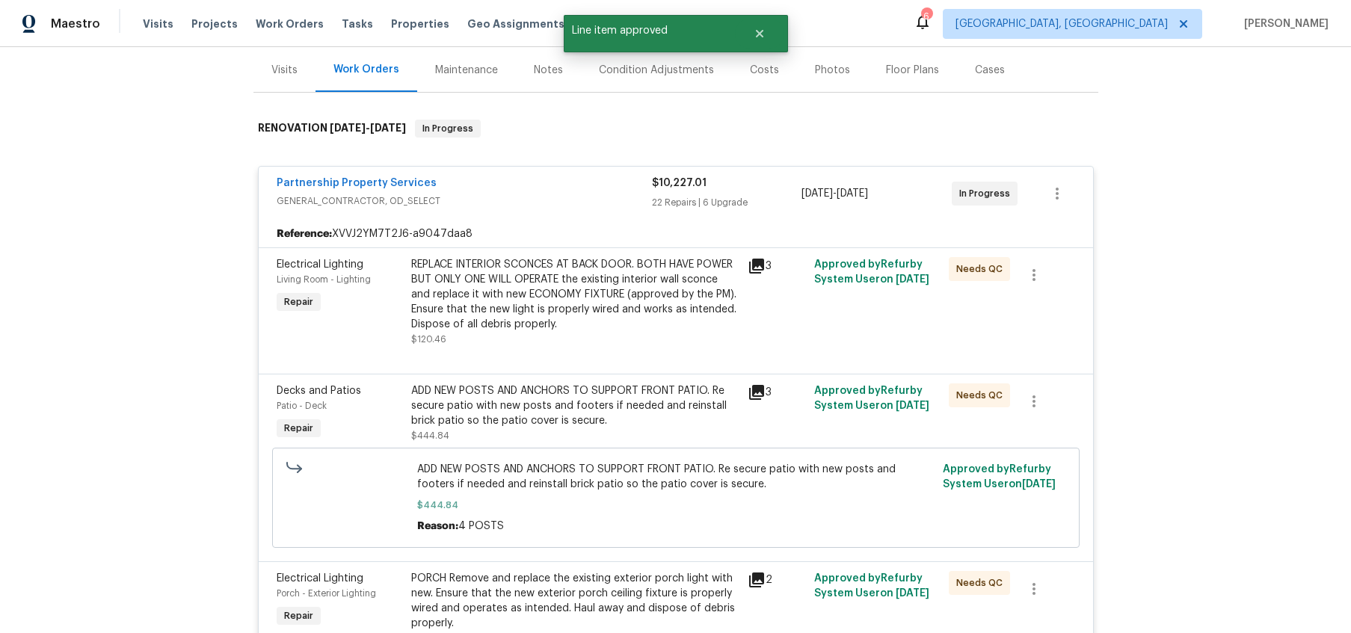
click at [643, 292] on div "REPLACE INTERIOR SCONCES AT BACK DOOR. BOTH HAVE POWER BUT ONLY ONE WILL OPERAT…" at bounding box center [575, 294] width 328 height 75
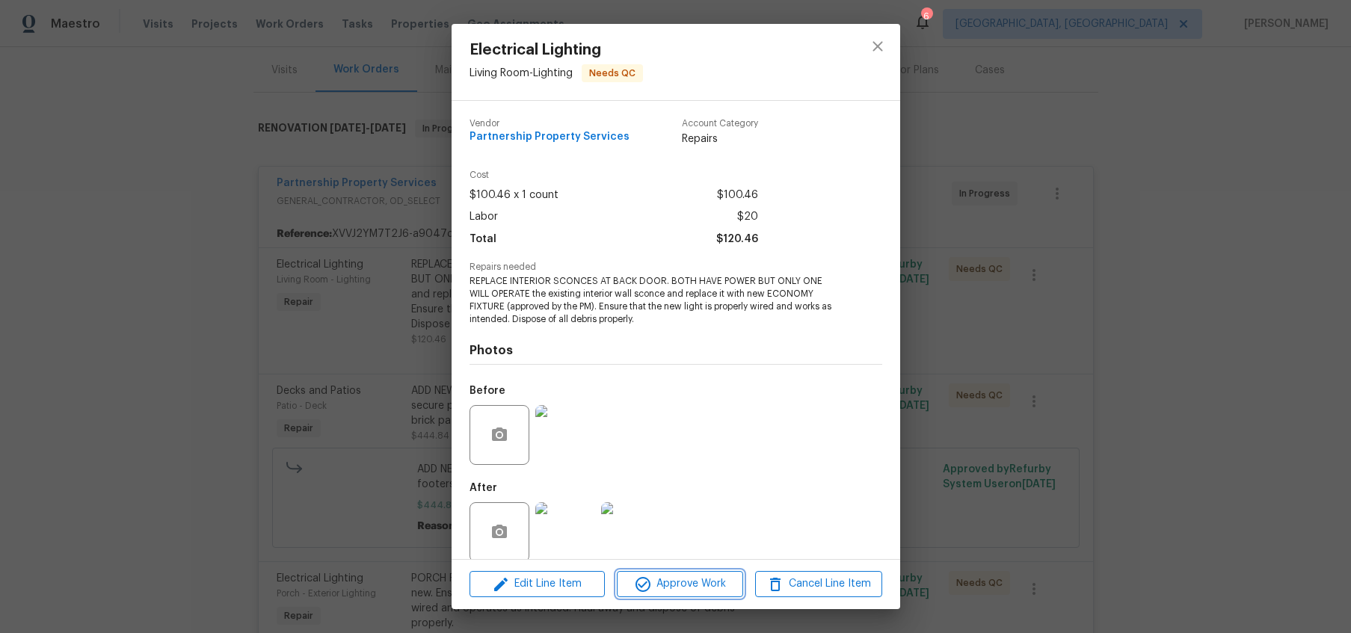
click at [687, 586] on span "Approve Work" at bounding box center [680, 584] width 117 height 19
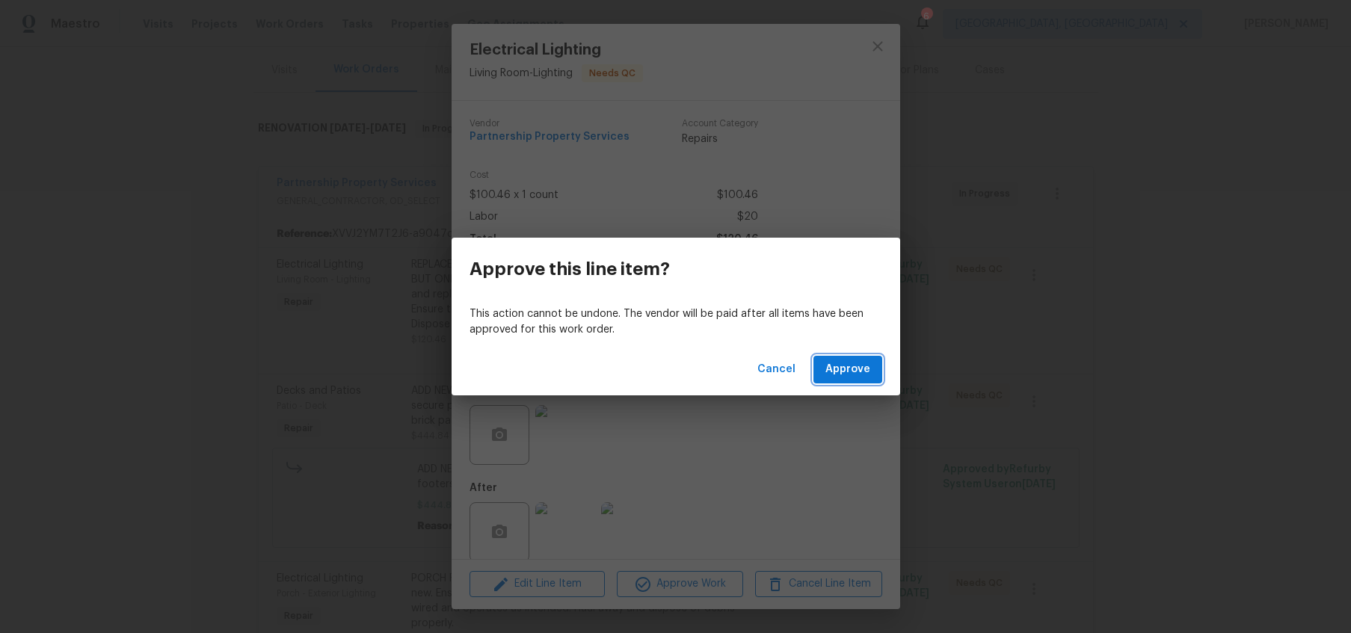
click at [835, 357] on button "Approve" at bounding box center [848, 370] width 69 height 28
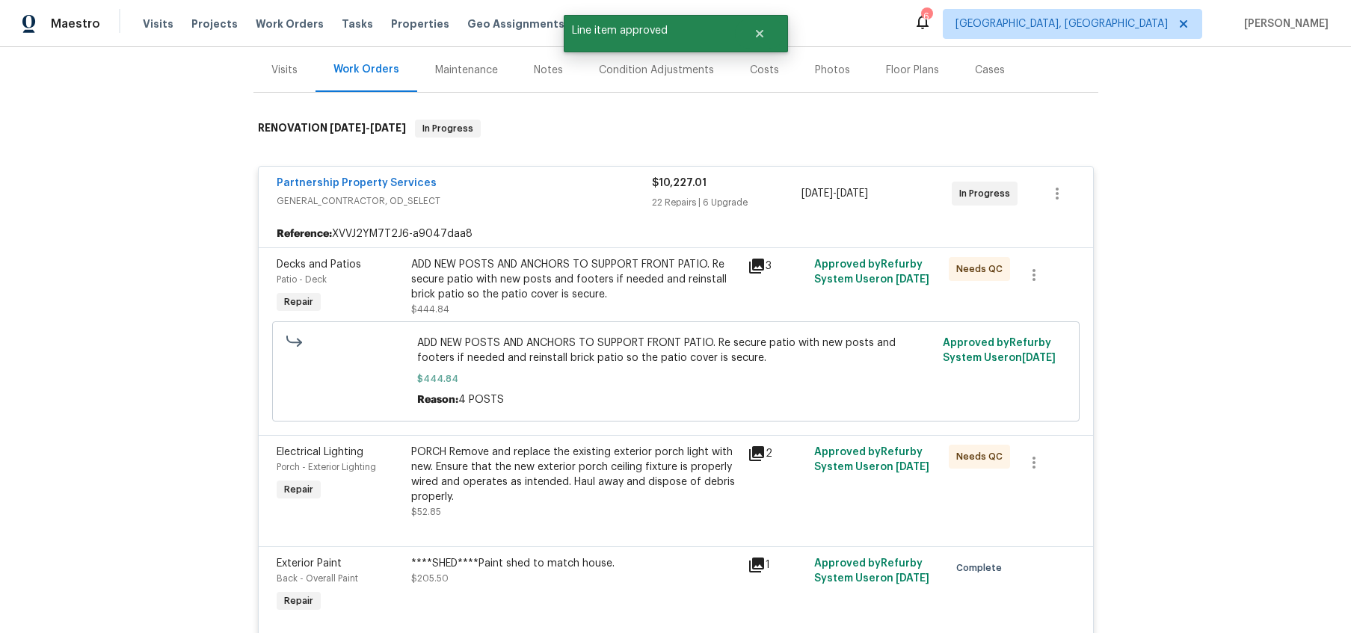
click at [649, 295] on div "ADD NEW POSTS AND ANCHORS TO SUPPORT FRONT PATIO. Re secure patio with new post…" at bounding box center [575, 279] width 328 height 45
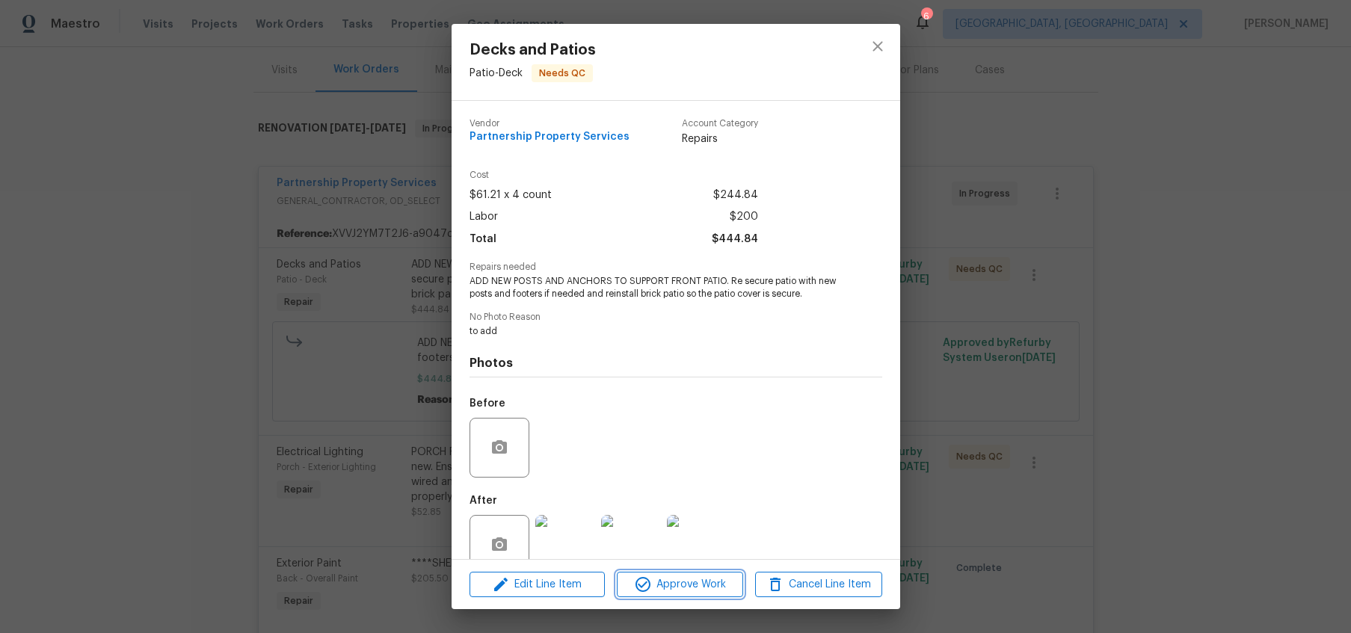
click at [665, 595] on button "Approve Work" at bounding box center [680, 585] width 126 height 26
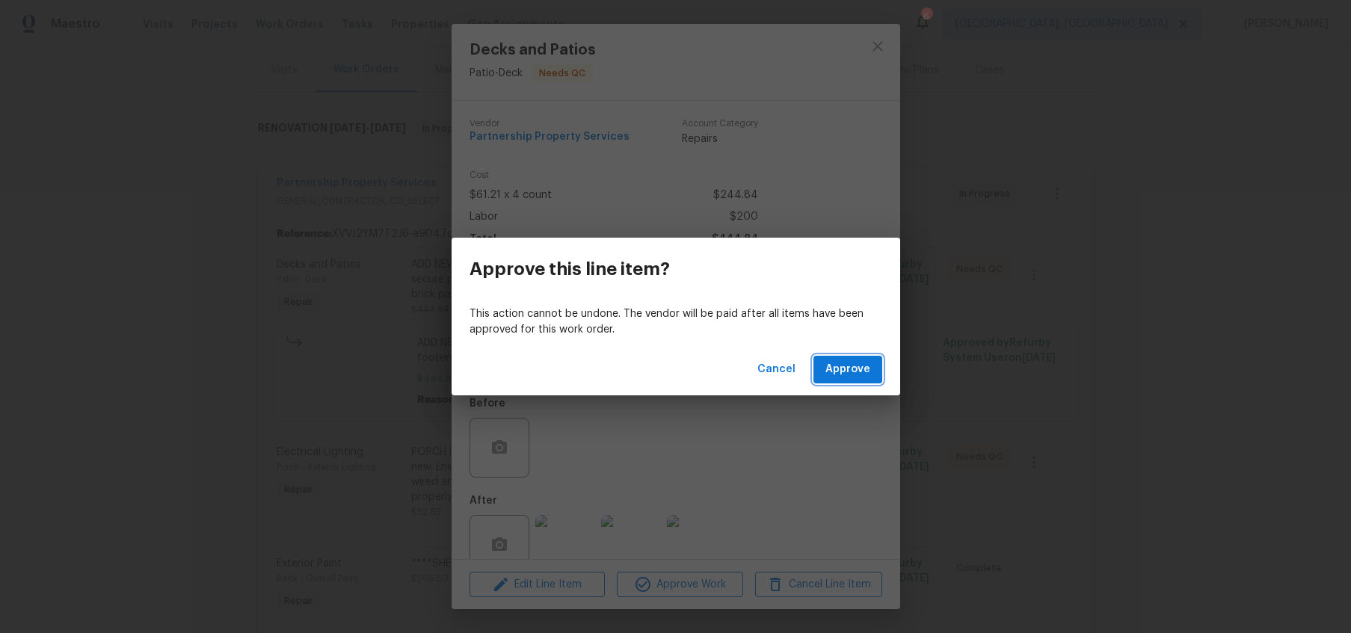
click at [850, 375] on span "Approve" at bounding box center [848, 369] width 45 height 19
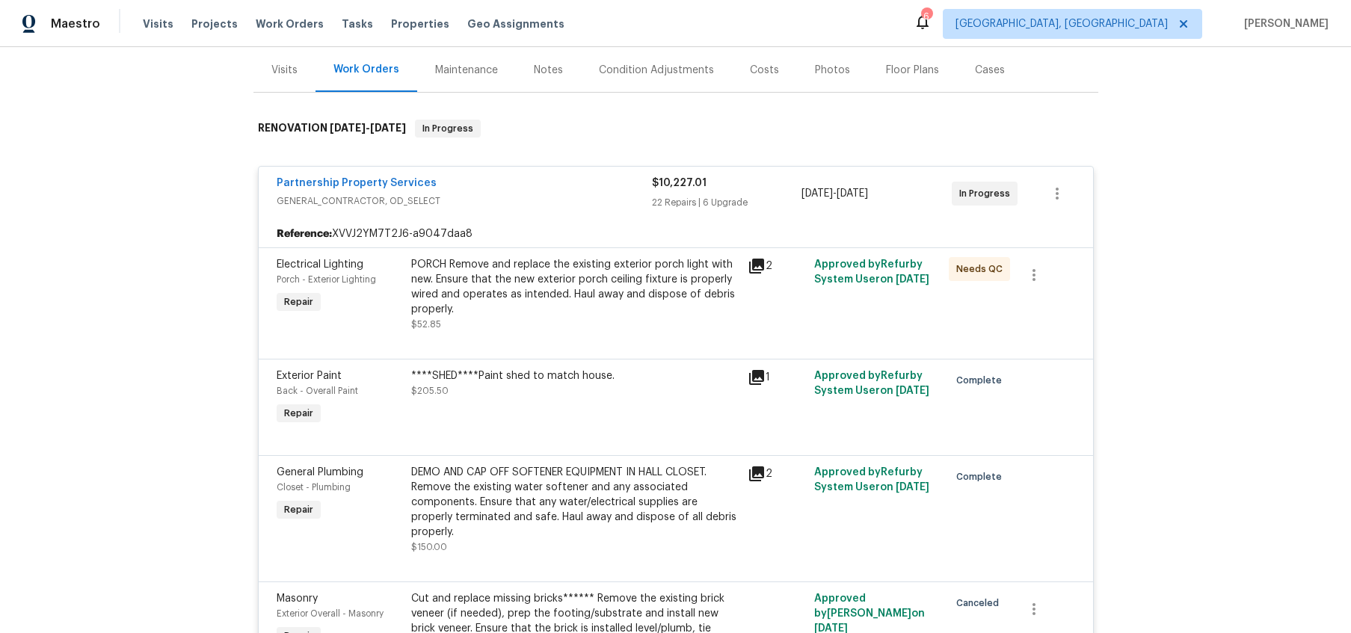
click at [615, 277] on div "PORCH Remove and replace the existing exterior porch light with new. Ensure tha…" at bounding box center [575, 287] width 328 height 60
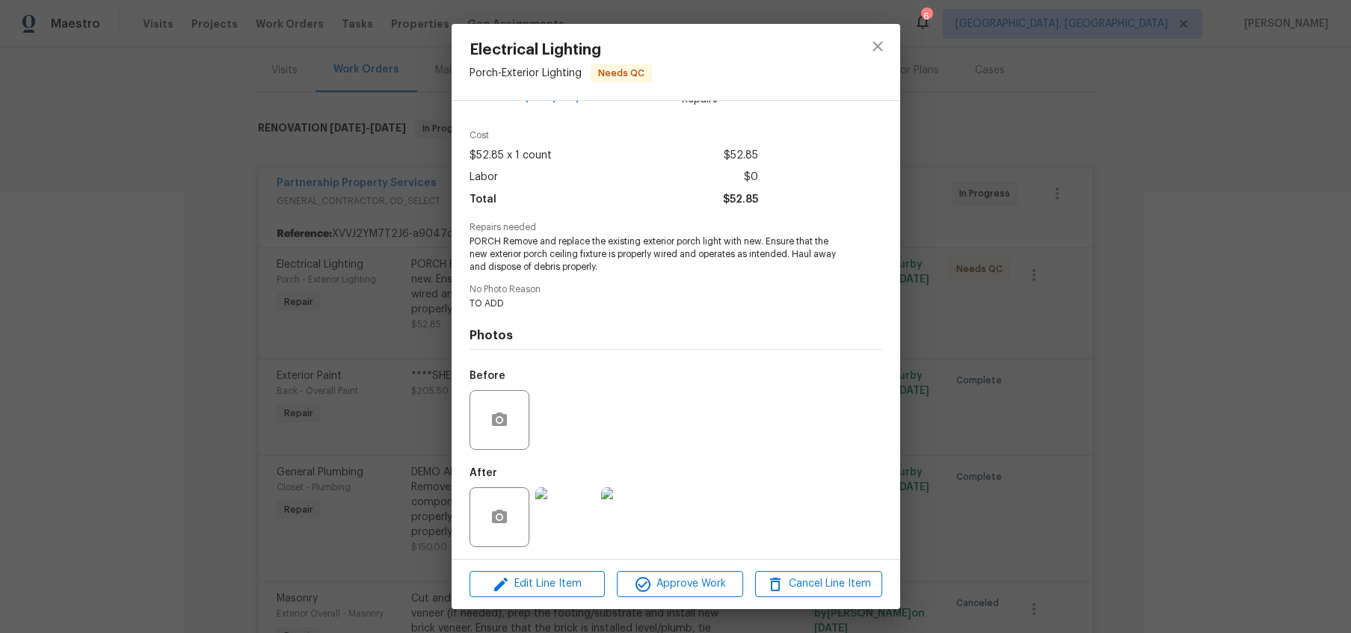
click at [619, 521] on img at bounding box center [631, 518] width 60 height 60
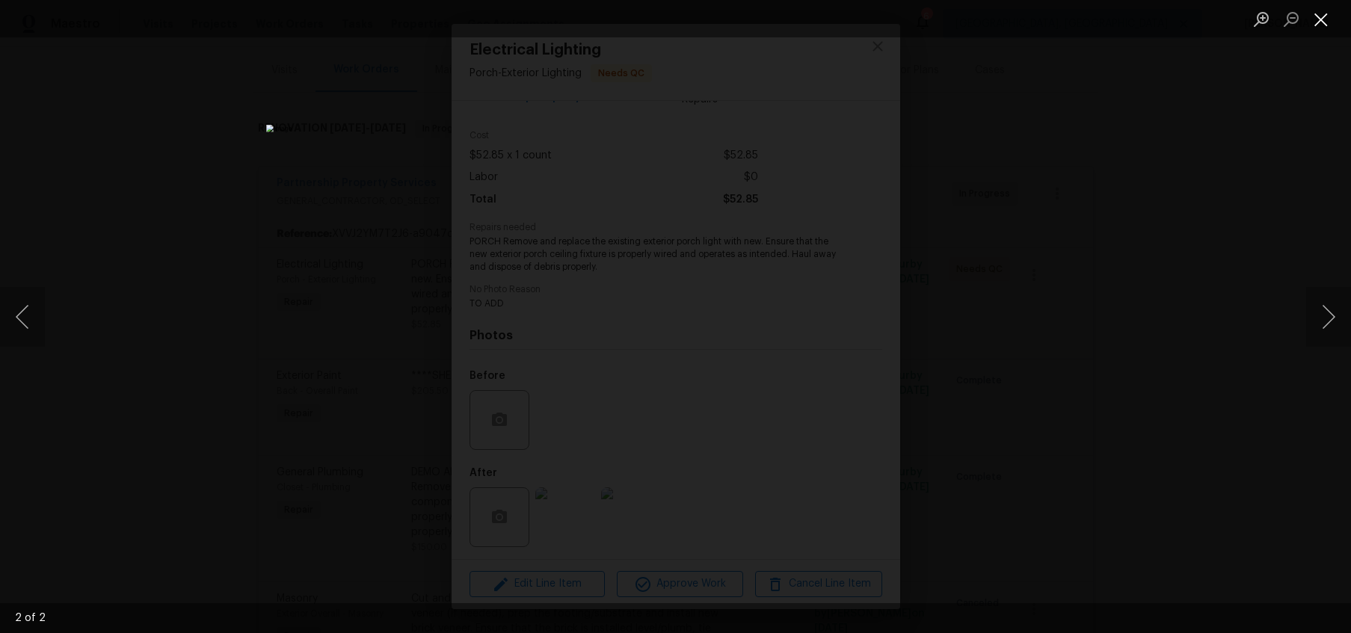
click at [1314, 16] on button "Close lightbox" at bounding box center [1322, 19] width 30 height 26
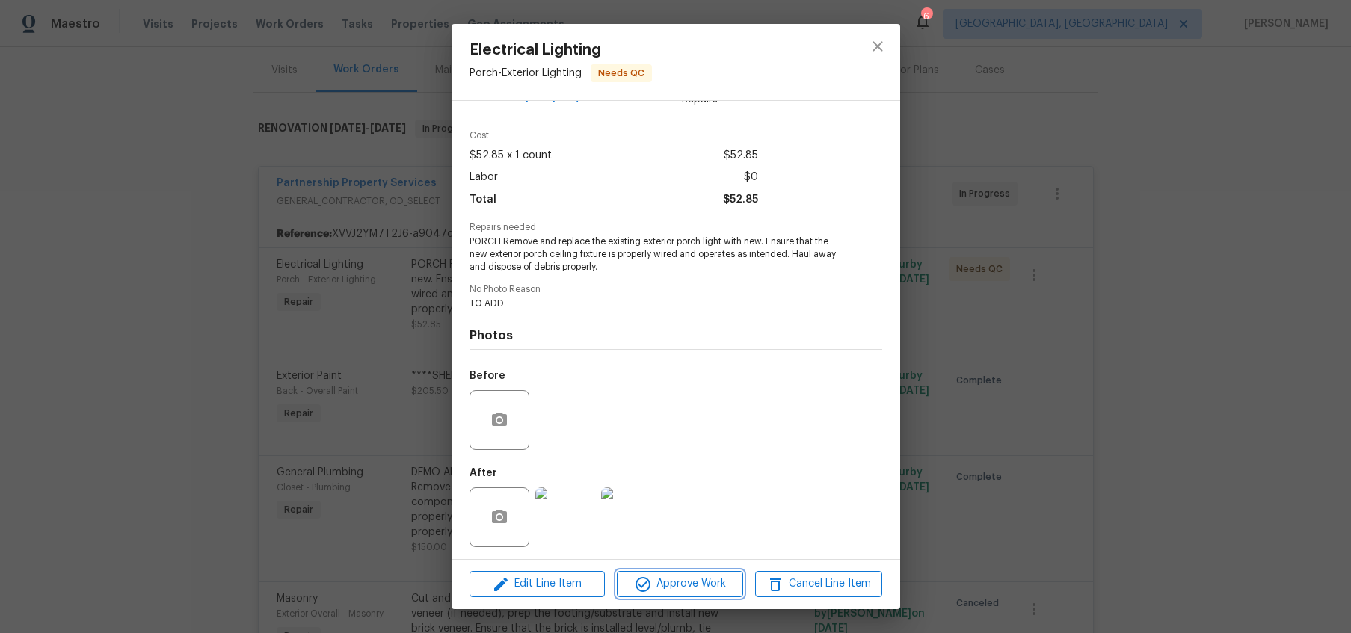
click at [678, 592] on span "Approve Work" at bounding box center [680, 584] width 117 height 19
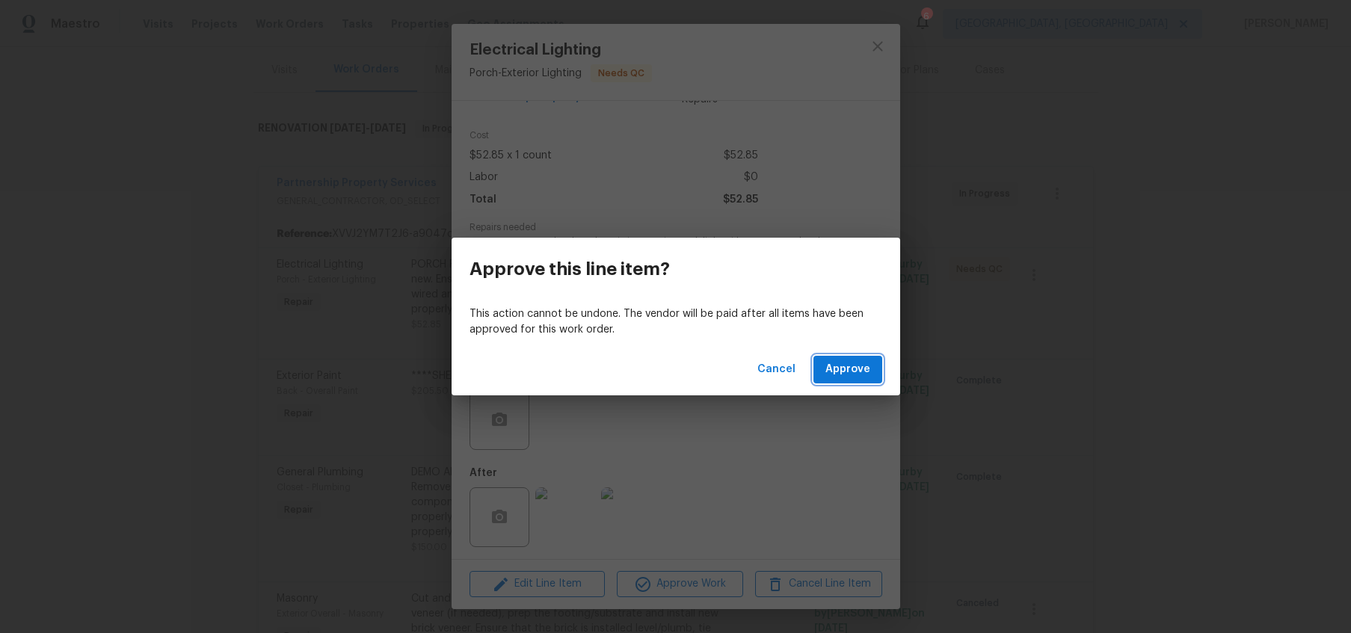
click at [865, 378] on span "Approve" at bounding box center [848, 369] width 45 height 19
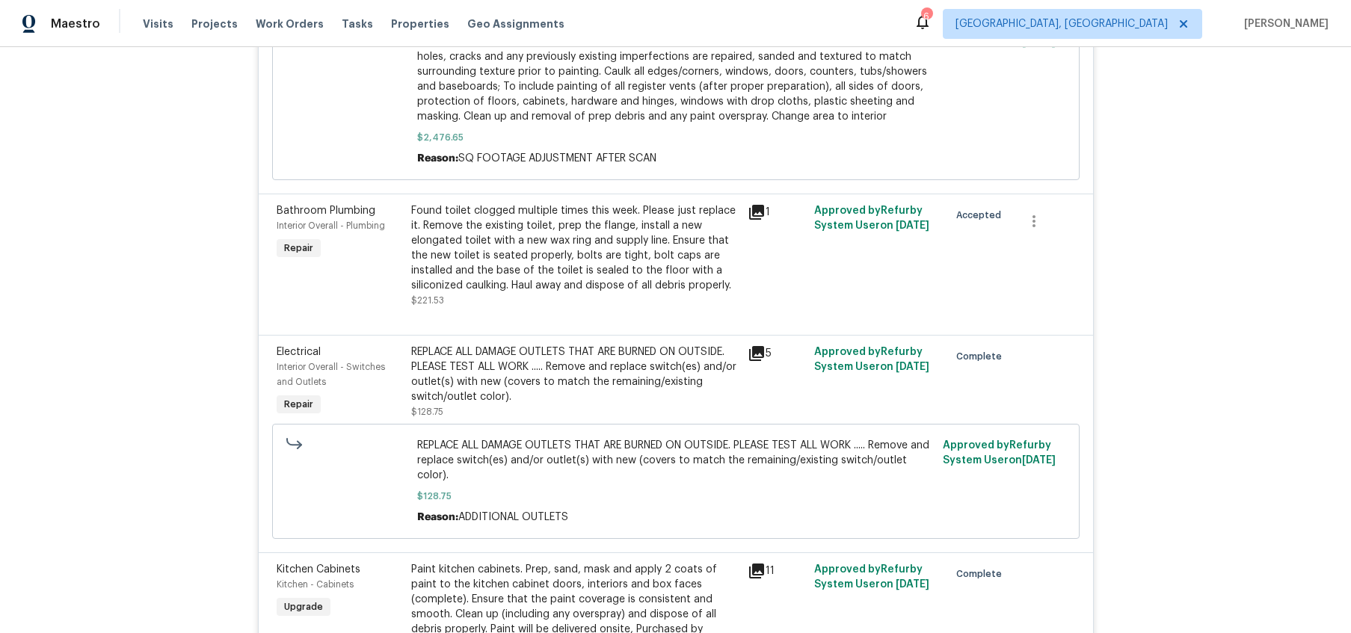
scroll to position [3080, 0]
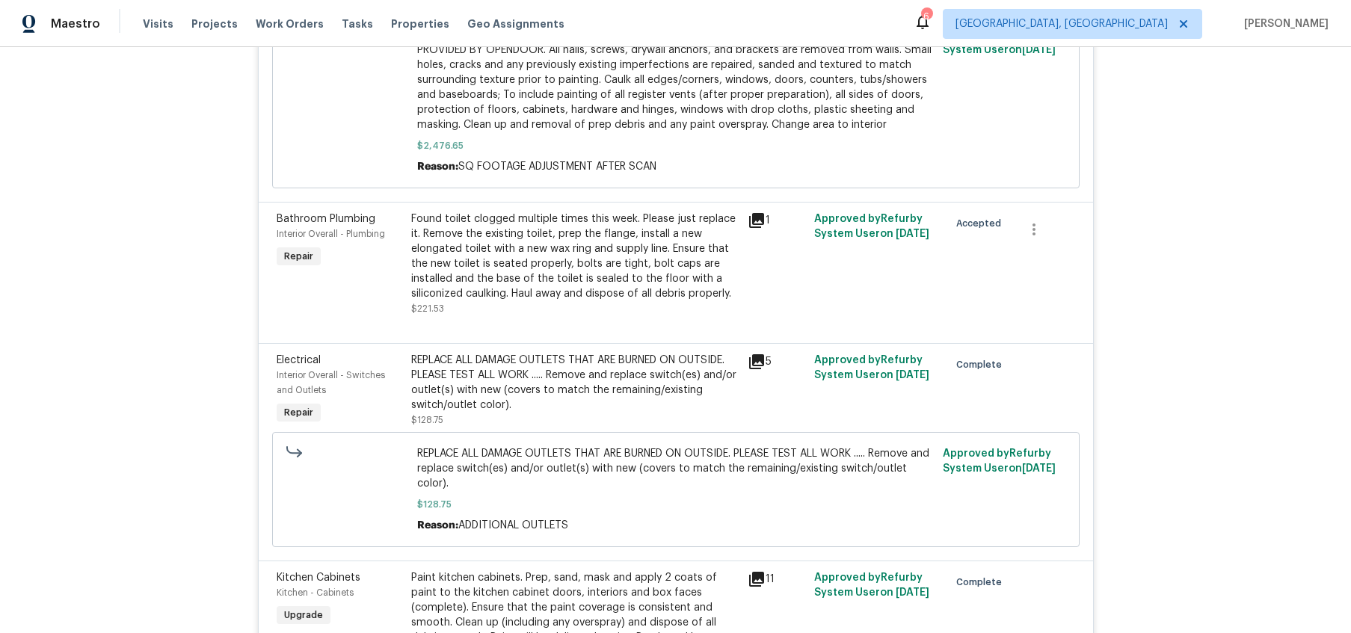
click at [580, 277] on div "Found toilet clogged multiple times this week. Please just replace it. Remove t…" at bounding box center [575, 257] width 328 height 90
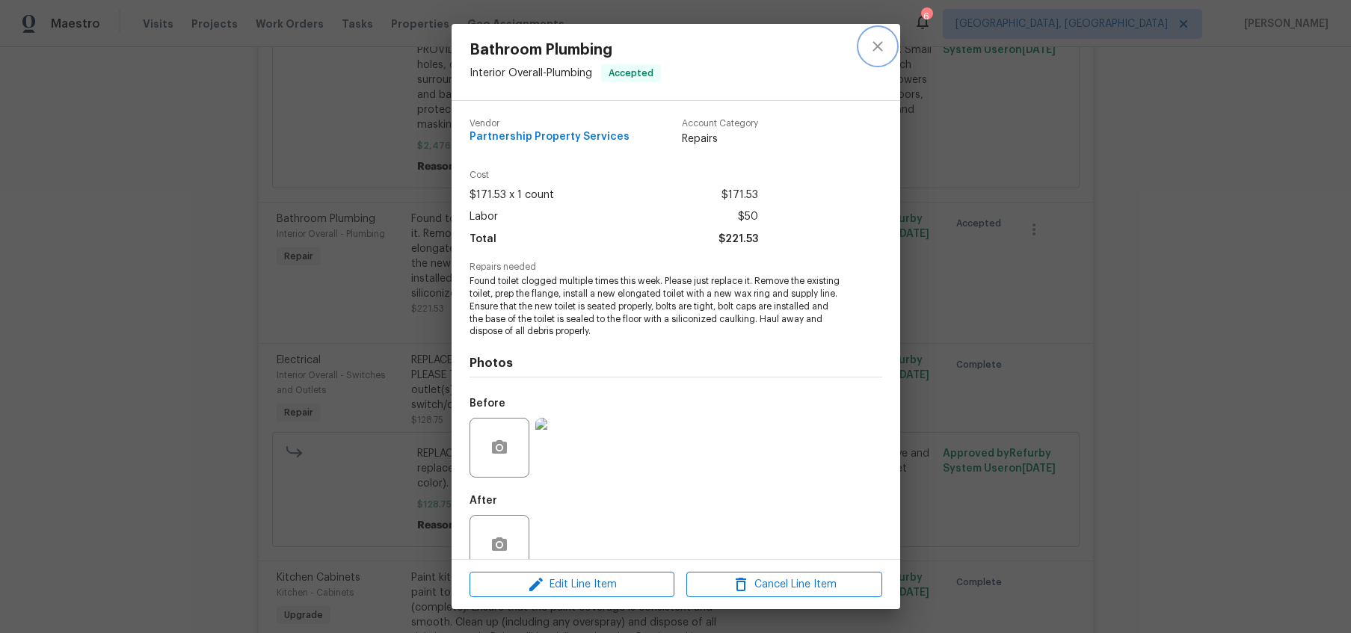
click at [871, 46] on icon "close" at bounding box center [878, 46] width 18 height 18
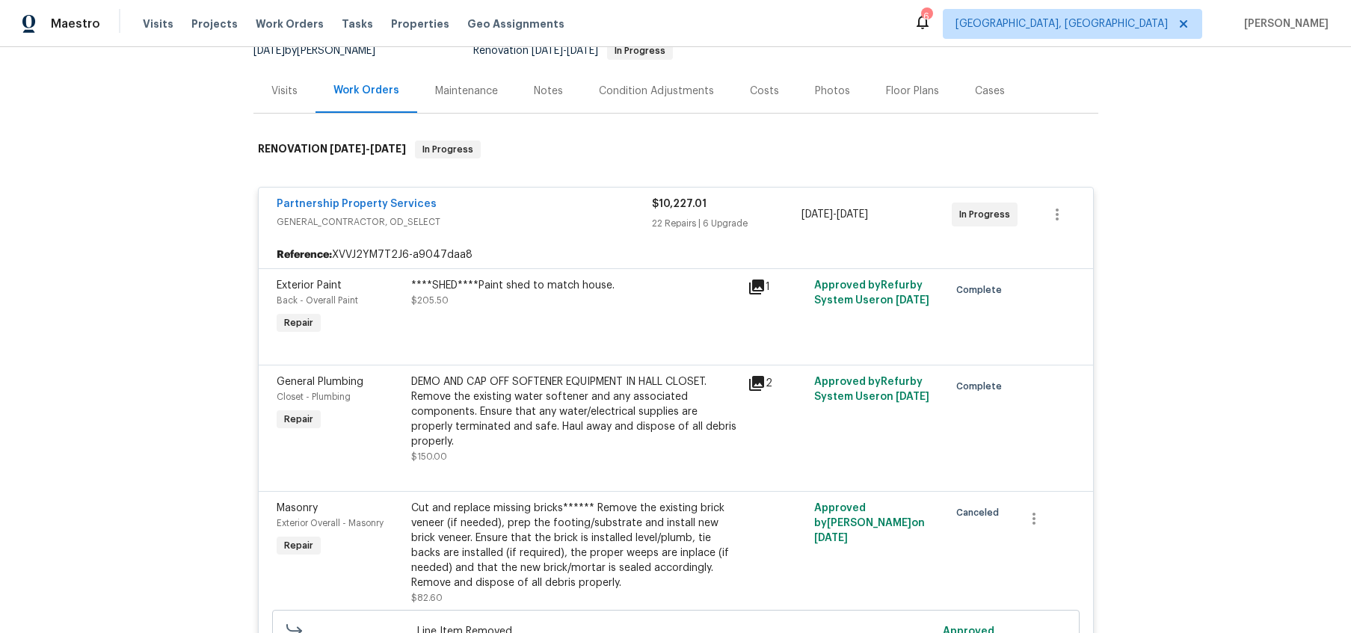
scroll to position [159, 0]
click at [285, 89] on div "Visits" at bounding box center [284, 89] width 26 height 15
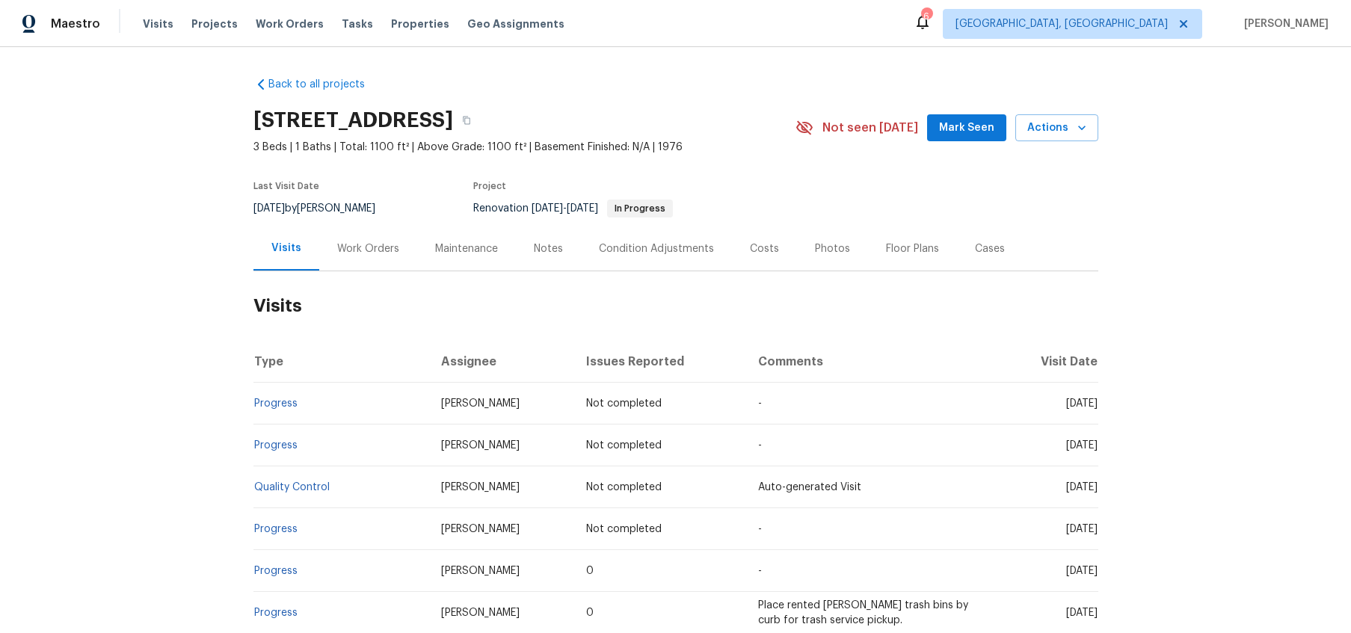
scroll to position [1, 0]
click at [355, 248] on div "Work Orders" at bounding box center [368, 247] width 62 height 15
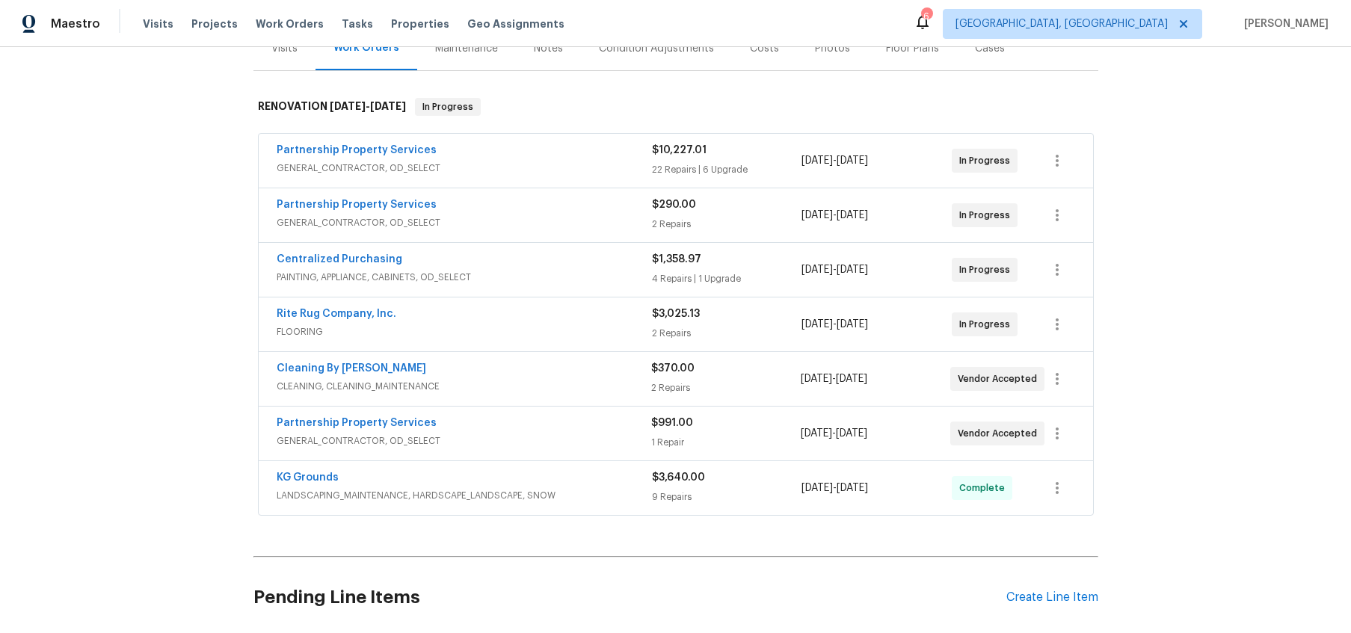
scroll to position [201, 0]
click at [437, 420] on div "Partnership Property Services" at bounding box center [464, 424] width 375 height 18
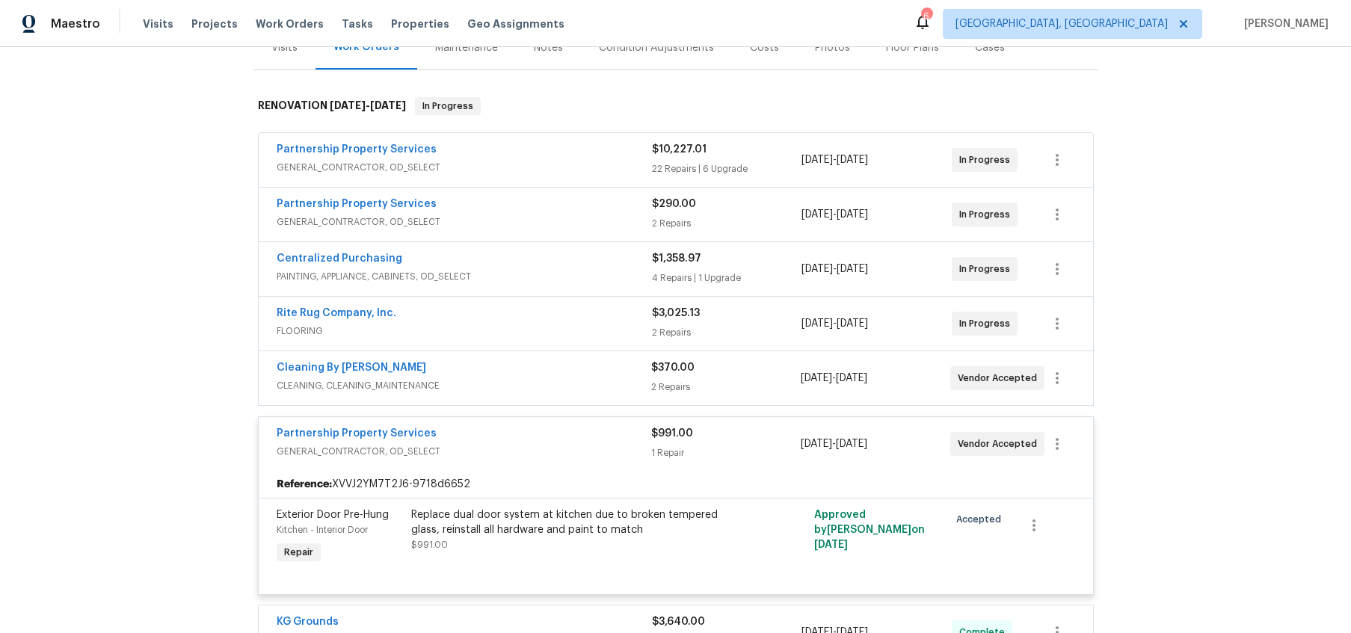
click at [568, 464] on div "Partnership Property Services GENERAL_CONTRACTOR, OD_SELECT $991.00 1 Repair [D…" at bounding box center [676, 444] width 835 height 54
click at [385, 429] on link "Partnership Property Services" at bounding box center [357, 434] width 160 height 10
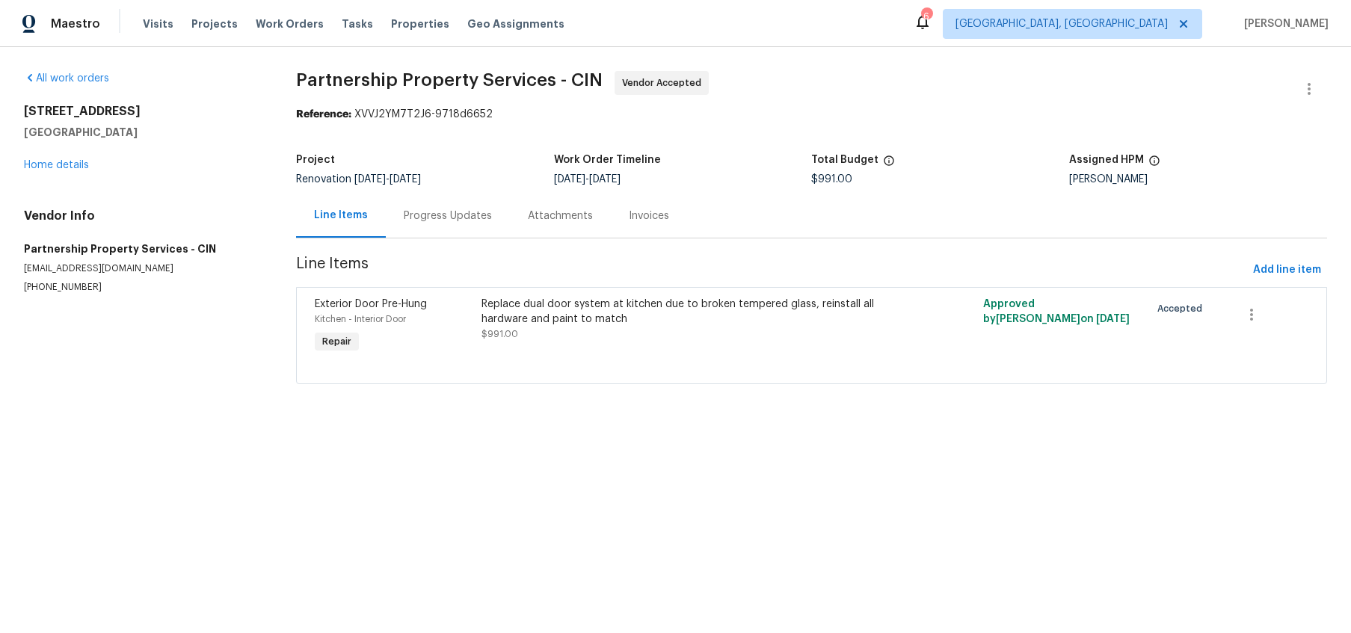
click at [652, 311] on div "Replace dual door system at kitchen due to broken tempered glass, reinstall all…" at bounding box center [686, 312] width 409 height 30
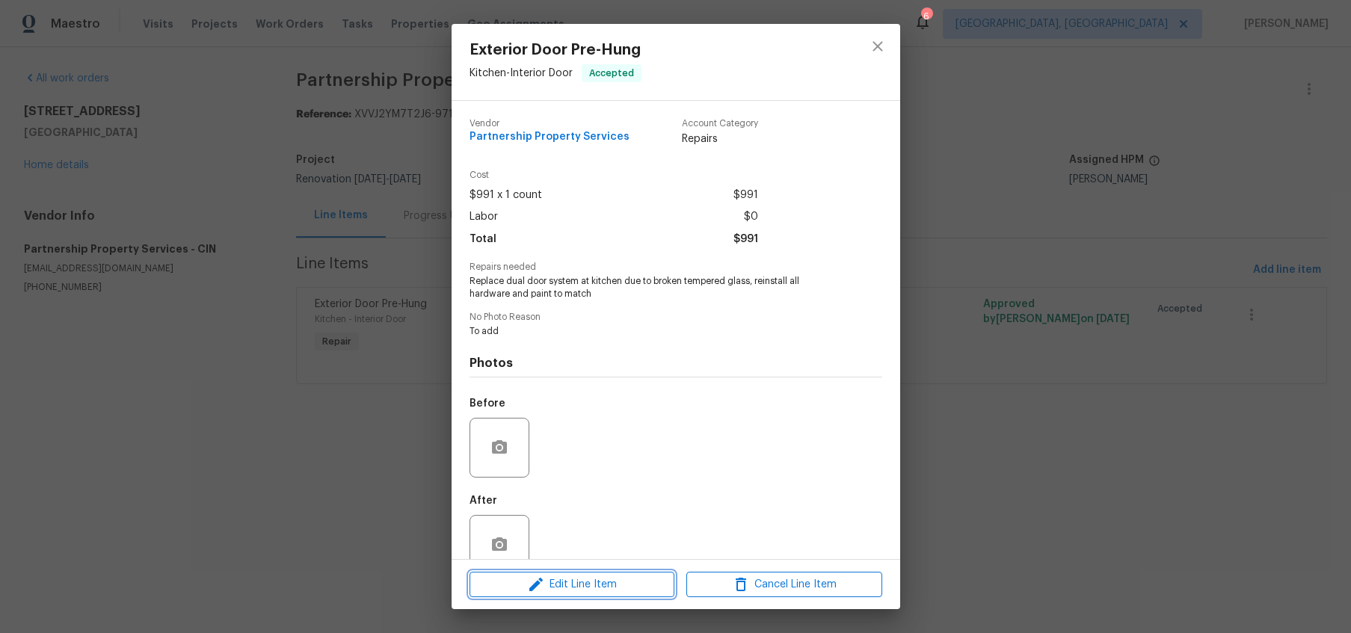
click at [579, 588] on span "Edit Line Item" at bounding box center [572, 585] width 196 height 19
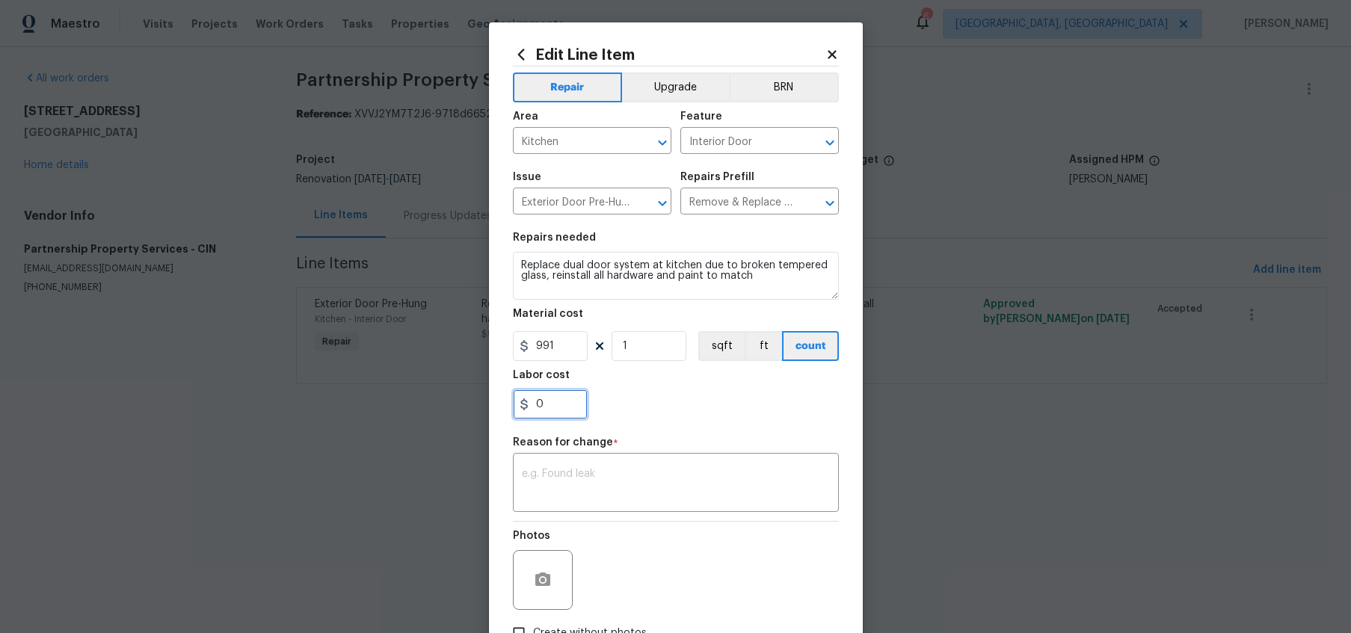
click at [563, 411] on input "0" at bounding box center [550, 405] width 75 height 30
type input "200"
click at [562, 483] on textarea at bounding box center [676, 484] width 308 height 31
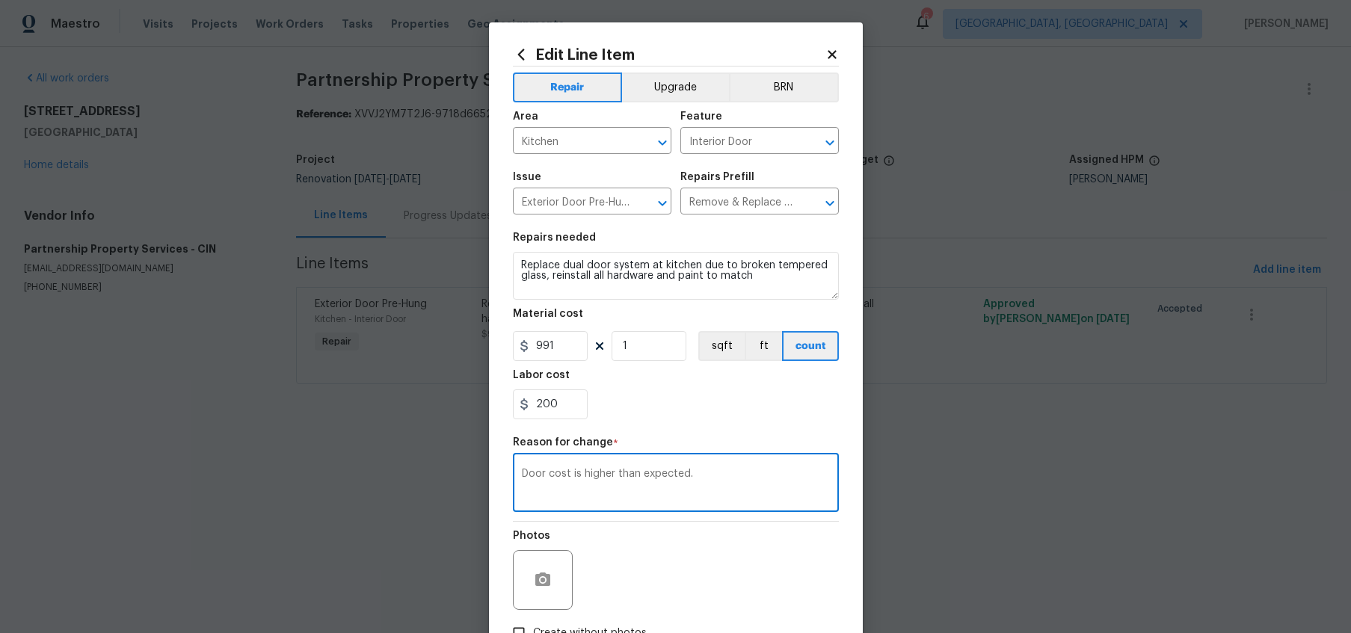
scroll to position [103, 0]
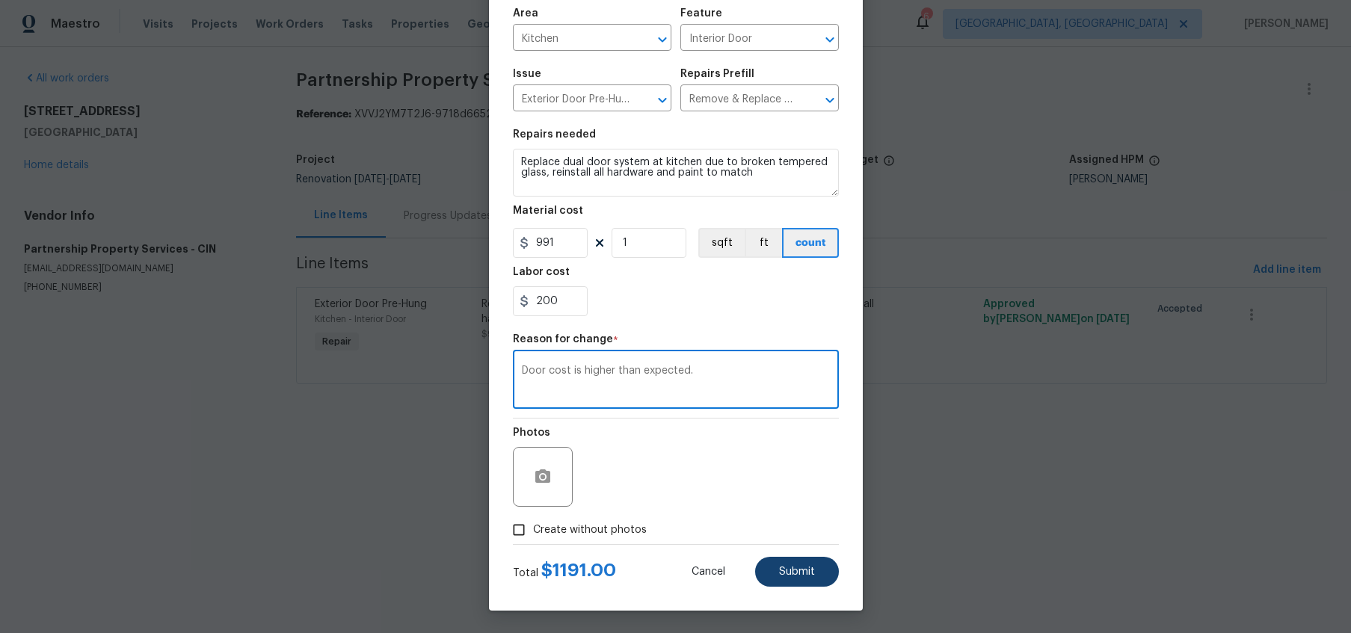
type textarea "Door cost is higher than expected."
click at [832, 562] on button "Submit" at bounding box center [797, 572] width 84 height 30
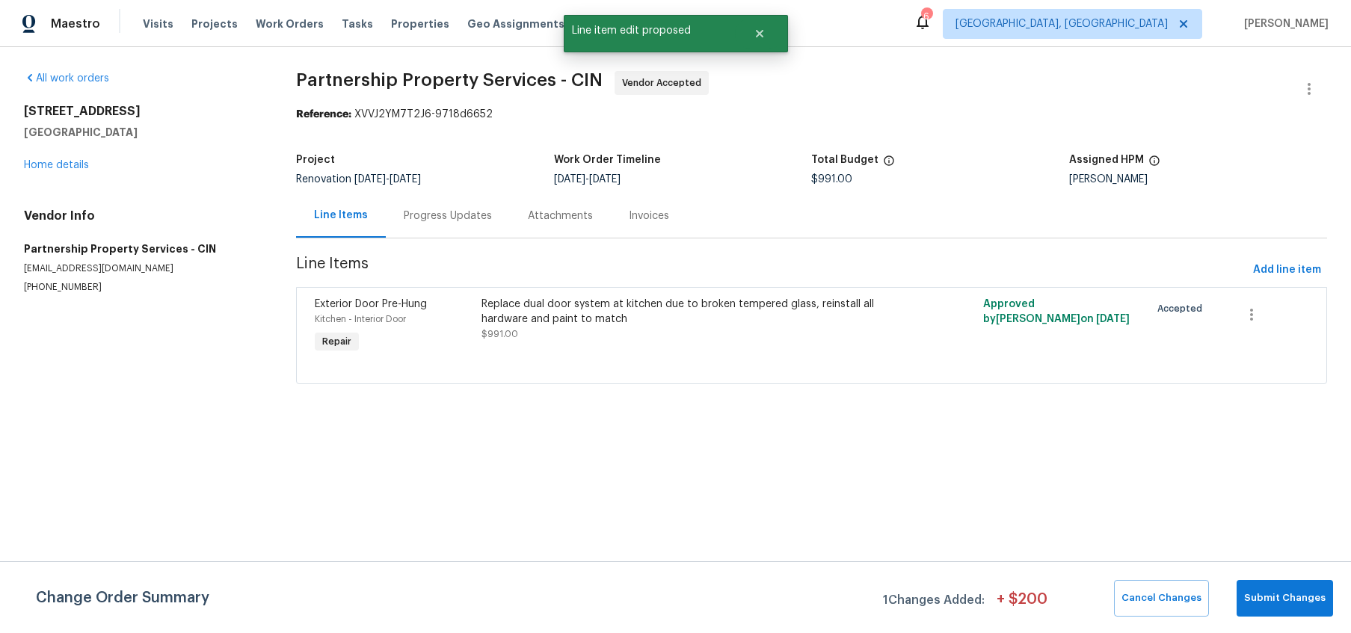
scroll to position [0, 0]
click at [1278, 615] on button "Submit Changes" at bounding box center [1285, 598] width 96 height 37
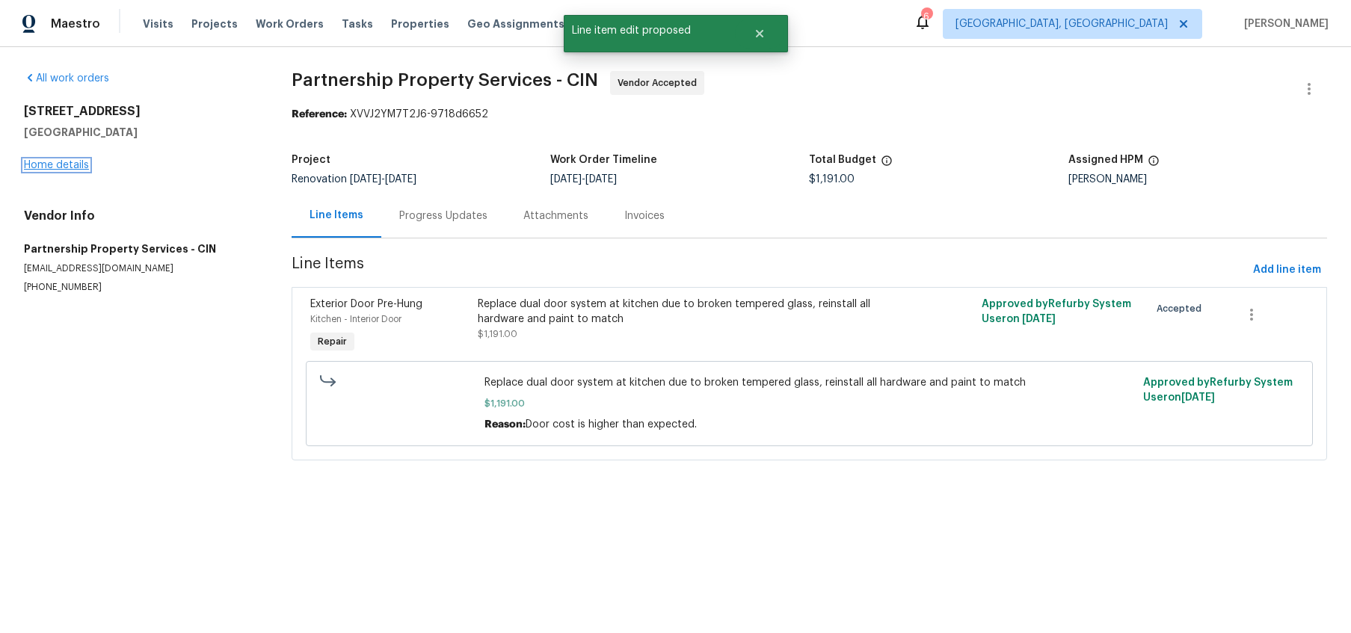
click at [40, 169] on link "Home details" at bounding box center [56, 165] width 65 height 10
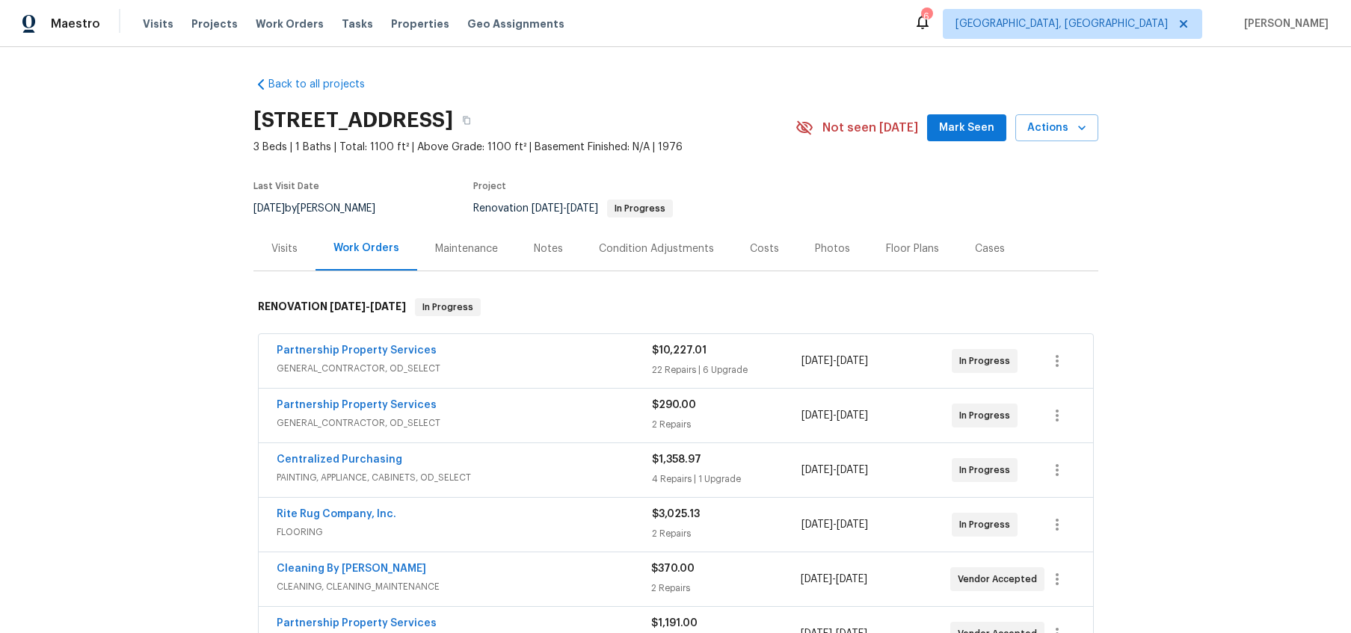
click at [367, 507] on span "Rite Rug Company, Inc." at bounding box center [337, 514] width 120 height 15
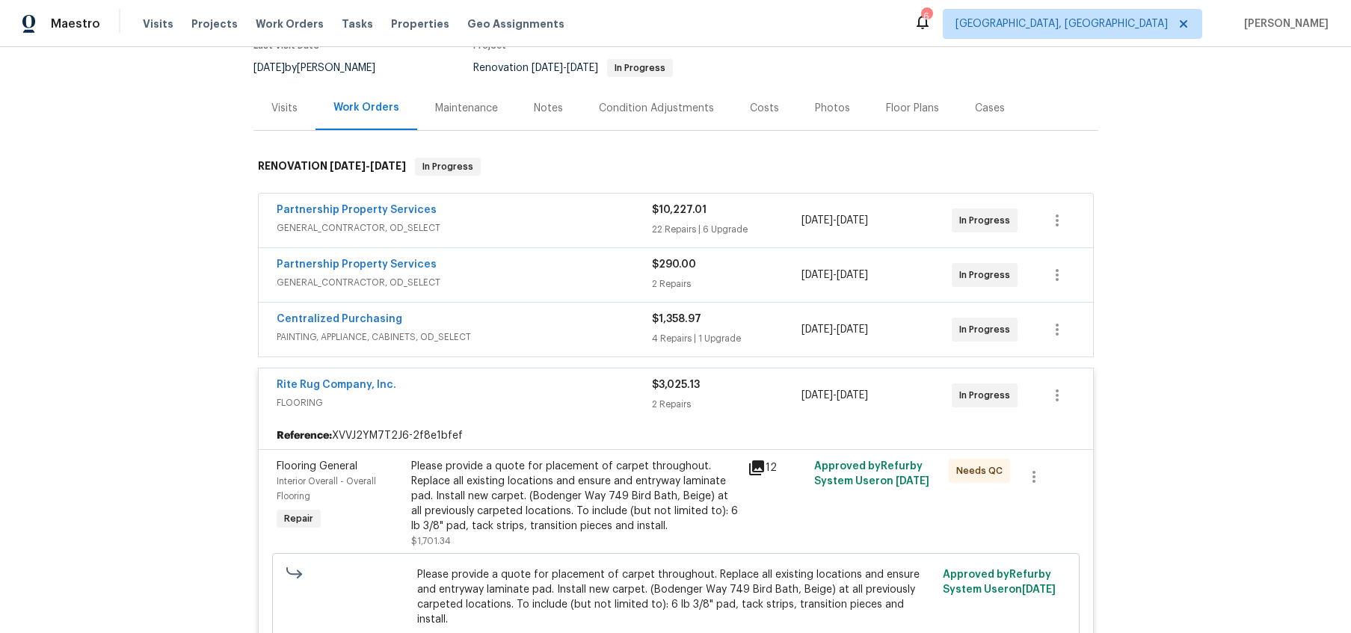
scroll to position [143, 0]
click at [482, 468] on div "Please provide a quote for placement of carpet throughout. Replace all existing…" at bounding box center [575, 494] width 328 height 75
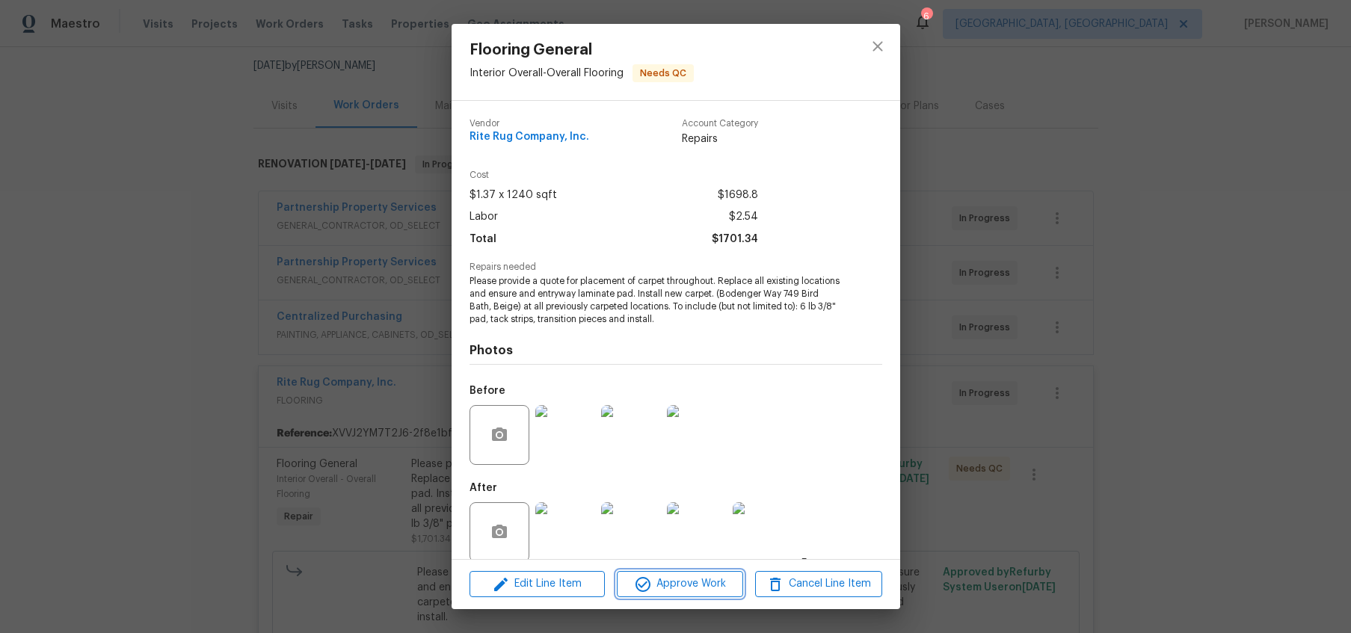
click at [723, 590] on span "Approve Work" at bounding box center [680, 584] width 117 height 19
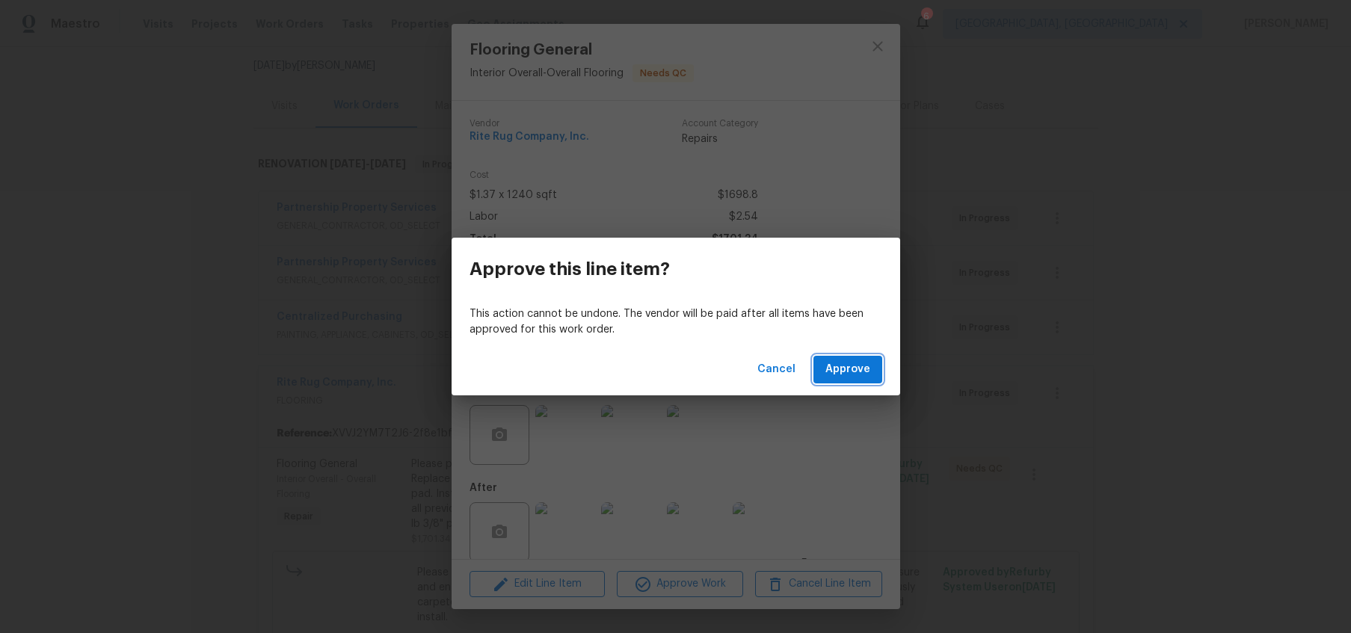
click at [844, 371] on span "Approve" at bounding box center [848, 369] width 45 height 19
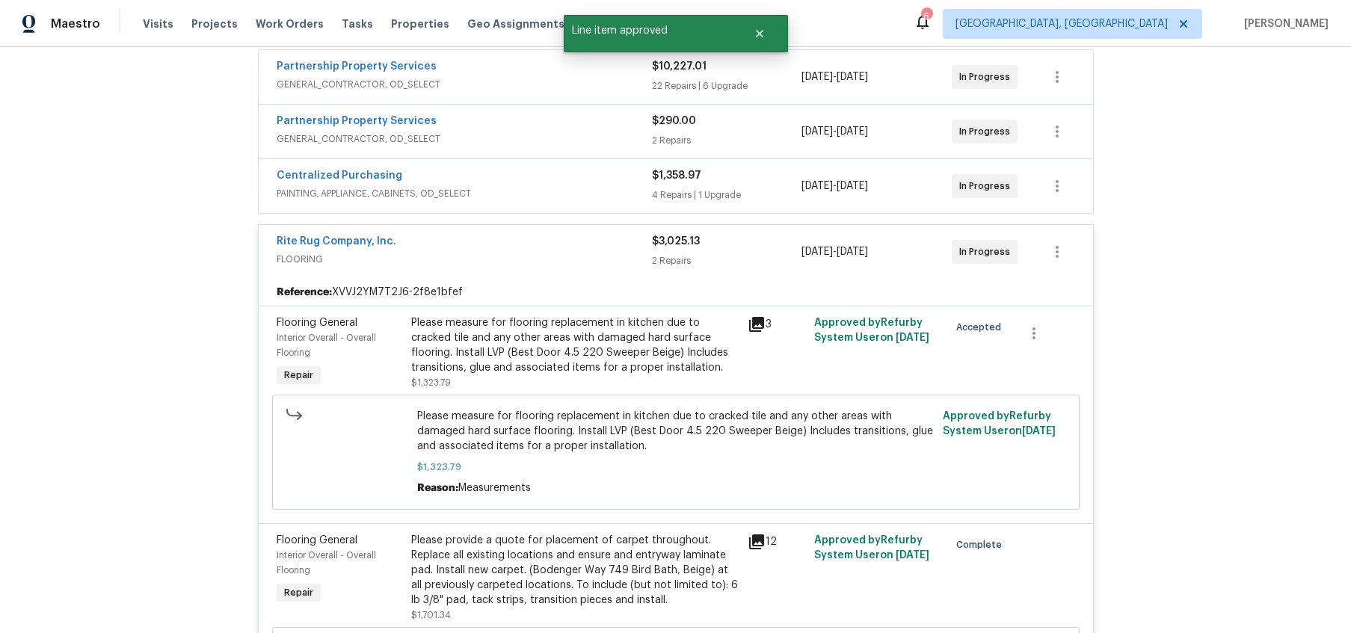
scroll to position [295, 0]
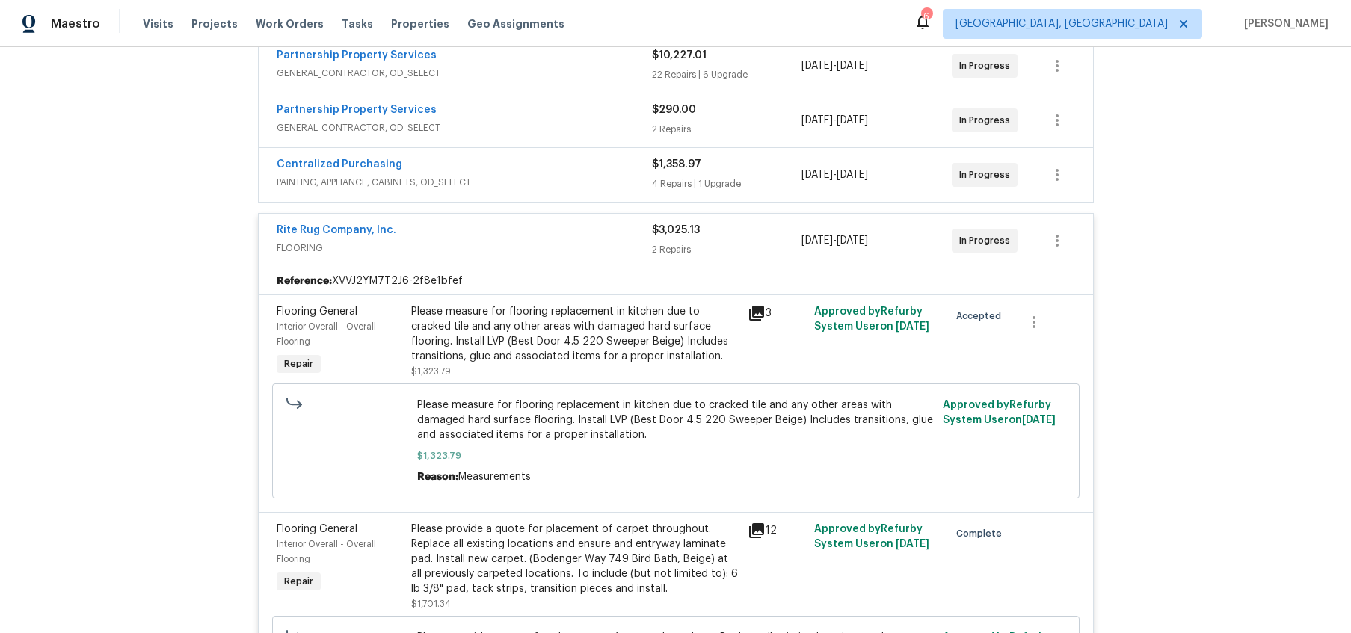
click at [547, 325] on div "Please measure for flooring replacement in kitchen due to cracked tile and any …" at bounding box center [575, 334] width 328 height 60
